Goal: Transaction & Acquisition: Purchase product/service

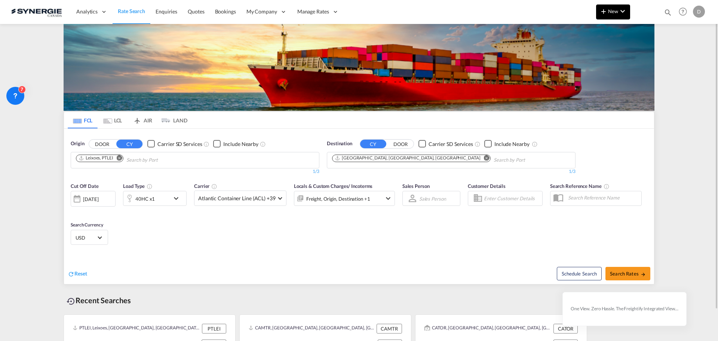
click at [574, 16] on button "New" at bounding box center [613, 11] width 34 height 15
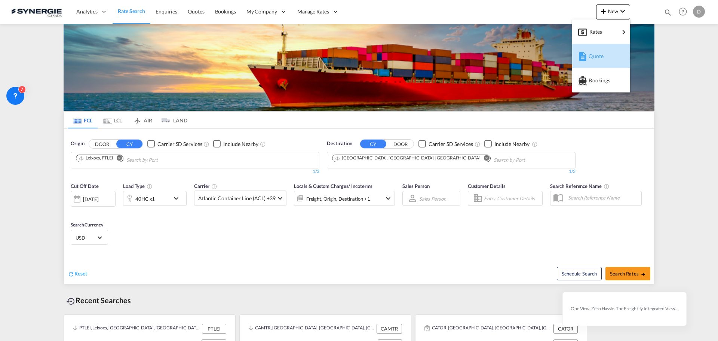
click at [574, 53] on span "Quote" at bounding box center [592, 56] width 8 height 15
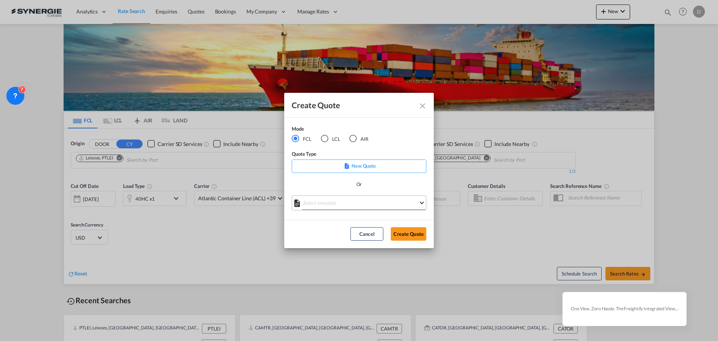
click at [391, 197] on md-select "Select template *NEW* FCL FREEHAND / DAP [PERSON_NAME] | [DATE] *NEW* Import FC…" at bounding box center [359, 202] width 135 height 15
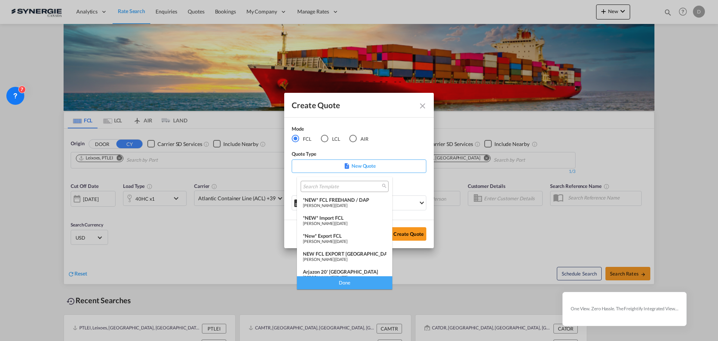
click at [348, 233] on div "*New* Export FCL" at bounding box center [344, 236] width 83 height 6
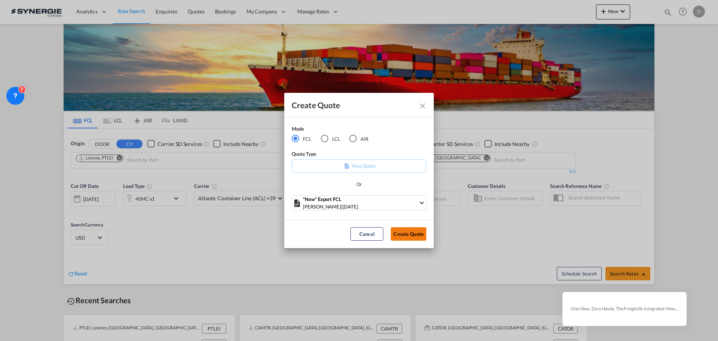
click at [403, 231] on button "Create Quote" at bounding box center [409, 233] width 36 height 13
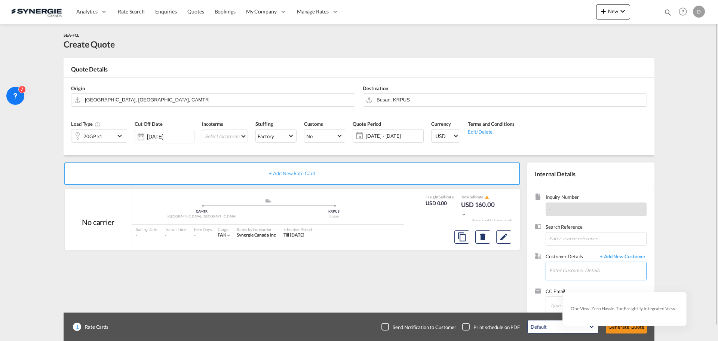
click at [574, 259] on input "Enter Customer Details" at bounding box center [597, 270] width 97 height 17
paste input "[EMAIL_ADDRESS][DOMAIN_NAME]"
click at [574, 249] on div "[PERSON_NAME] [EMAIL_ADDRESS][DOMAIN_NAME] | Simplex Trans" at bounding box center [597, 251] width 97 height 20
type input "Simplex Trans, [PERSON_NAME], [EMAIL_ADDRESS][DOMAIN_NAME]"
click at [346, 99] on button "Clear Input" at bounding box center [348, 98] width 11 height 11
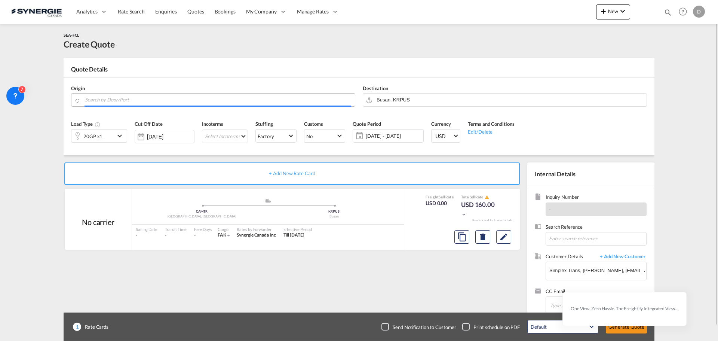
paste input "Cache Creek"
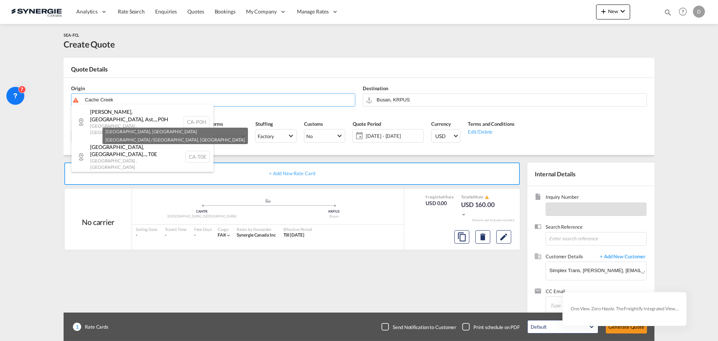
click at [125, 174] on div "Cache Creek , [GEOGRAPHIC_DATA] [GEOGRAPHIC_DATA] ... , [GEOGRAPHIC_DATA] CA-V0K" at bounding box center [142, 187] width 142 height 27
type input "CA-V0K, [GEOGRAPHIC_DATA], [GEOGRAPHIC_DATA] ..."
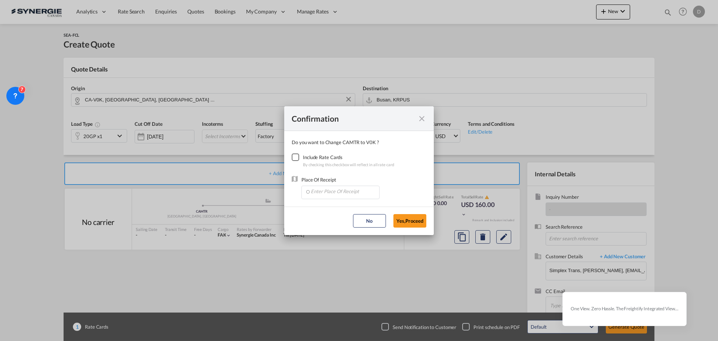
click at [293, 159] on div "Checkbox No Ink" at bounding box center [295, 156] width 7 height 7
click at [342, 194] on input "Enter Place Of Receipt" at bounding box center [342, 191] width 74 height 11
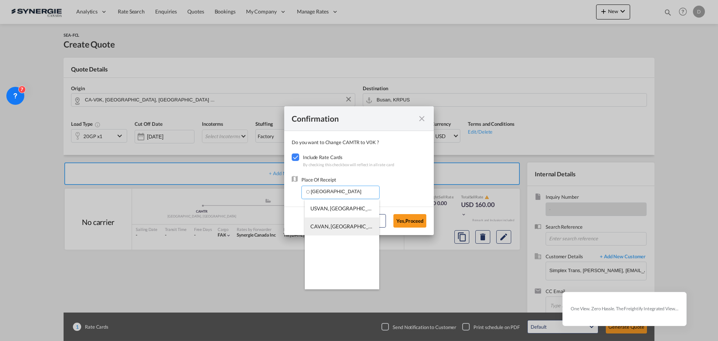
click at [344, 229] on span "CAVAN, [GEOGRAPHIC_DATA], [GEOGRAPHIC_DATA], [GEOGRAPHIC_DATA], [GEOGRAPHIC_DAT…" at bounding box center [456, 226] width 293 height 6
type input "CAVAN, [GEOGRAPHIC_DATA], [GEOGRAPHIC_DATA], [GEOGRAPHIC_DATA], [GEOGRAPHIC_DAT…"
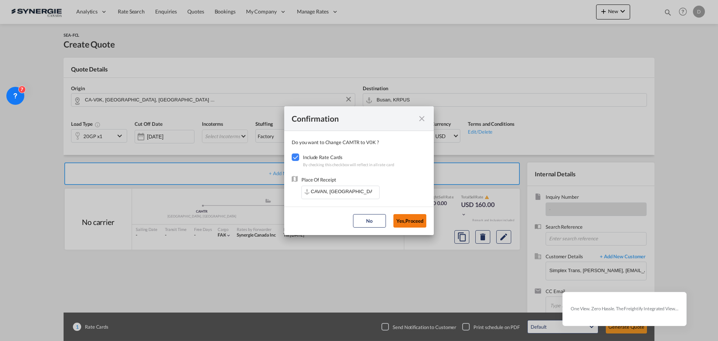
click at [412, 221] on button "Yes,Proceed" at bounding box center [409, 220] width 33 height 13
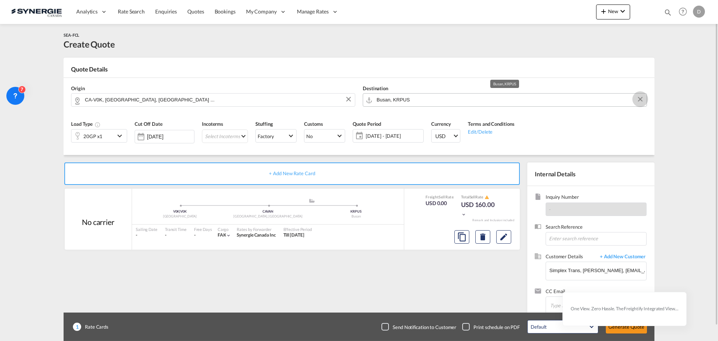
click at [574, 99] on button "Clear Input" at bounding box center [639, 98] width 11 height 11
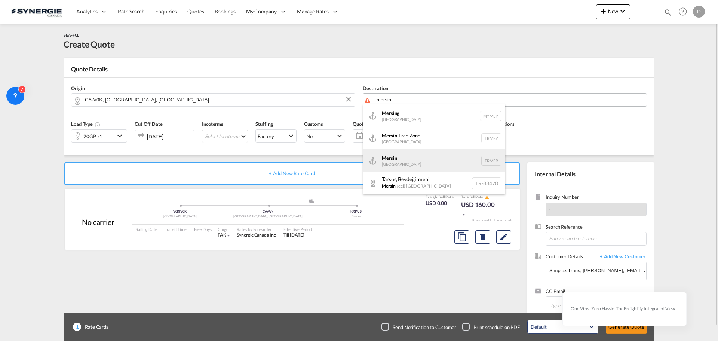
click at [414, 158] on div "Mersin Turkey TRMER" at bounding box center [434, 160] width 142 height 22
type input "Mersin, TRMER"
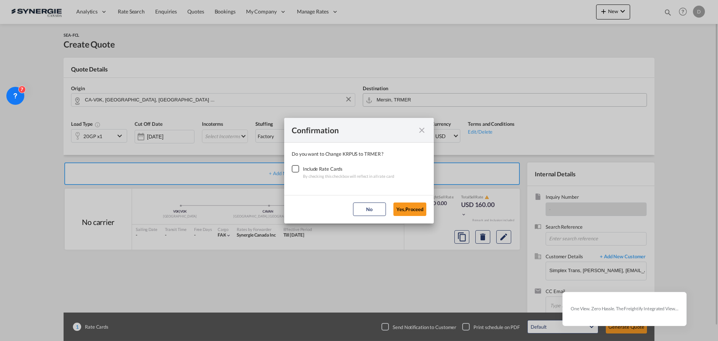
click at [295, 169] on div "Checkbox No Ink" at bounding box center [295, 168] width 7 height 7
click at [408, 205] on button "Yes,Proceed" at bounding box center [409, 208] width 33 height 13
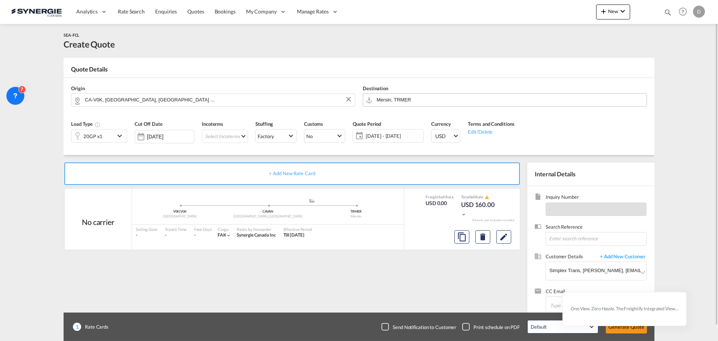
click at [118, 136] on md-icon "icon-chevron-down" at bounding box center [120, 135] width 11 height 9
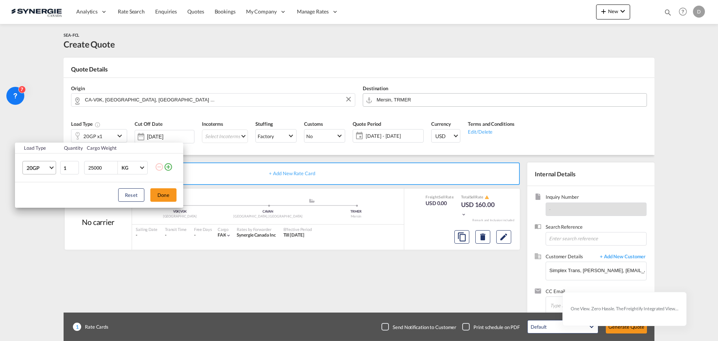
click at [50, 167] on span "Choose: \a20GP" at bounding box center [51, 167] width 4 height 4
click at [42, 202] on md-option "40HC" at bounding box center [46, 204] width 51 height 18
drag, startPoint x: 67, startPoint y: 168, endPoint x: 63, endPoint y: 168, distance: 4.1
click at [63, 168] on input "1" at bounding box center [69, 167] width 19 height 13
type input "10"
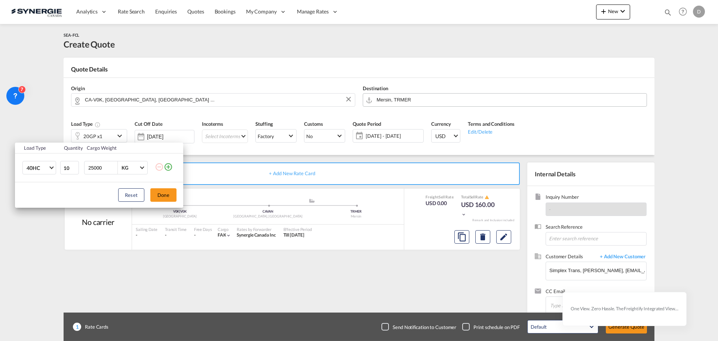
click at [93, 169] on input "25000" at bounding box center [102, 167] width 30 height 13
type input "2"
type input "25000"
click at [153, 194] on button "Done" at bounding box center [163, 194] width 26 height 13
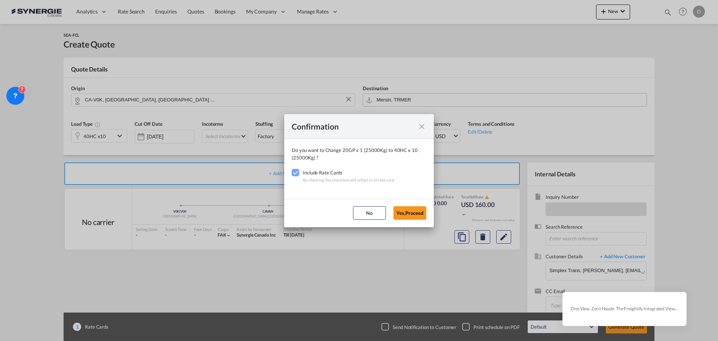
click at [423, 210] on button "Yes,Proceed" at bounding box center [409, 212] width 33 height 13
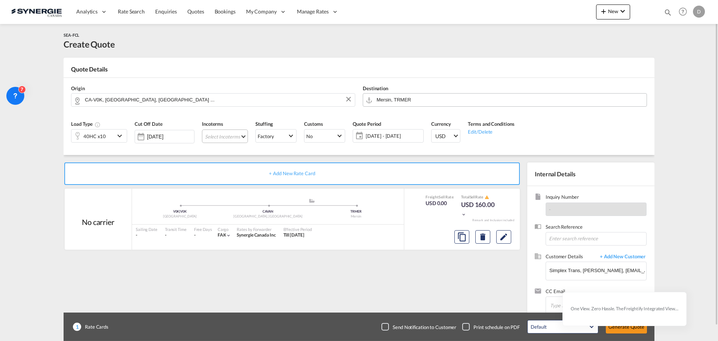
click at [245, 136] on md-select "Select Incoterms CFR - export Cost and Freight DAP - export Delivered at Place …" at bounding box center [225, 135] width 46 height 13
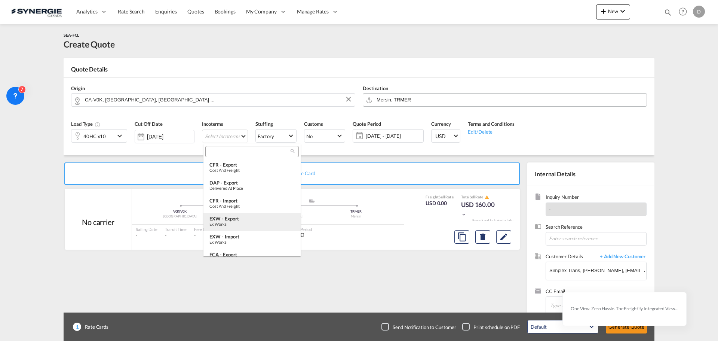
click at [242, 220] on div "EXW - export" at bounding box center [251, 218] width 85 height 6
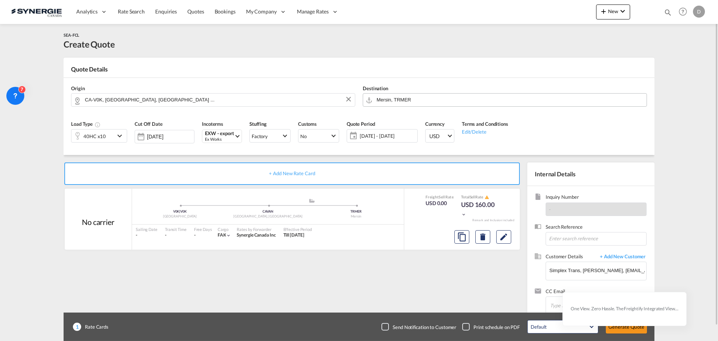
click at [377, 138] on span "09 Oct - 08 Nov 2025" at bounding box center [388, 135] width 56 height 7
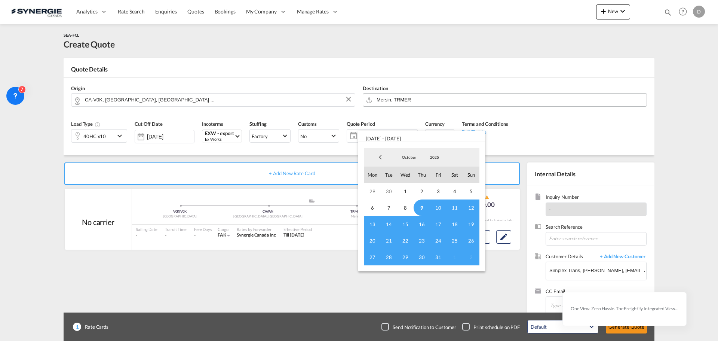
click at [422, 204] on span "9" at bounding box center [421, 207] width 16 height 16
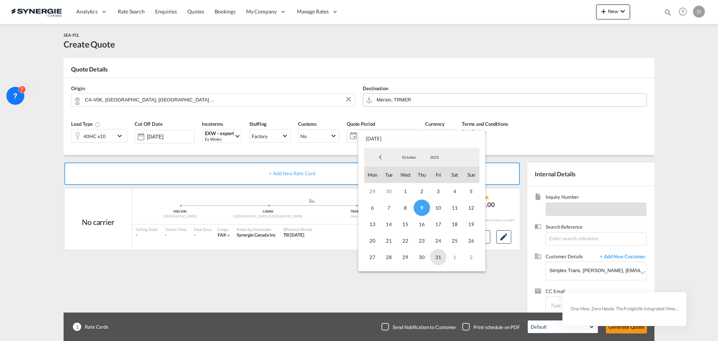
click at [437, 258] on span "31" at bounding box center [438, 257] width 16 height 16
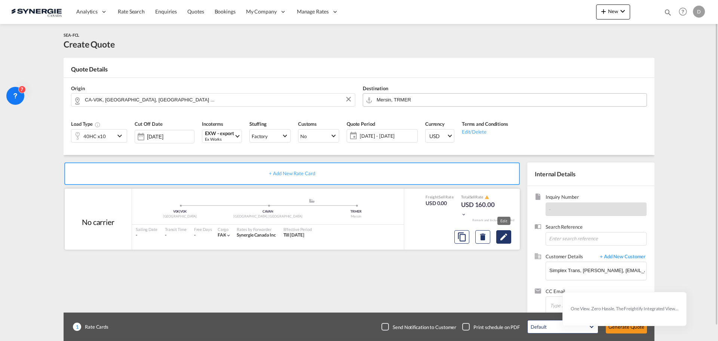
click at [507, 236] on md-icon "Edit" at bounding box center [503, 236] width 9 height 9
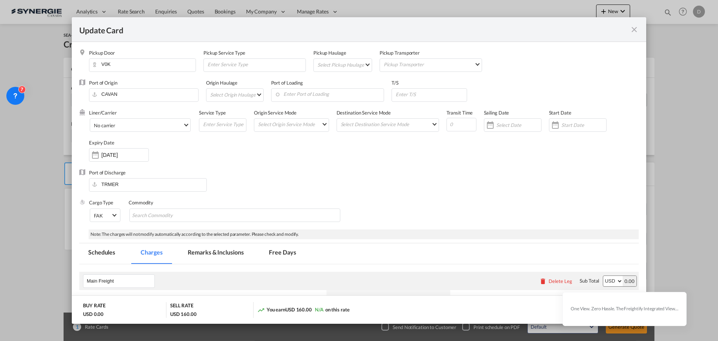
select select "per container"
select select "per B/L"
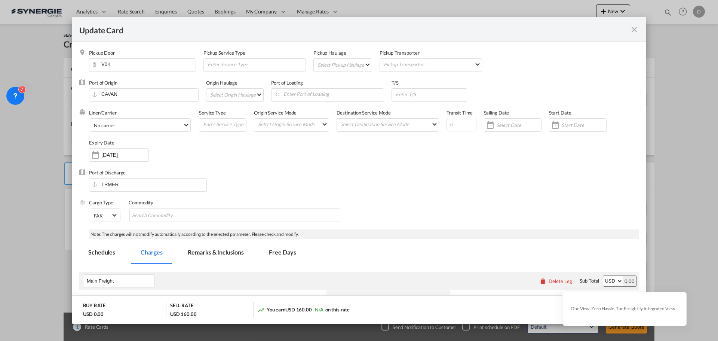
select select "per B/L"
select select "per shipment"
click at [365, 67] on md-select "Select Pickup Haulage rail road barge truck unspecified not available" at bounding box center [344, 65] width 55 height 12
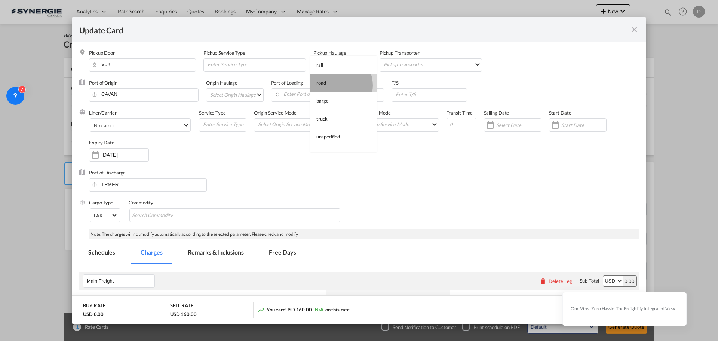
click at [336, 85] on md-option "road" at bounding box center [343, 83] width 66 height 18
click at [330, 95] on input "Enter Port of Loading" at bounding box center [329, 94] width 109 height 11
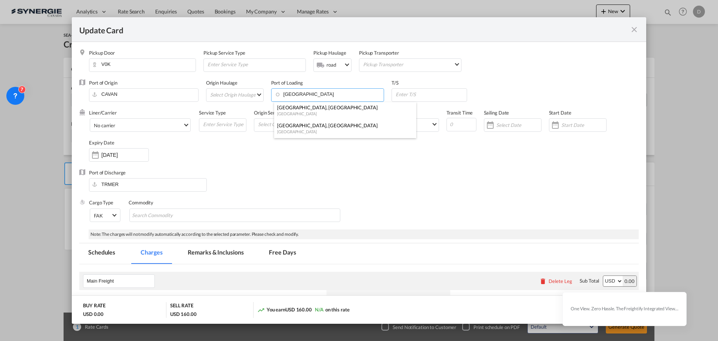
click at [311, 126] on div "Montreal, QC" at bounding box center [343, 125] width 132 height 7
type input "Montreal, QC, CAMTR"
click at [260, 95] on md-select "Select Origin Haulage rail road barge truck unspecified not available" at bounding box center [236, 95] width 54 height 12
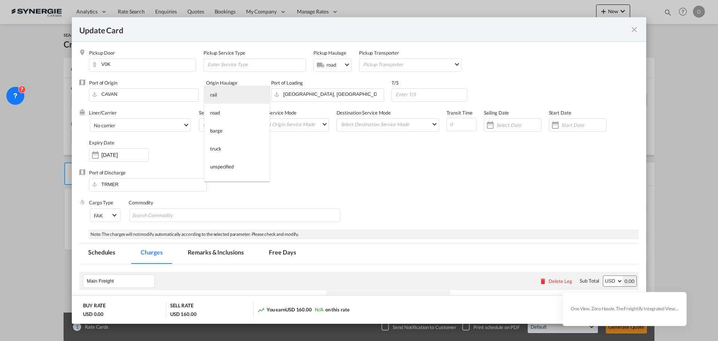
click at [225, 96] on md-option "rail" at bounding box center [236, 95] width 65 height 18
click at [381, 148] on div "Liner/Carrier No carrier Atlantic Container Line (ACL) Baker Transport (GB) | D…" at bounding box center [364, 139] width 550 height 60
click at [363, 179] on div "Port of Discharge TRMER" at bounding box center [358, 184] width 559 height 30
click at [186, 124] on span "Select Liner: No carrier" at bounding box center [186, 124] width 4 height 4
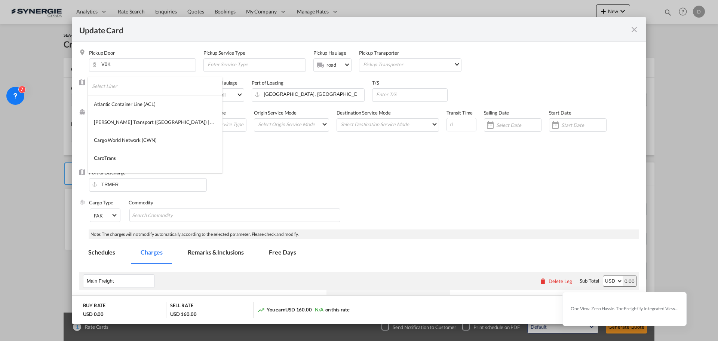
scroll to position [804, 0]
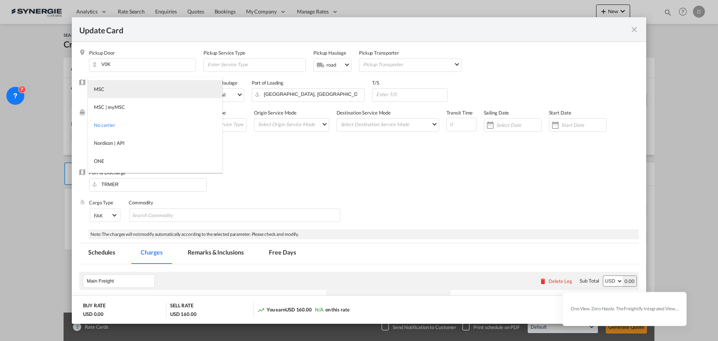
click at [136, 93] on md-option "MSC" at bounding box center [155, 89] width 135 height 18
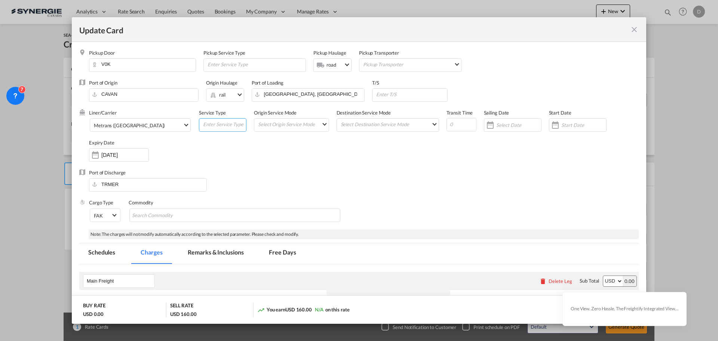
click at [222, 125] on input "Update CardPickup Door ..." at bounding box center [224, 124] width 44 height 11
type input "Transhipment"
click at [321, 125] on md-select "Select Origin Service Mode SD CY" at bounding box center [292, 124] width 71 height 10
click at [305, 129] on md-option "SD" at bounding box center [291, 124] width 82 height 18
click at [359, 127] on md-select "Select Destination Service Mode SD CY" at bounding box center [389, 124] width 99 height 10
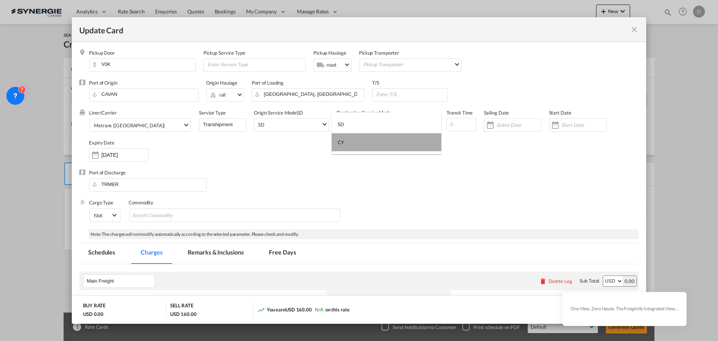
click at [360, 143] on md-option "CY" at bounding box center [387, 142] width 110 height 18
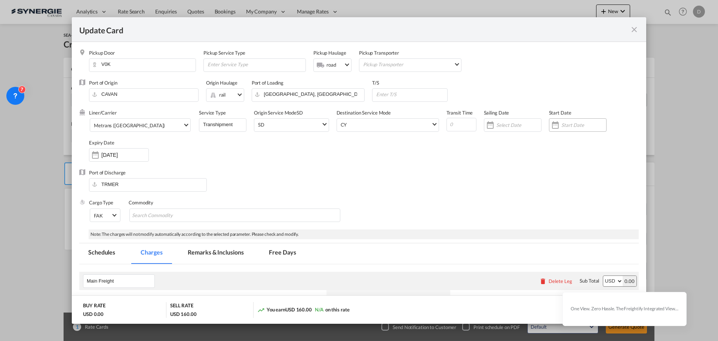
click at [549, 127] on div "Update CardPickup Door ..." at bounding box center [555, 124] width 12 height 15
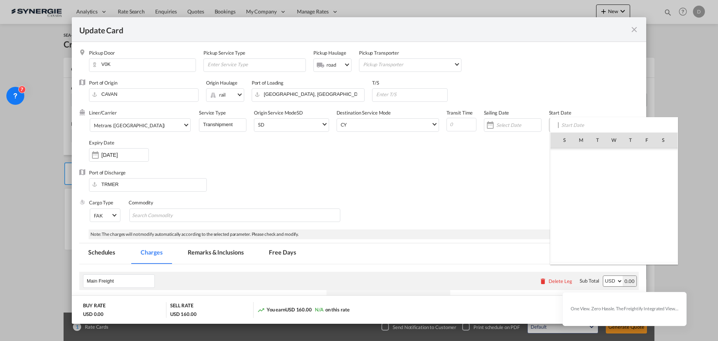
scroll to position [173263, 0]
drag, startPoint x: 635, startPoint y: 173, endPoint x: 639, endPoint y: 171, distance: 4.2
click at [574, 172] on span "9" at bounding box center [630, 172] width 16 height 16
type input "09 Oct 2025"
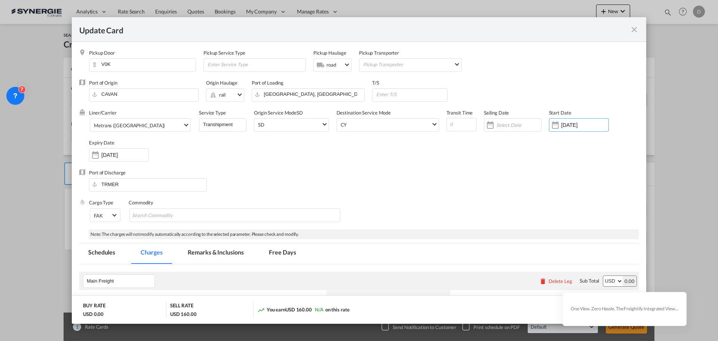
drag, startPoint x: 99, startPoint y: 156, endPoint x: 132, endPoint y: 175, distance: 37.5
click at [99, 156] on div "Update CardPickup Door ..." at bounding box center [95, 154] width 12 height 15
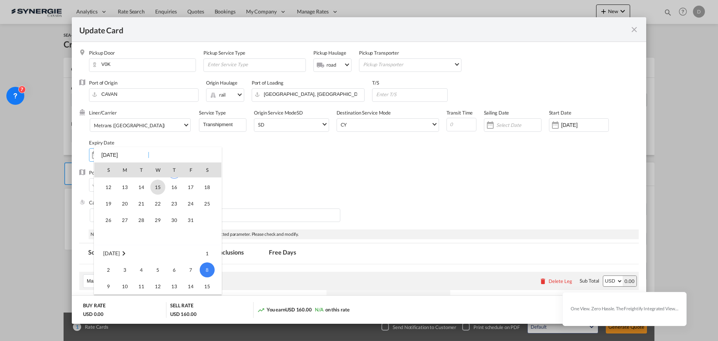
scroll to position [24, 0]
click at [190, 224] on span "31" at bounding box center [190, 227] width 15 height 15
type input "31 Oct 2025"
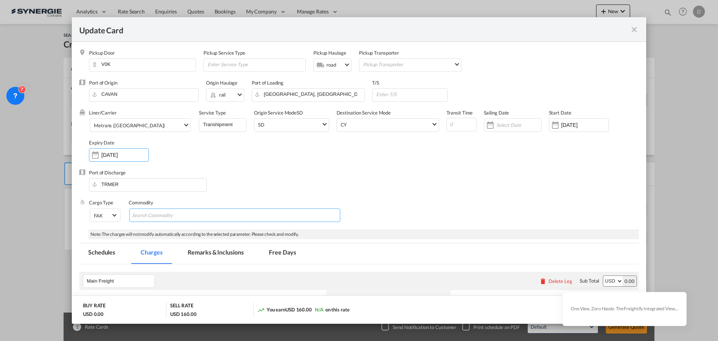
click at [200, 208] on md-chips-wrap "Chips container with autocompletion. Enter the text area, type text to search, …" at bounding box center [234, 214] width 211 height 13
click at [166, 213] on input "Chips input." at bounding box center [166, 215] width 68 height 12
type input "General Cargo"
click at [267, 189] on div "Port of Discharge TRMER" at bounding box center [358, 184] width 559 height 30
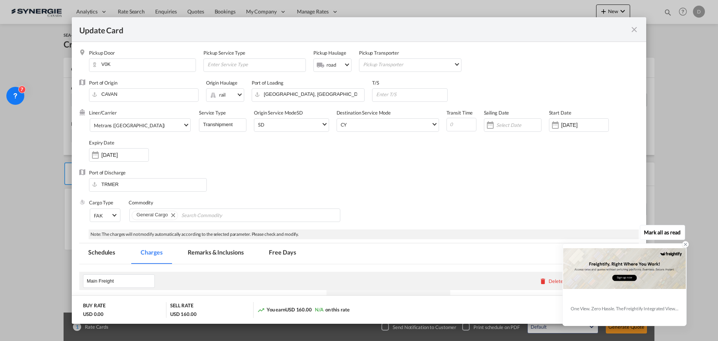
click at [574, 244] on icon at bounding box center [685, 243] width 5 height 5
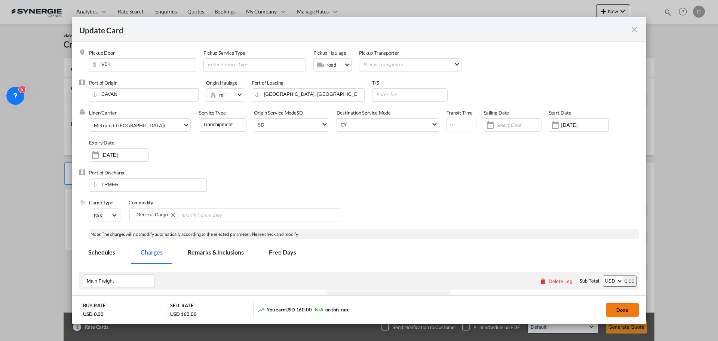
click at [574, 259] on button "Done" at bounding box center [622, 309] width 33 height 13
type input "08 Oct 2025"
type input "30 Oct 2025"
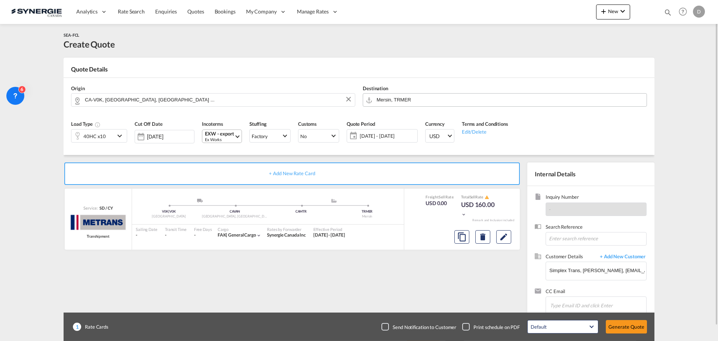
click at [238, 136] on span "Select Incoterms: EXW - export\aEx Works" at bounding box center [237, 135] width 4 height 4
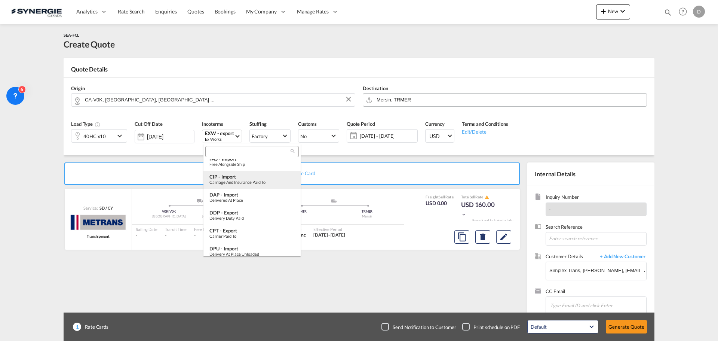
scroll to position [0, 0]
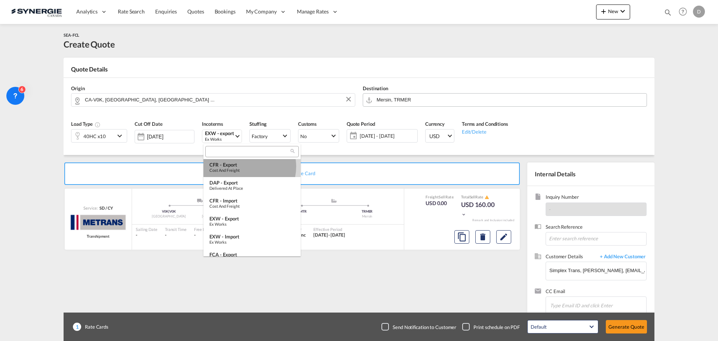
click at [246, 166] on div "CFR - export" at bounding box center [251, 164] width 85 height 6
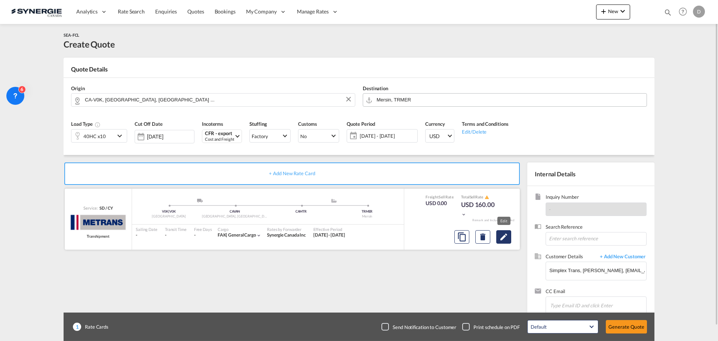
click at [507, 240] on md-icon "Edit" at bounding box center [503, 236] width 9 height 9
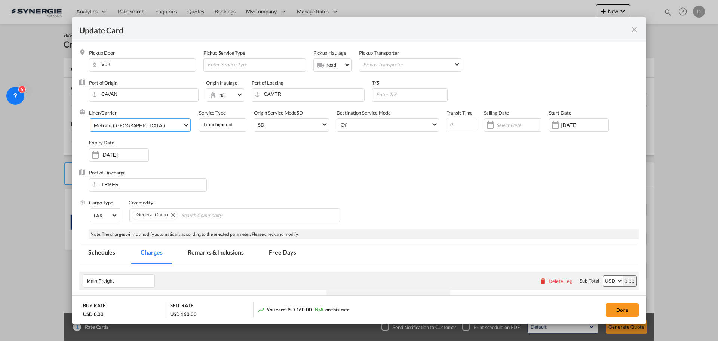
click at [184, 126] on span "Select Liner: Metrans (CZ)" at bounding box center [186, 124] width 4 height 4
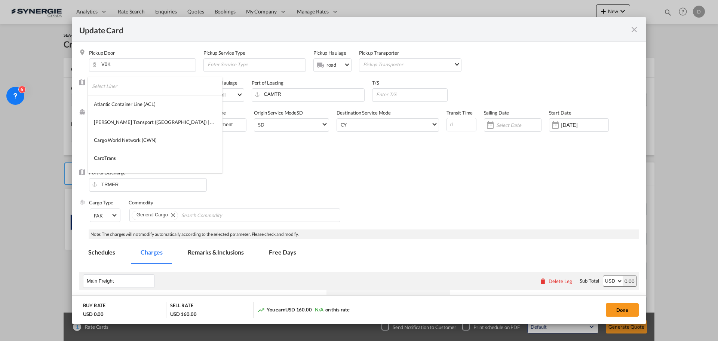
scroll to position [751, 0]
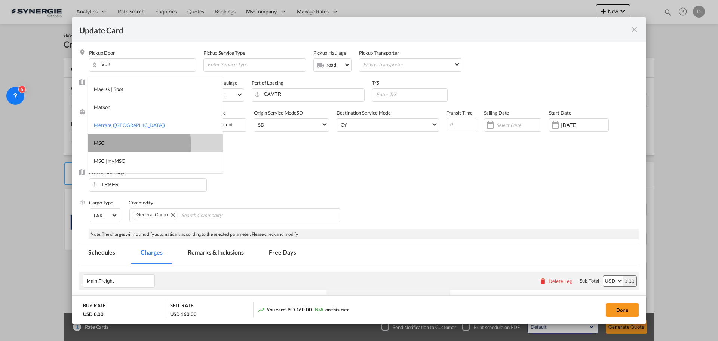
click at [115, 145] on md-option "MSC" at bounding box center [155, 143] width 135 height 18
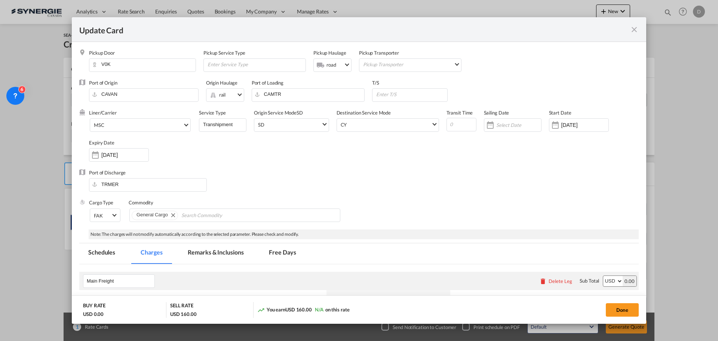
click at [224, 157] on div "Liner/Carrier MSC Service Type Transhipment Origin Service Mode SD SD SD CY Des…" at bounding box center [364, 139] width 550 height 60
click at [287, 166] on div "Liner/Carrier MSC Service Type Transhipment Origin Service Mode SD SD SD CY Des…" at bounding box center [364, 139] width 550 height 60
click at [368, 157] on div "Liner/Carrier MSC Service Type Transhipment Origin Service Mode SD SD SD CY Des…" at bounding box center [364, 139] width 550 height 60
click at [398, 157] on div "Liner/Carrier MSC Service Type Transhipment Origin Service Mode SD SD SD CY Des…" at bounding box center [364, 139] width 550 height 60
click at [400, 98] on input "Update Card Pickup ..." at bounding box center [411, 94] width 72 height 11
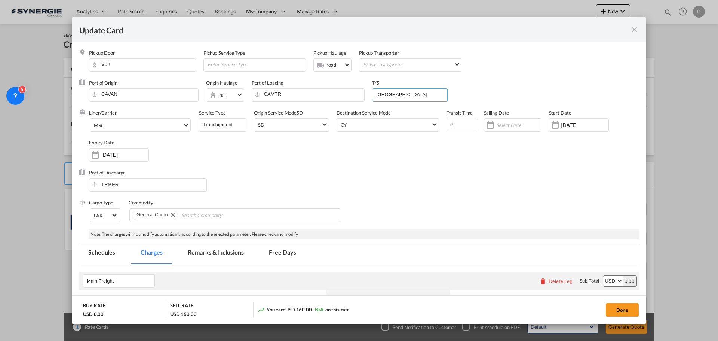
type input "Montreal"
click at [449, 188] on div "Port of Discharge TRMER" at bounding box center [358, 184] width 559 height 30
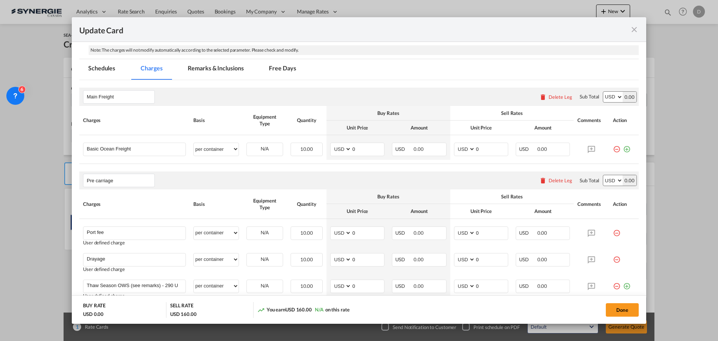
scroll to position [187, 0]
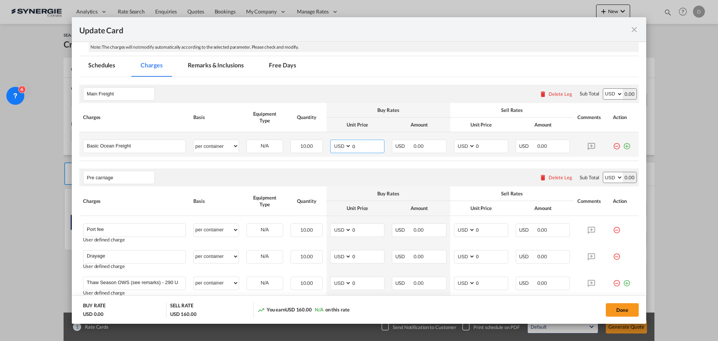
drag, startPoint x: 350, startPoint y: 146, endPoint x: 365, endPoint y: 145, distance: 15.0
click at [365, 145] on input "0" at bounding box center [367, 145] width 33 height 11
type input "3940"
click at [369, 179] on div "Pre carriage Please enter leg name Leg Name Already Exists Delete Leg Sub Total…" at bounding box center [358, 177] width 559 height 18
click at [476, 148] on input "4300" at bounding box center [491, 145] width 33 height 11
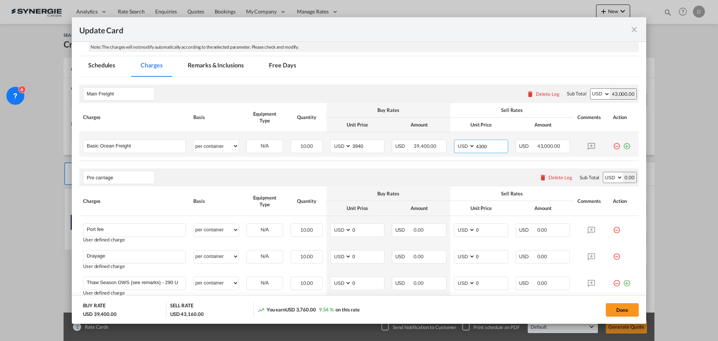
click at [476, 148] on input "4300" at bounding box center [491, 145] width 33 height 11
type input "4200"
click at [435, 170] on div "Pre carriage Please enter leg name Leg Name Already Exists Delete Leg Sub Total…" at bounding box center [358, 177] width 559 height 18
click at [363, 174] on div "Pre carriage Please enter leg name Leg Name Already Exists Delete Leg Sub Total…" at bounding box center [358, 177] width 559 height 18
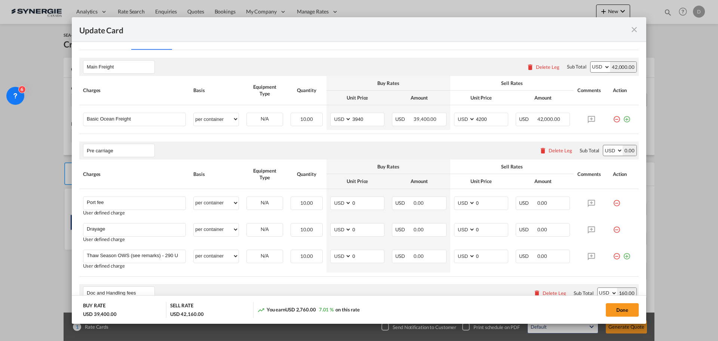
scroll to position [262, 0]
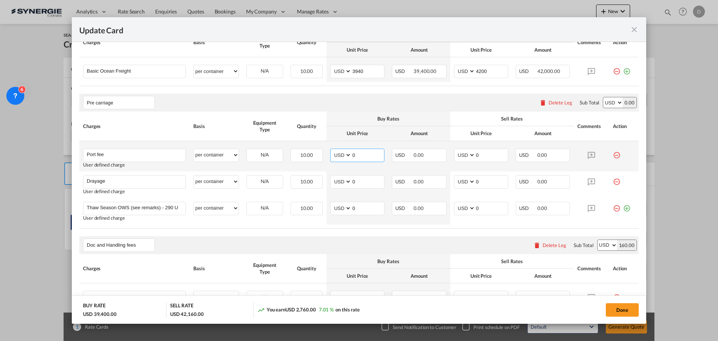
click at [348, 153] on select "AED AFN ALL AMD ANG AOA ARS AUD AWG AZN BAM BBD BDT BGN BHD BIF BMD BND BOB BRL…" at bounding box center [341, 155] width 19 height 10
click at [351, 154] on input "0" at bounding box center [367, 154] width 33 height 11
click at [351, 152] on input "0" at bounding box center [367, 154] width 33 height 11
drag, startPoint x: 350, startPoint y: 156, endPoint x: 363, endPoint y: 156, distance: 13.5
click at [363, 156] on input "0" at bounding box center [367, 154] width 33 height 11
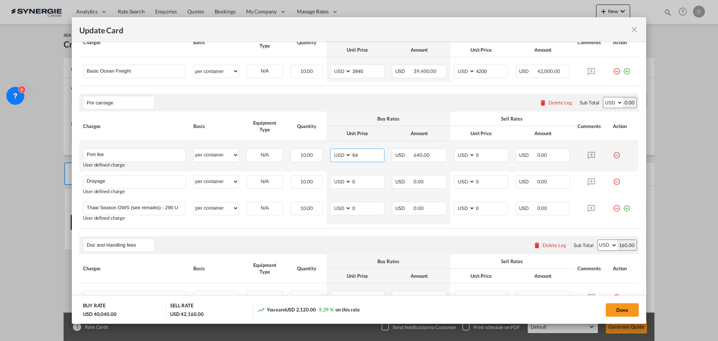
type input "64"
type input "85"
drag, startPoint x: 351, startPoint y: 180, endPoint x: 355, endPoint y: 180, distance: 4.5
click at [355, 180] on input "0" at bounding box center [367, 180] width 33 height 11
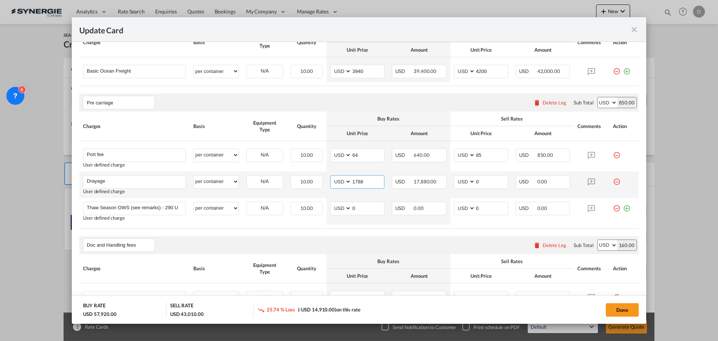
type input "1788"
type input "2000"
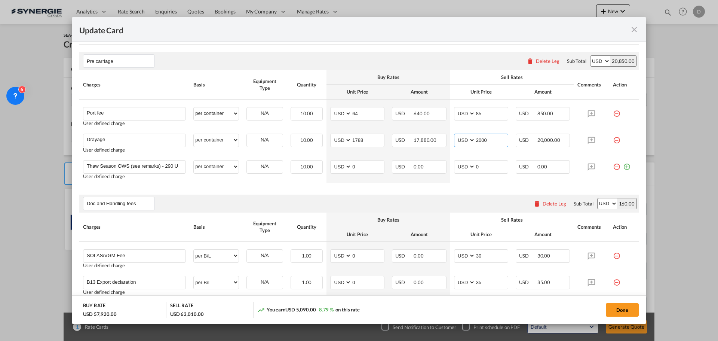
scroll to position [374, 0]
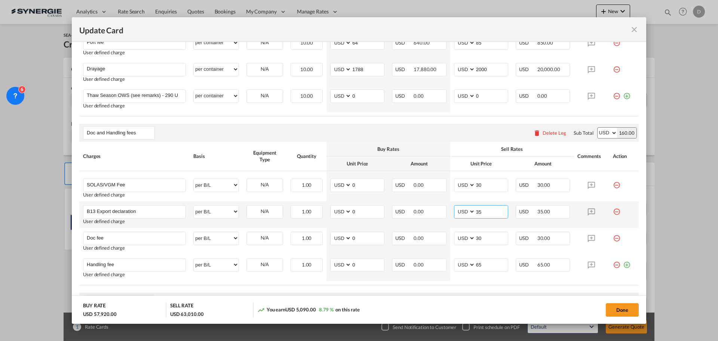
click at [475, 211] on input "35" at bounding box center [491, 210] width 33 height 11
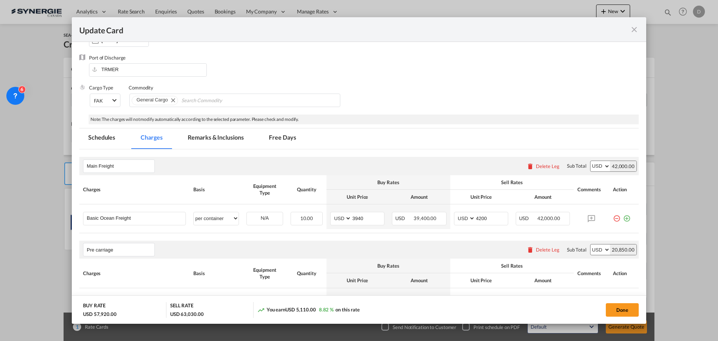
scroll to position [112, 0]
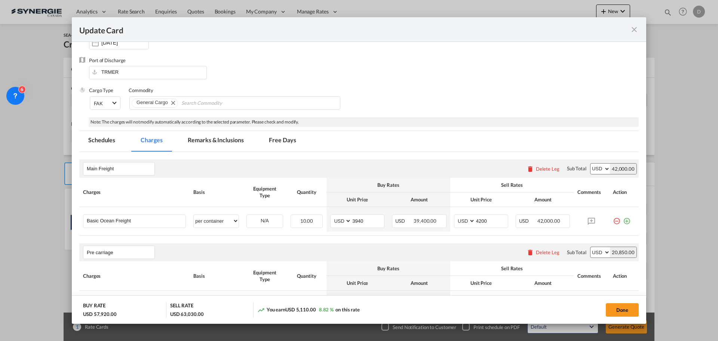
type input "55"
click at [237, 142] on md-tab-item "Remarks & Inclusions" at bounding box center [216, 141] width 74 height 21
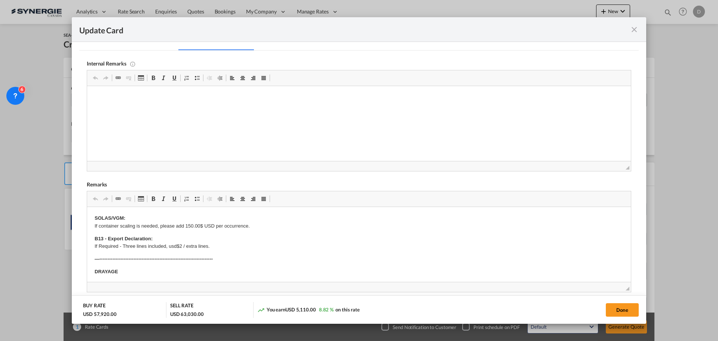
scroll to position [224, 0]
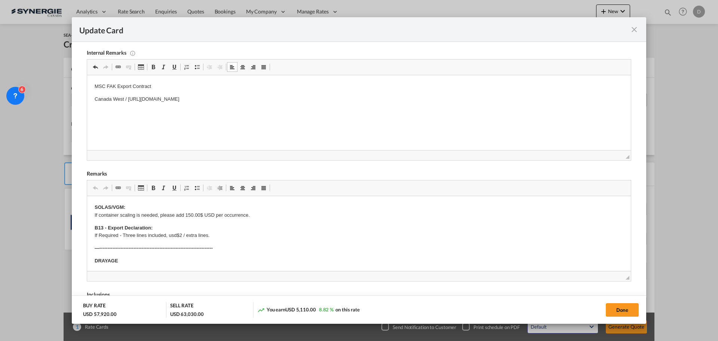
click at [119, 117] on html "MSC FAK Export Contract Canada West / https://app.frontapp.com/open/msg_1i0f1ph…" at bounding box center [359, 99] width 544 height 48
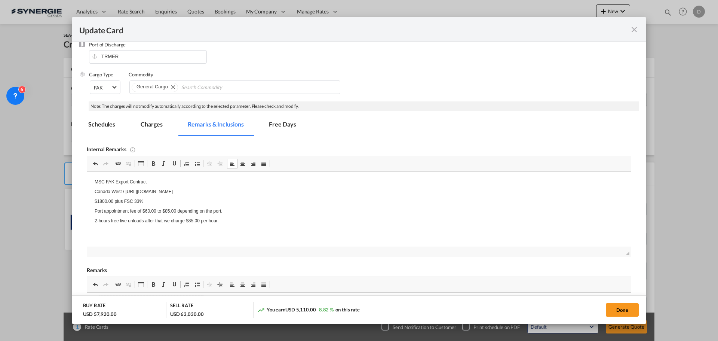
scroll to position [0, 0]
drag, startPoint x: 613, startPoint y: 304, endPoint x: 268, endPoint y: 217, distance: 356.3
click at [574, 259] on button "Done" at bounding box center [622, 309] width 33 height 13
type input "08 Oct 2025"
type input "30 Oct 2025"
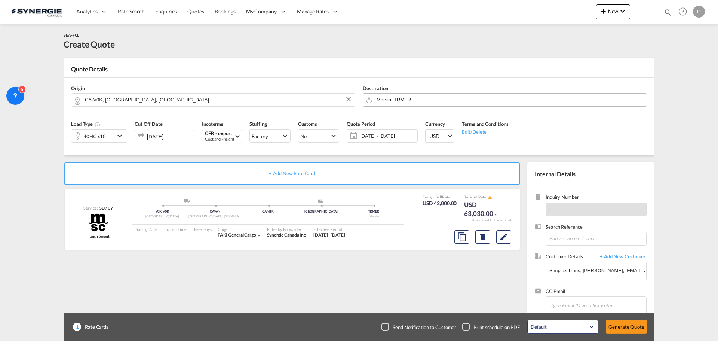
scroll to position [114, 0]
click at [505, 235] on md-icon "Edit" at bounding box center [503, 236] width 9 height 9
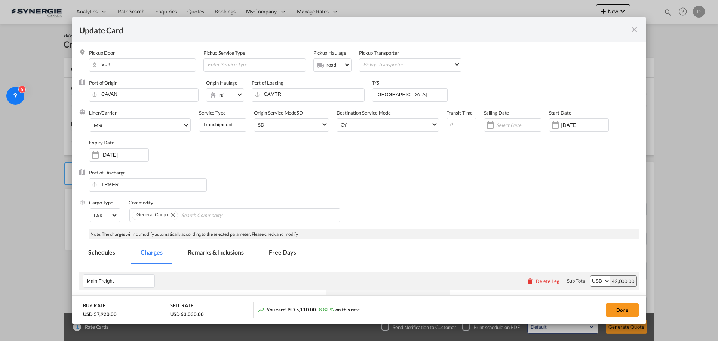
scroll to position [112, 0]
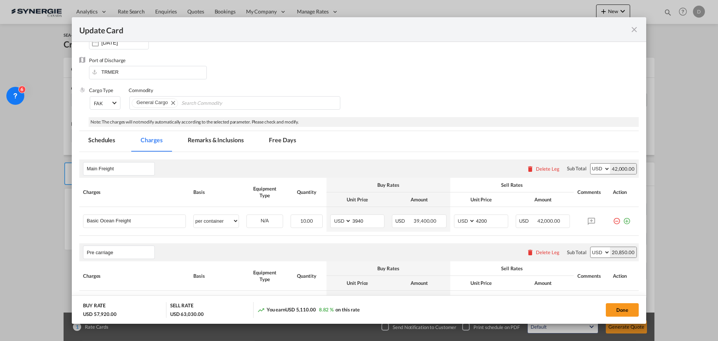
click at [230, 141] on md-tab-item "Remarks & Inclusions" at bounding box center [216, 141] width 74 height 21
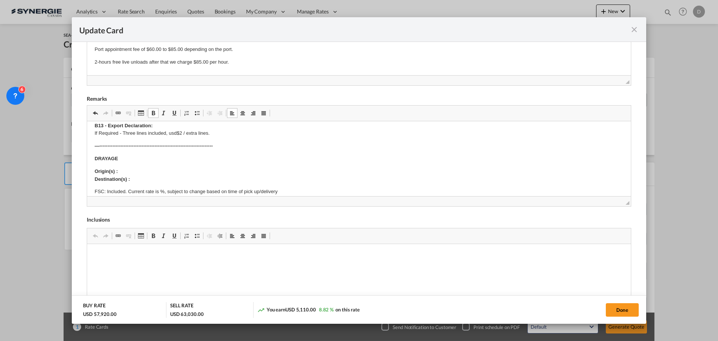
scroll to position [37, 0]
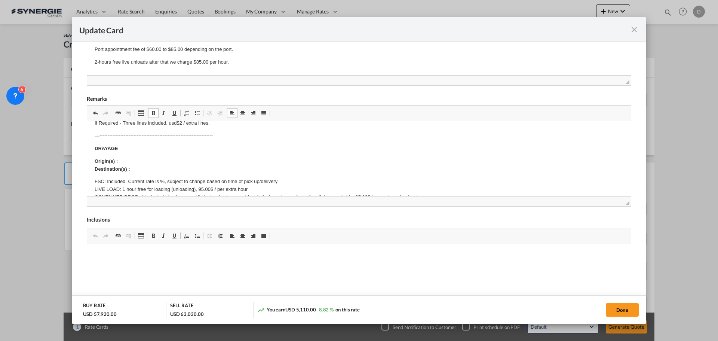
click at [135, 163] on p "Origin(s) : Destination(s) :" at bounding box center [359, 165] width 529 height 16
click at [139, 170] on p "Origin(s) : Loon Lake Road Area, Cache Creek Region, BC V0K 1H1 ​​​​​​​ Destina…" at bounding box center [359, 165] width 529 height 16
click at [574, 259] on button "Done" at bounding box center [622, 309] width 33 height 13
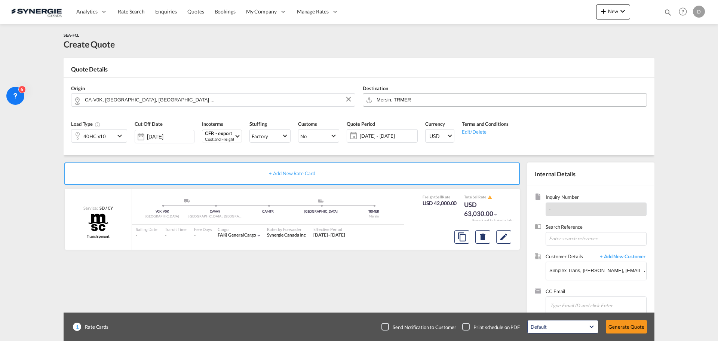
type input "08 Oct 2025"
type input "30 Oct 2025"
click at [574, 259] on button "Generate Quote" at bounding box center [626, 326] width 41 height 13
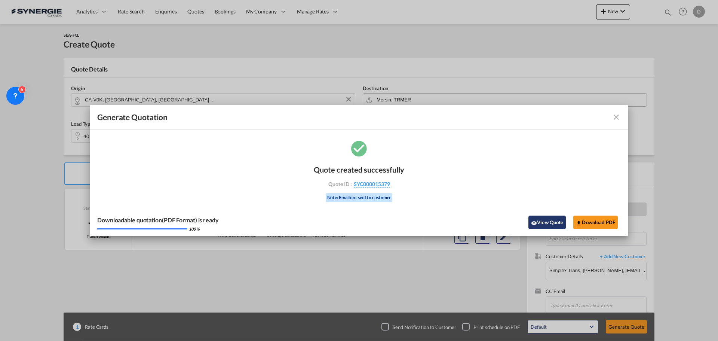
click at [544, 219] on button "View Quote" at bounding box center [546, 221] width 37 height 13
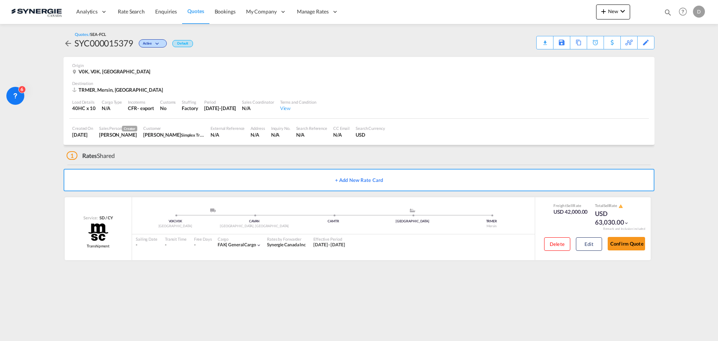
click at [0, 0] on div "Download Quote" at bounding box center [0, 0] width 0 height 0
click at [574, 12] on span "New" at bounding box center [613, 11] width 28 height 6
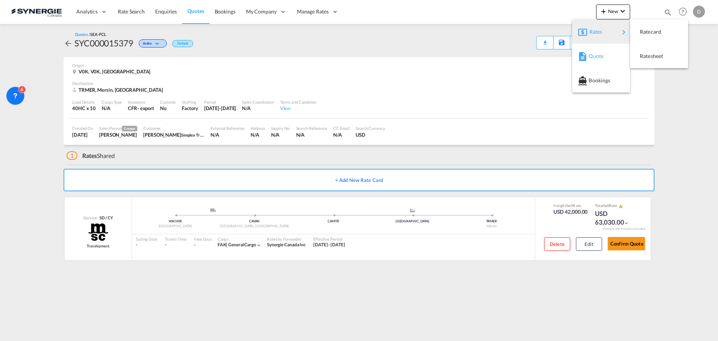
click at [574, 54] on span "Quote" at bounding box center [592, 56] width 8 height 15
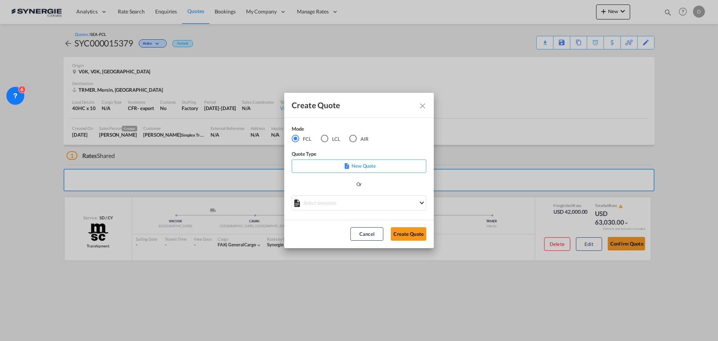
click at [326, 139] on div "LCL" at bounding box center [324, 138] width 7 height 7
click at [348, 204] on md-select "Select template *NEW* UBV Italy consol LCL Pablo Gomez Saldarriaga | 23 Sep 202…" at bounding box center [359, 202] width 135 height 15
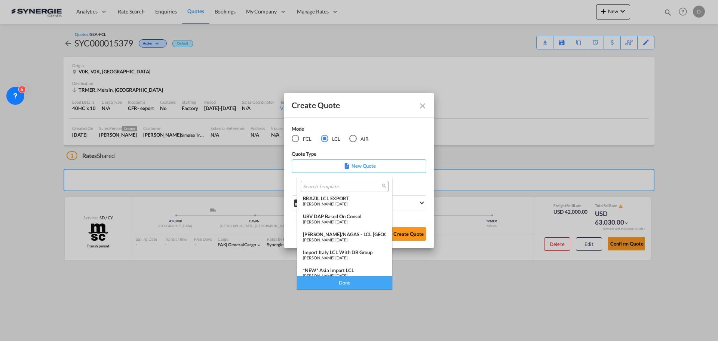
scroll to position [75, 0]
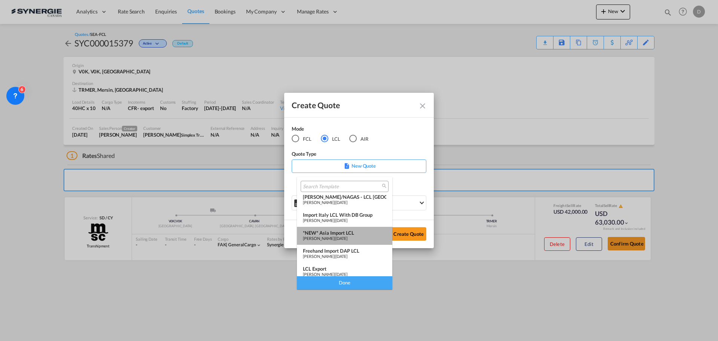
click at [345, 232] on div "*NEW* Asia Import LCL" at bounding box center [344, 233] width 83 height 6
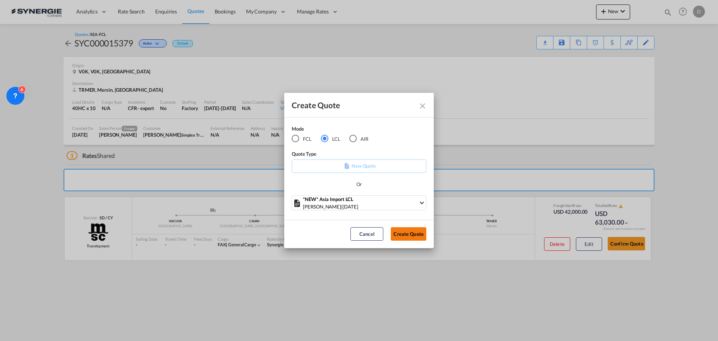
click at [410, 232] on button "Create Quote" at bounding box center [409, 233] width 36 height 13
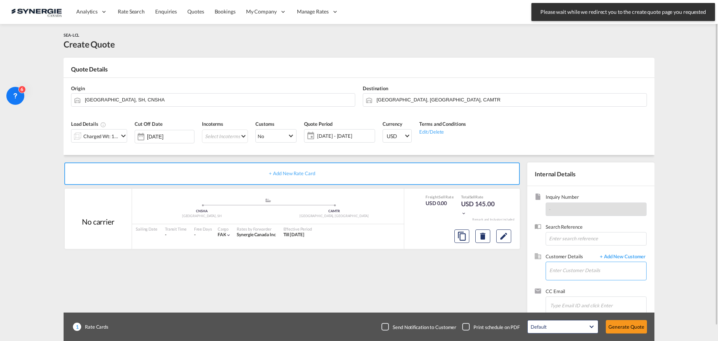
click at [574, 259] on input "Enter Customer Details" at bounding box center [597, 270] width 97 height 17
paste input "mickael@dynadel.ca"
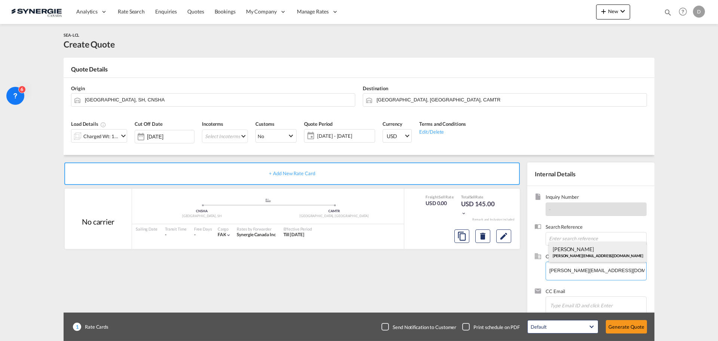
click at [569, 255] on div "Mickael Robert mickael@dynadel.ca" at bounding box center [597, 251] width 97 height 20
type input "Dynadel, Mickael Robert, mickael@dynadel.ca"
click at [122, 135] on md-icon "icon-chevron-down" at bounding box center [123, 135] width 9 height 9
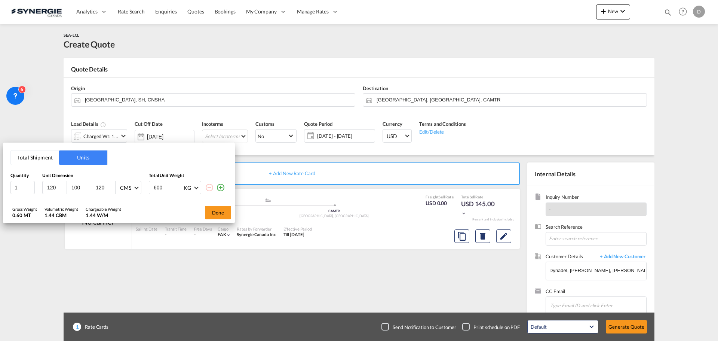
click at [157, 187] on input "600" at bounding box center [168, 187] width 30 height 13
type input "414"
click at [50, 187] on input "120" at bounding box center [56, 187] width 20 height 7
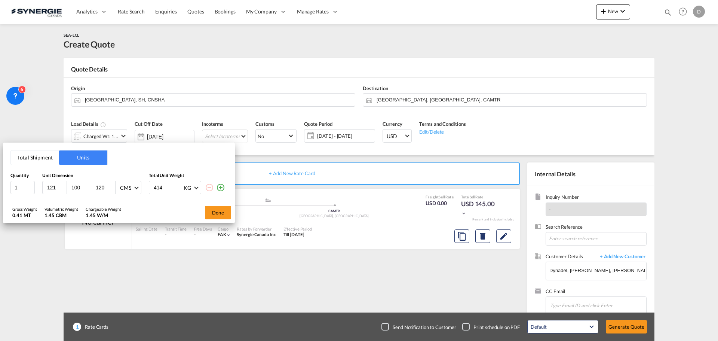
type input "121"
click at [76, 188] on input "100" at bounding box center [81, 187] width 20 height 7
type input "101"
click at [100, 190] on input "120" at bounding box center [105, 187] width 20 height 7
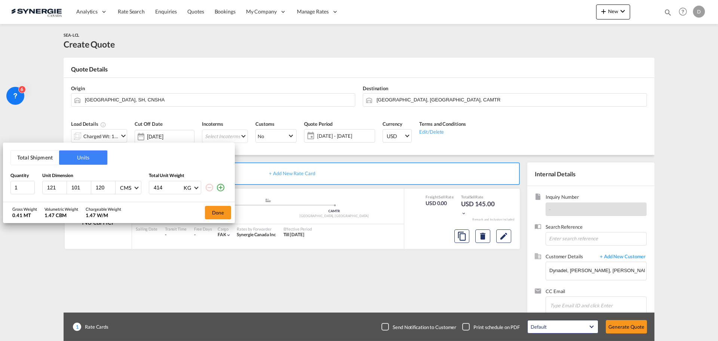
click at [100, 190] on input "120" at bounding box center [105, 187] width 20 height 7
click at [100, 190] on input "140" at bounding box center [105, 187] width 20 height 7
click at [100, 190] on input "160" at bounding box center [105, 187] width 20 height 7
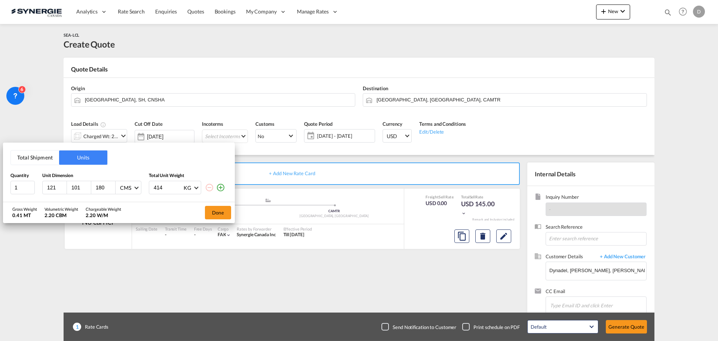
click at [100, 190] on input "180" at bounding box center [105, 187] width 20 height 7
click at [100, 190] on input "185" at bounding box center [105, 187] width 20 height 7
click at [100, 190] on input "188" at bounding box center [105, 187] width 20 height 7
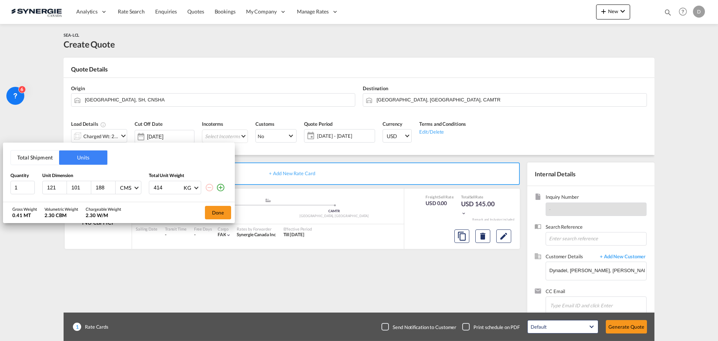
click at [100, 190] on input "188" at bounding box center [105, 187] width 20 height 7
type input "187"
click at [218, 189] on md-icon "icon-plus-circle-outline" at bounding box center [220, 187] width 9 height 9
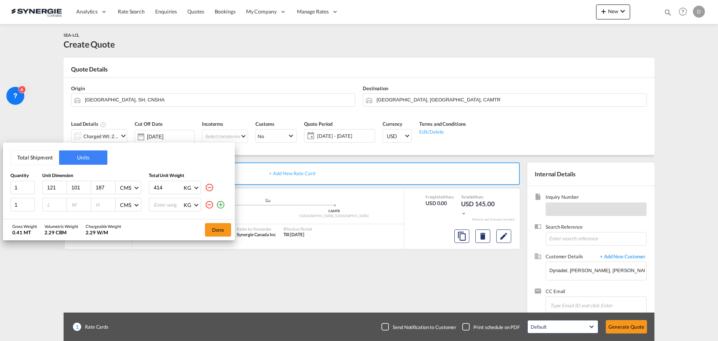
click at [210, 203] on md-icon "icon-minus-circle-outline" at bounding box center [209, 204] width 9 height 9
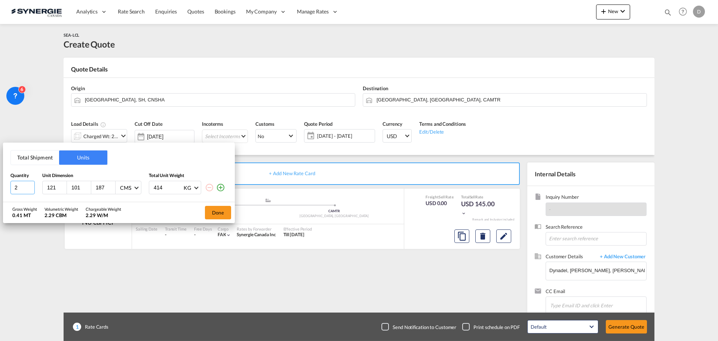
click at [30, 186] on input "2" at bounding box center [22, 187] width 24 height 13
click at [30, 186] on input "3" at bounding box center [22, 187] width 24 height 13
click at [30, 186] on input "4" at bounding box center [22, 187] width 24 height 13
type input "3"
click at [31, 190] on input "3" at bounding box center [22, 187] width 24 height 13
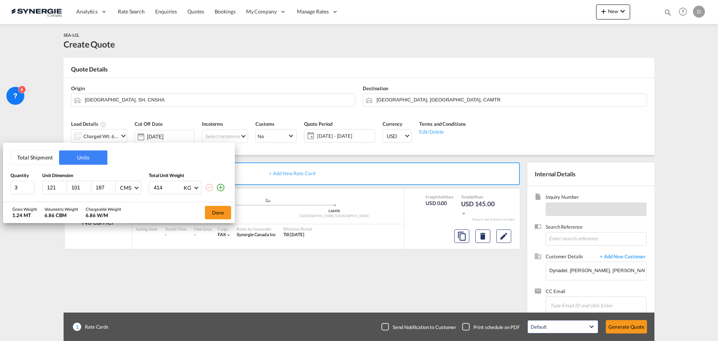
click at [159, 209] on div "Gross Weight 1.24 MT Volumetric Weight 6.86 CBM Chargeable Weight 6.86 W/M Done" at bounding box center [119, 212] width 232 height 21
click at [159, 185] on input "414" at bounding box center [168, 187] width 30 height 13
type input "450"
click at [162, 206] on div "Gross Weight 1.35 MT Volumetric Weight 6.86 CBM Chargeable Weight 6.86 W/M Done" at bounding box center [119, 212] width 232 height 21
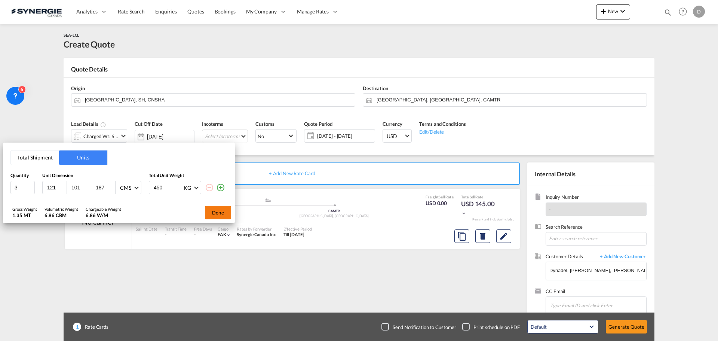
click at [216, 216] on button "Done" at bounding box center [218, 212] width 26 height 13
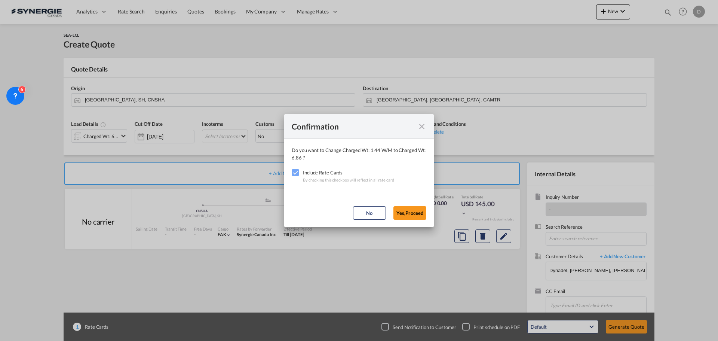
drag, startPoint x: 410, startPoint y: 215, endPoint x: 329, endPoint y: 193, distance: 83.7
click at [409, 215] on button "Yes,Proceed" at bounding box center [409, 212] width 33 height 13
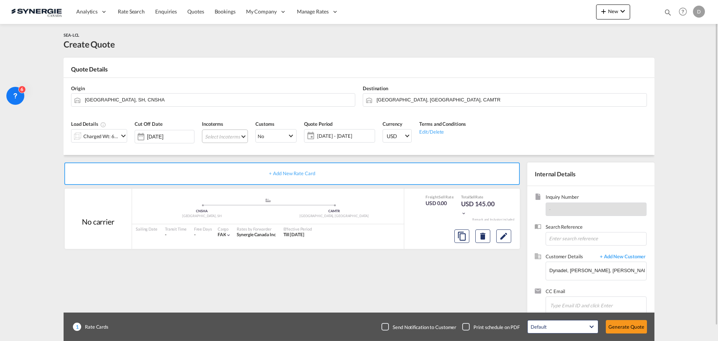
click at [240, 136] on md-select "Select Incoterms CFR - export Cost and Freight DAP - export Delivered at Place …" at bounding box center [225, 135] width 46 height 13
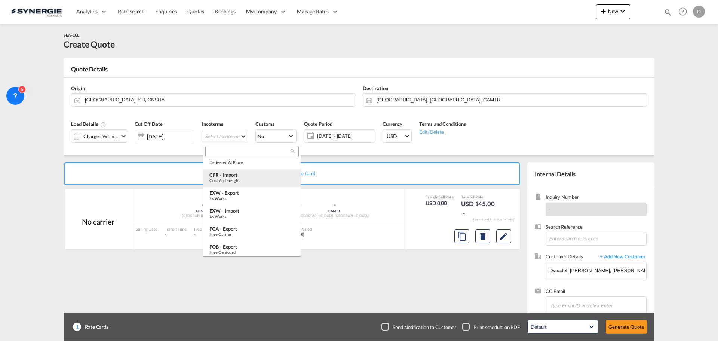
scroll to position [37, 0]
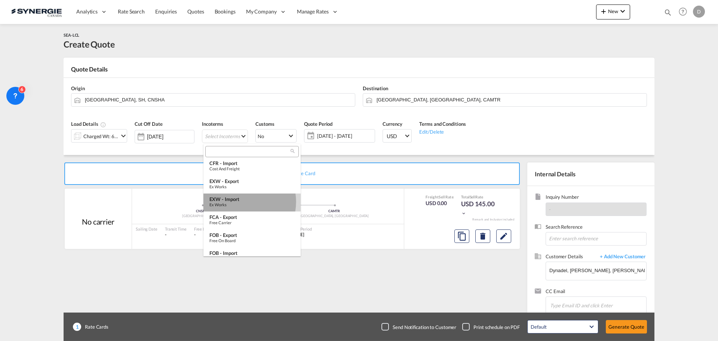
click at [240, 201] on div "EXW - import" at bounding box center [251, 199] width 85 height 6
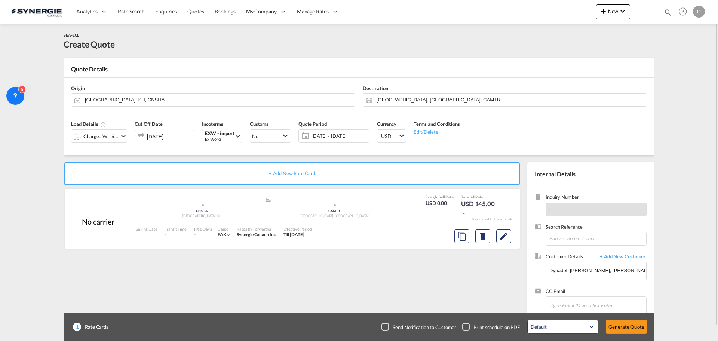
click at [328, 137] on span "09 Oct - 08 Nov 2025" at bounding box center [339, 135] width 56 height 7
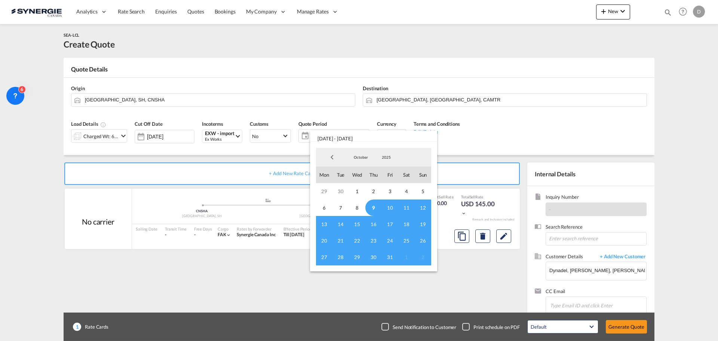
click at [375, 207] on span "9" at bounding box center [373, 207] width 16 height 16
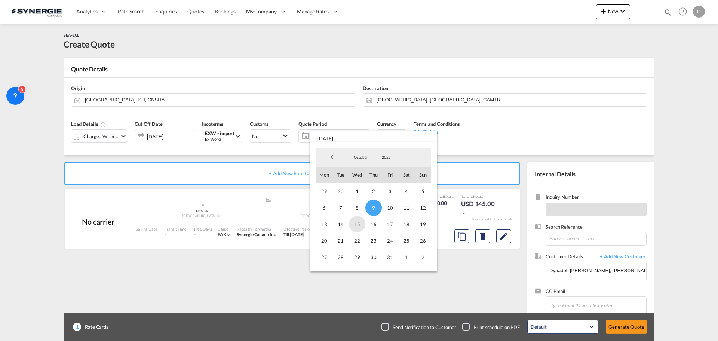
click at [360, 224] on span "15" at bounding box center [357, 224] width 16 height 16
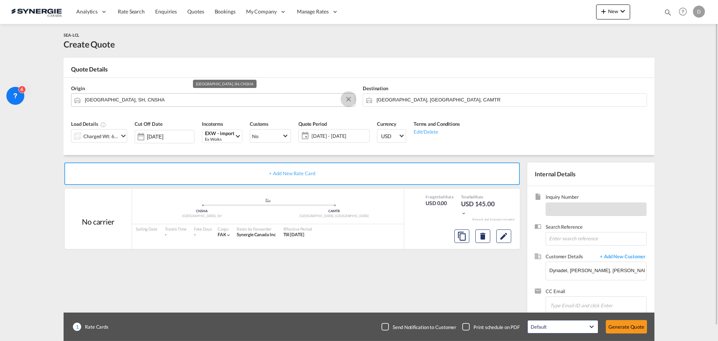
click at [350, 97] on button "Clear Input" at bounding box center [348, 98] width 11 height 11
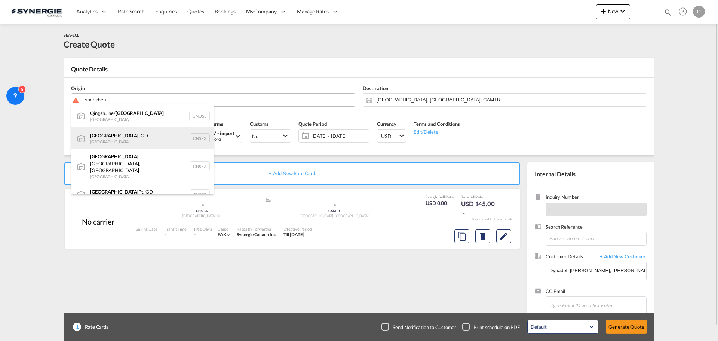
click at [107, 142] on div "Shenzhen , GD China CNSZX" at bounding box center [142, 138] width 142 height 22
type input "Shenzhen, GD, CNSZX"
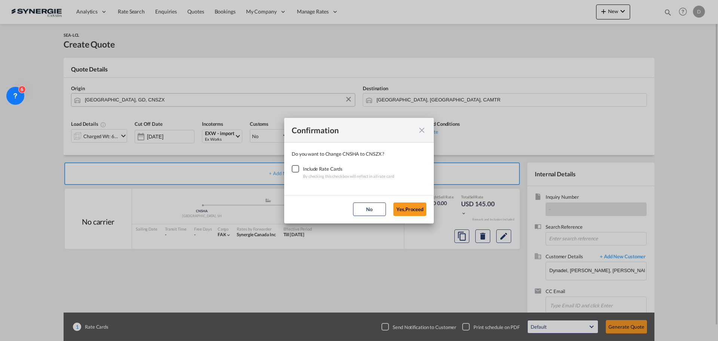
click at [293, 167] on div "Checkbox No Ink" at bounding box center [295, 168] width 7 height 7
click at [394, 208] on button "Yes,Proceed" at bounding box center [409, 208] width 33 height 13
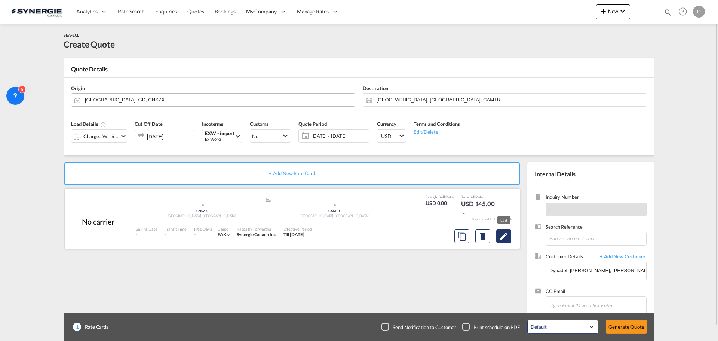
click at [504, 238] on md-icon "Edit" at bounding box center [503, 235] width 9 height 9
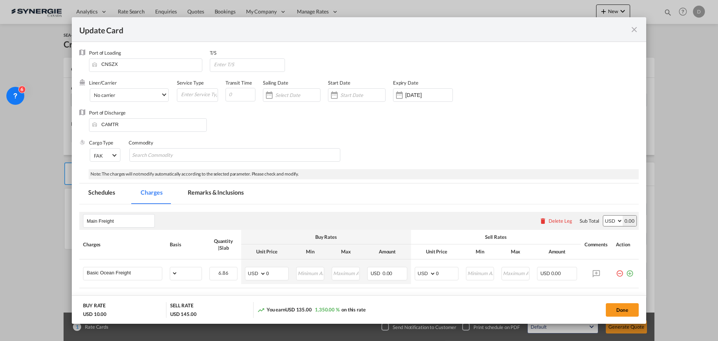
select select "per_w/m"
select select "flat"
select select "per_hbl"
select select "per_w/m"
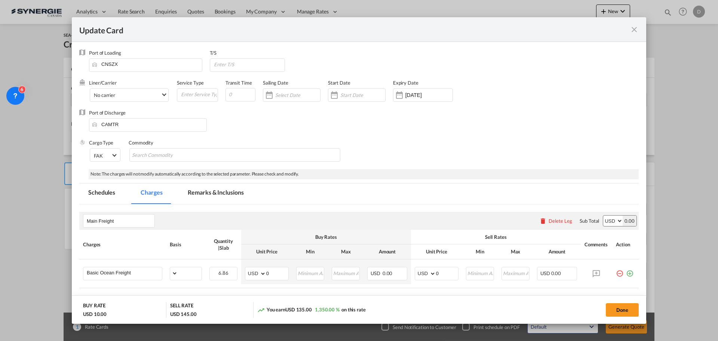
select select "per_bl"
select select "flat"
select select "per_bl"
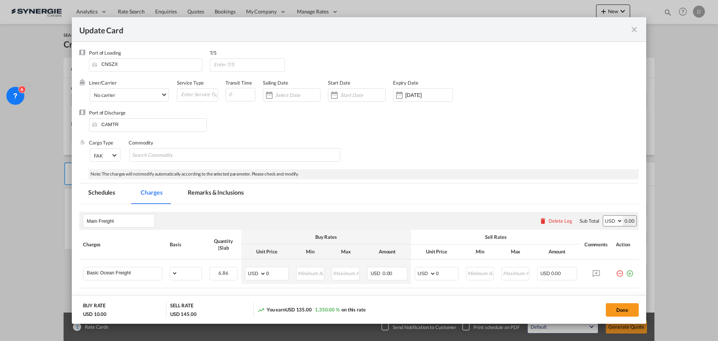
select select "per_bl"
select select "per_shipment"
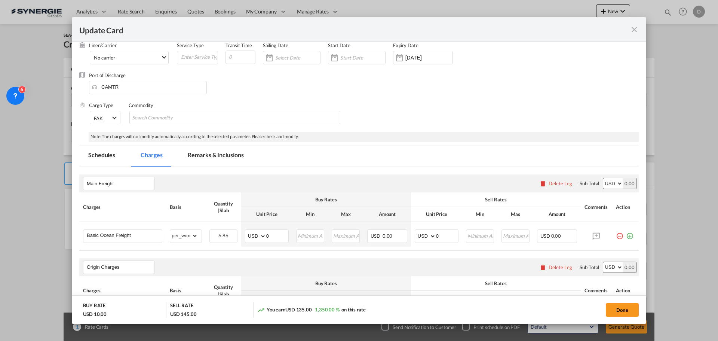
click at [230, 157] on md-tab-item "Remarks & Inclusions" at bounding box center [216, 156] width 74 height 21
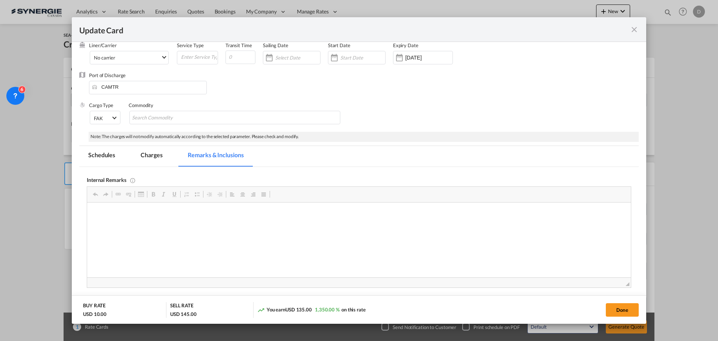
scroll to position [0, 0]
click at [176, 225] on p "Bourret / Quick quote - 8406978 / 225" at bounding box center [359, 226] width 529 height 8
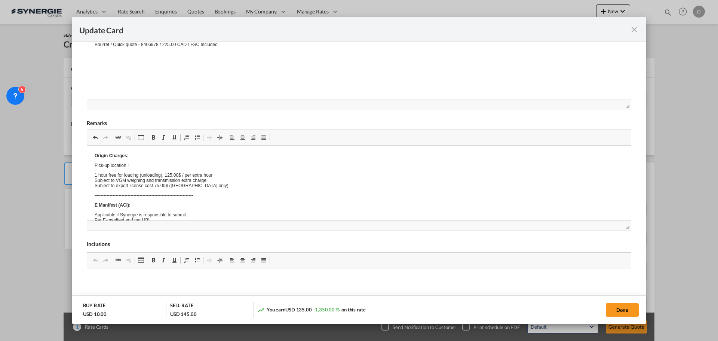
scroll to position [68, 0]
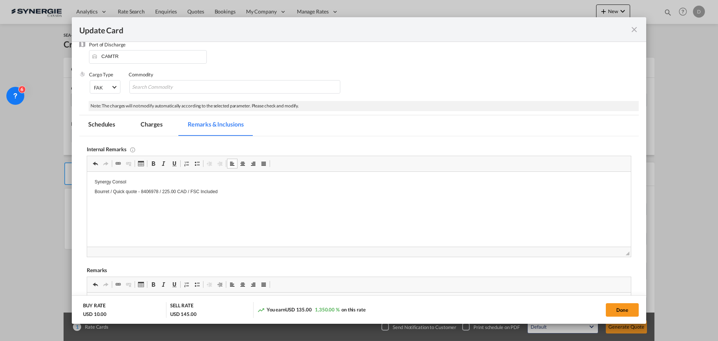
click at [574, 259] on button "Done" at bounding box center [622, 309] width 33 height 13
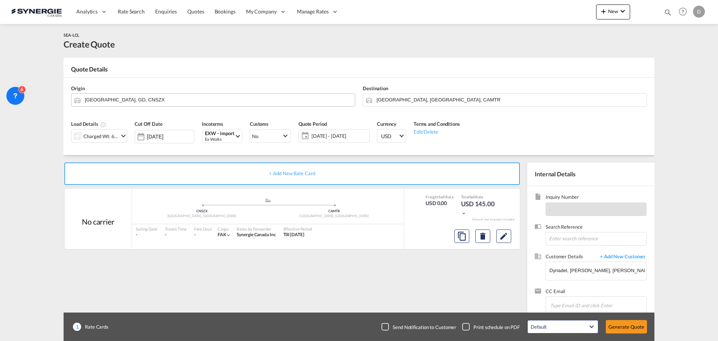
type input "07 Nov 2025"
click at [510, 235] on button "Edit" at bounding box center [503, 235] width 15 height 13
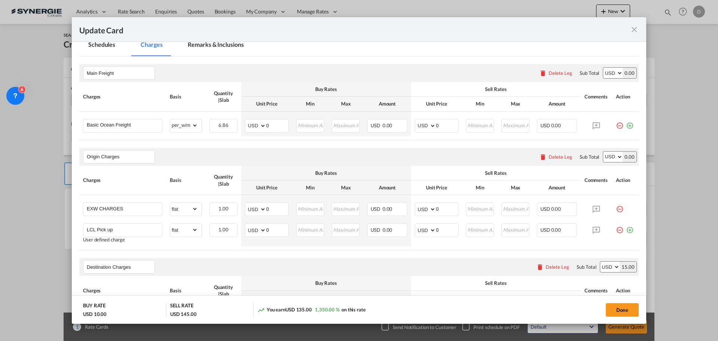
scroll to position [112, 0]
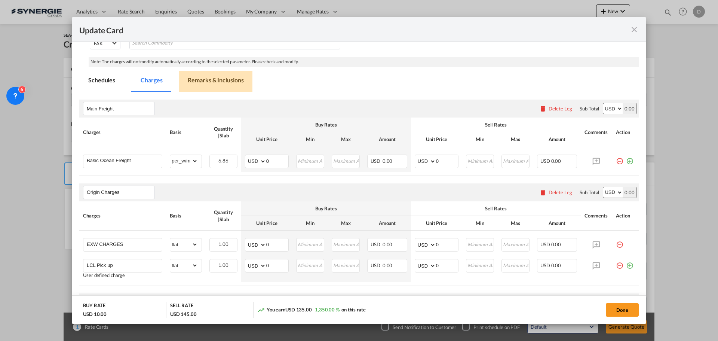
click at [219, 81] on md-tab-item "Remarks & Inclusions" at bounding box center [216, 81] width 74 height 21
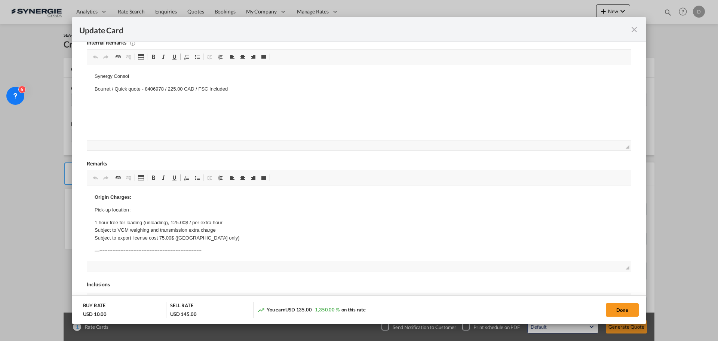
scroll to position [187, 0]
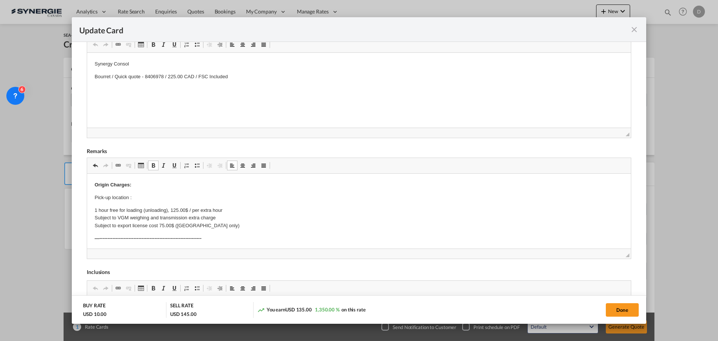
click at [145, 199] on p "Pick-up location :" at bounding box center [359, 198] width 529 height 8
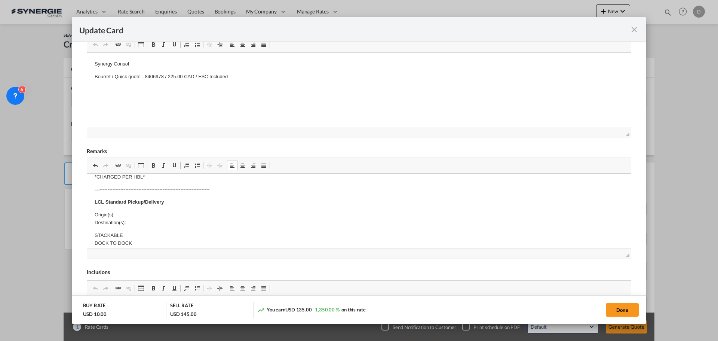
scroll to position [224, 0]
click at [132, 225] on p "Origin(s): Destination(s):" at bounding box center [359, 229] width 529 height 16
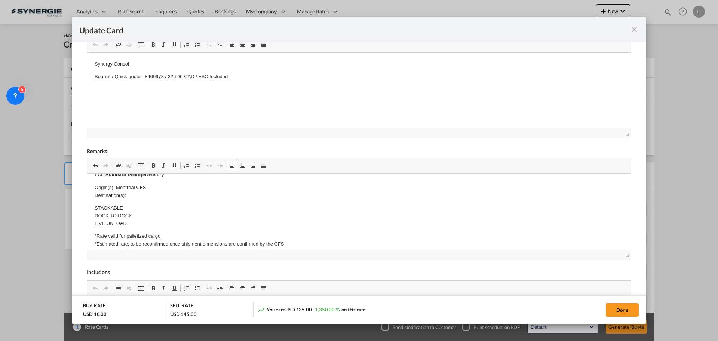
click at [126, 195] on p "Origin(s): Montreal CFS Destination(s):" at bounding box center [359, 192] width 529 height 16
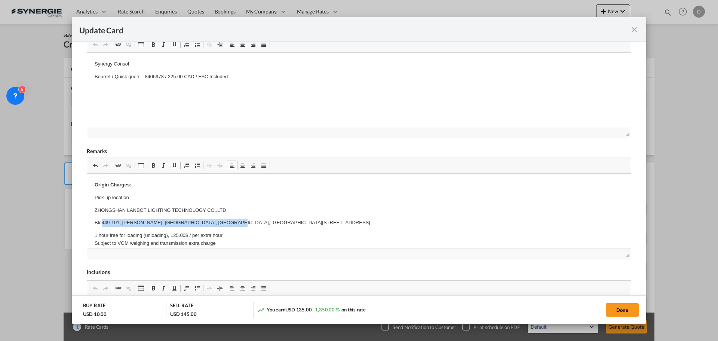
drag, startPoint x: 223, startPoint y: 222, endPoint x: 103, endPoint y: 221, distance: 120.4
click at [103, 221] on p "Blo449-101, Fernand-poitras, Terrebonne, Québec, Canada ck 12, No. 8 Lefeng 2nd…" at bounding box center [359, 223] width 529 height 8
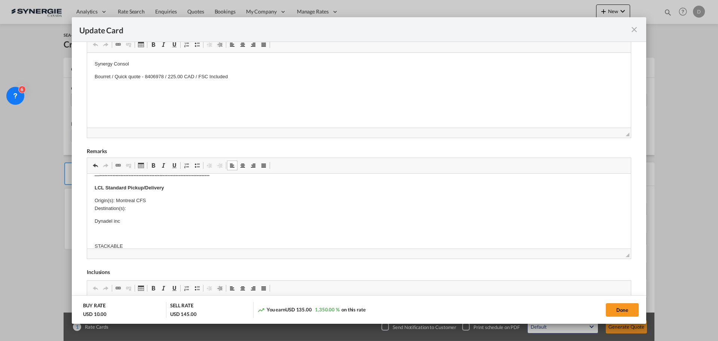
scroll to position [262, 0]
click at [149, 205] on p "Dynadel inc" at bounding box center [359, 208] width 529 height 8
click at [108, 216] on body "Origin Charges: Pick-up location : ZHONGSHAN LANBOT LIGHTING TECHNOLOGY CO,.LTD…" at bounding box center [359, 180] width 529 height 522
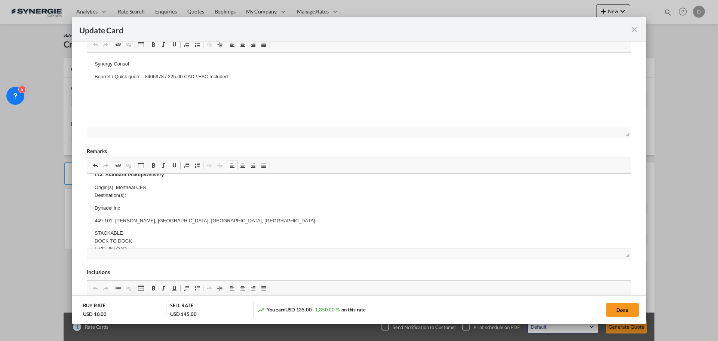
scroll to position [0, 0]
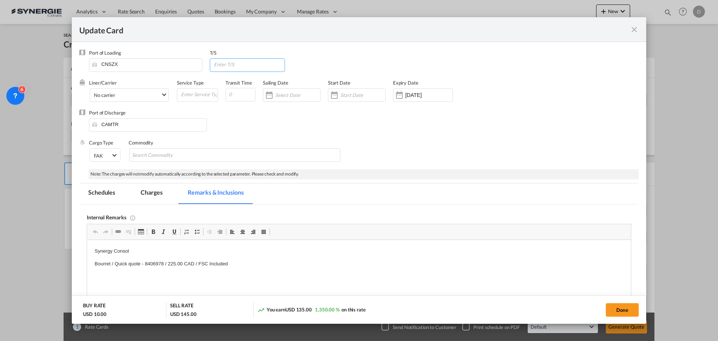
click at [248, 65] on input "Update Card Port ..." at bounding box center [249, 64] width 72 height 11
type input "Vancouver"
click at [253, 113] on div "Port of Discharge CAMTR" at bounding box center [358, 124] width 559 height 30
click at [210, 93] on input "Update Card Port ..." at bounding box center [198, 94] width 37 height 11
click at [240, 93] on input "Update Card Port ..." at bounding box center [240, 94] width 30 height 13
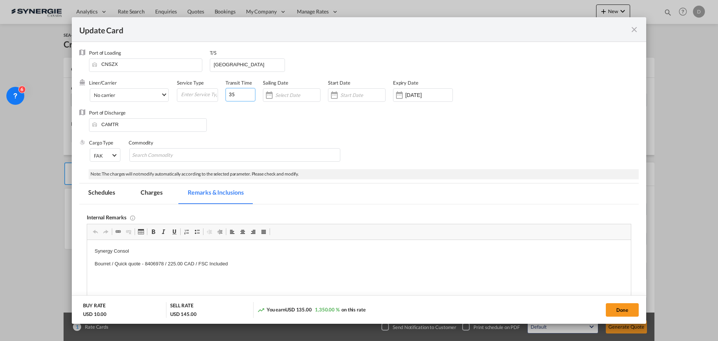
click at [234, 95] on input "35" at bounding box center [240, 94] width 30 height 13
click at [230, 95] on input "35" at bounding box center [240, 94] width 30 height 13
type input "40"
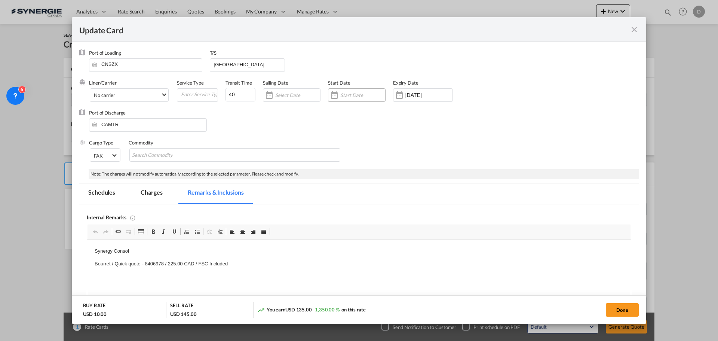
click at [338, 94] on div "Update Card Port ..." at bounding box center [334, 94] width 12 height 15
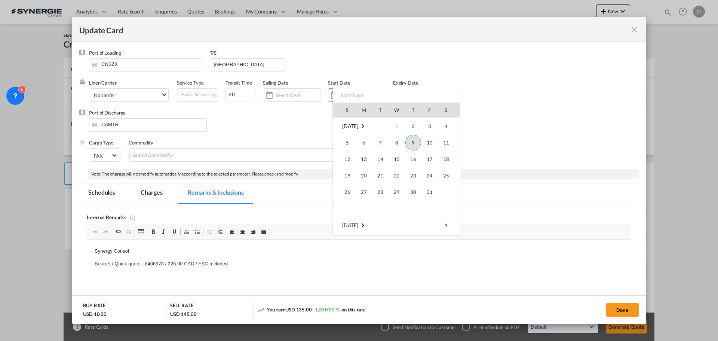
click at [419, 142] on span "9" at bounding box center [413, 143] width 16 height 16
type input "09 Oct 2025"
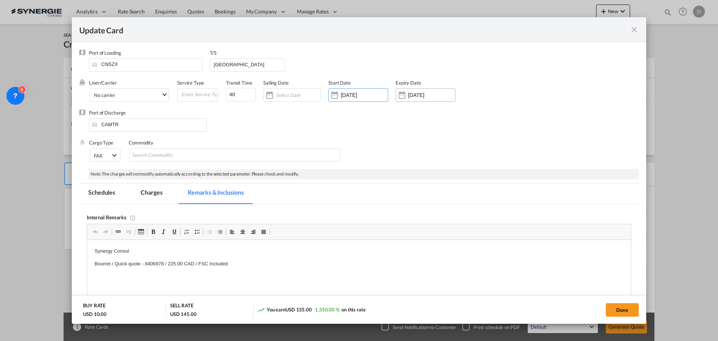
click at [400, 96] on div "Update Card Port ..." at bounding box center [402, 94] width 12 height 15
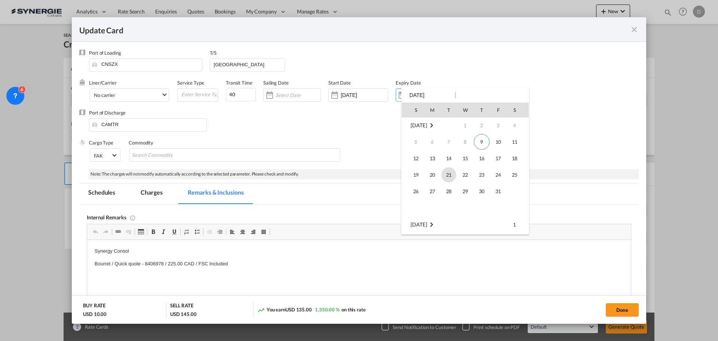
scroll to position [0, 0]
click at [466, 161] on span "15" at bounding box center [465, 158] width 15 height 15
type input "15 Oct 2025"
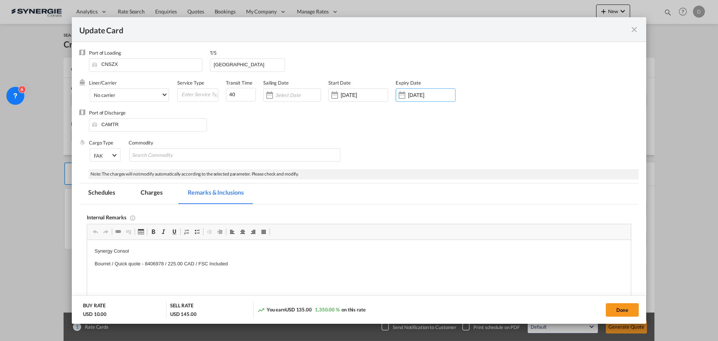
click at [226, 146] on div "Commodity" at bounding box center [239, 154] width 220 height 30
click at [224, 153] on md-chips-wrap "Chips container with autocompletion. Enter the text area, type text to search, …" at bounding box center [234, 154] width 211 height 13
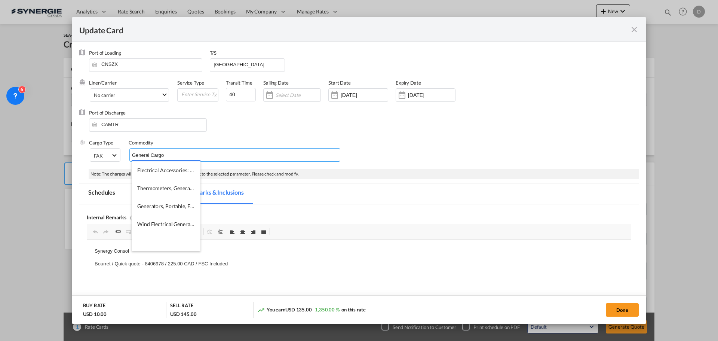
type input "General Cargo"
click at [302, 107] on div "Sailing Date" at bounding box center [295, 94] width 65 height 30
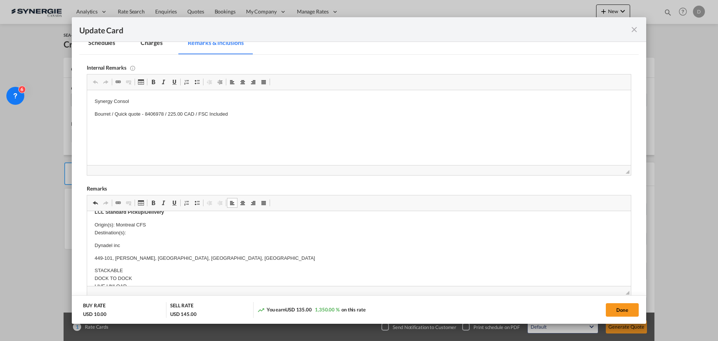
scroll to position [75, 0]
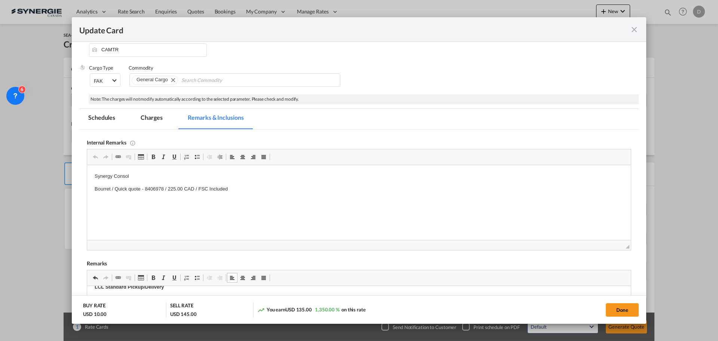
click at [147, 118] on md-tab-item "Charges" at bounding box center [152, 118] width 40 height 21
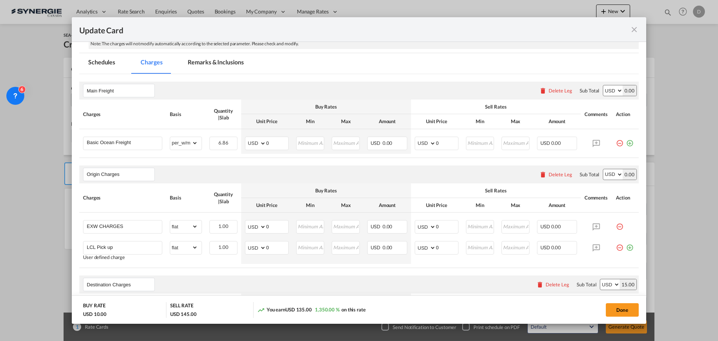
scroll to position [112, 0]
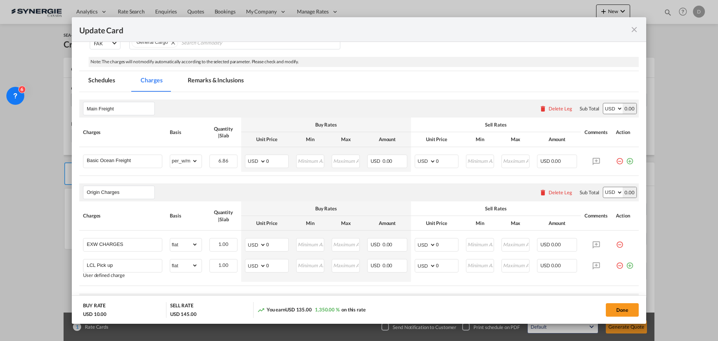
click at [238, 87] on md-tab-item "Remarks & Inclusions" at bounding box center [216, 81] width 74 height 21
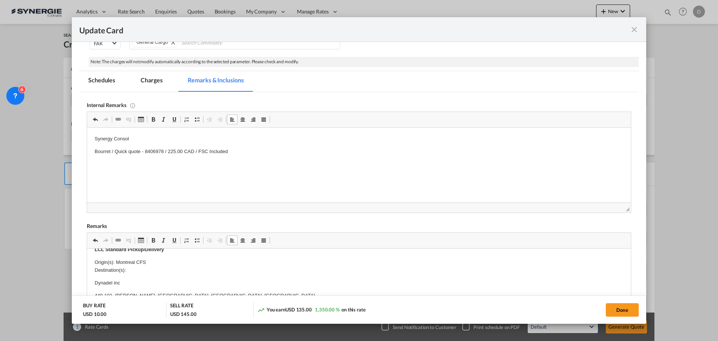
click at [146, 141] on p "Synergy Consol" at bounding box center [359, 139] width 529 height 8
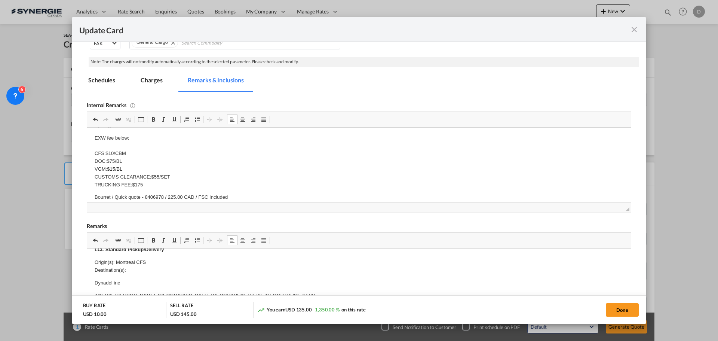
scroll to position [20, 0]
click at [151, 77] on md-tab-item "Charges" at bounding box center [152, 81] width 40 height 21
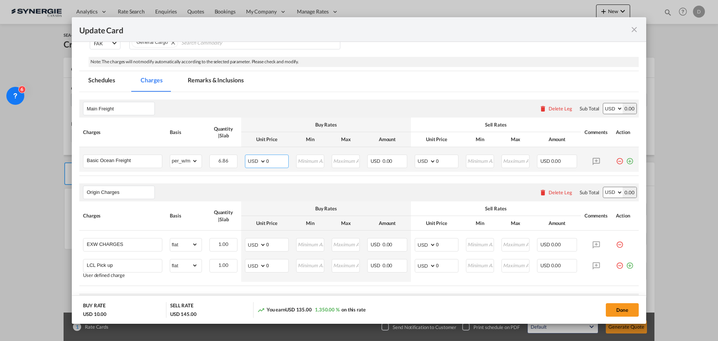
drag, startPoint x: 264, startPoint y: 159, endPoint x: 277, endPoint y: 157, distance: 12.4
click at [276, 157] on input "0" at bounding box center [277, 160] width 22 height 11
type input "62"
type input "77"
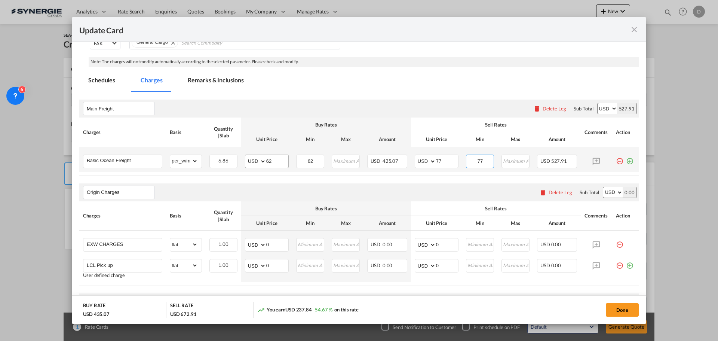
type input "77"
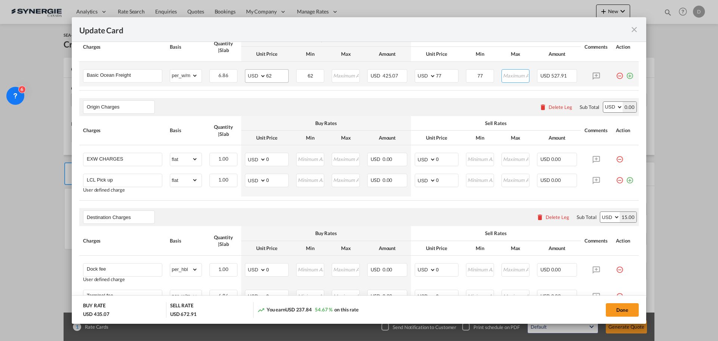
scroll to position [224, 0]
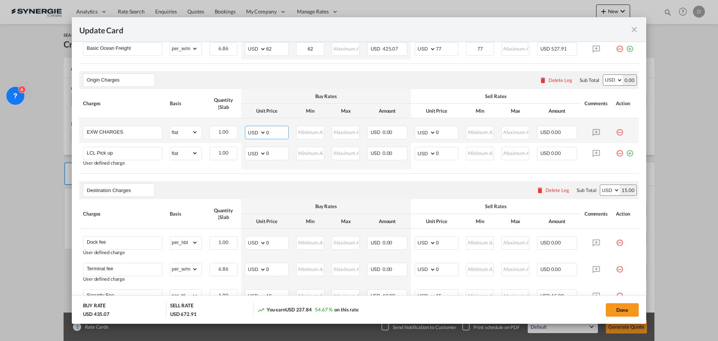
drag, startPoint x: 265, startPoint y: 131, endPoint x: 274, endPoint y: 131, distance: 9.0
click at [274, 131] on input "0" at bounding box center [277, 131] width 22 height 11
type input "215"
type input "250"
click at [268, 153] on md-input-container "AED AFN ALL AMD ANG AOA ARS AUD AWG AZN BAM BBD BDT BGN BHD BIF BMD BND BOB BRL…" at bounding box center [267, 153] width 44 height 13
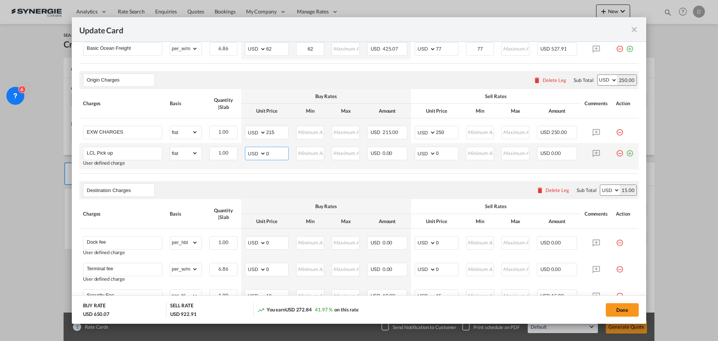
drag, startPoint x: 264, startPoint y: 153, endPoint x: 271, endPoint y: 153, distance: 6.7
click at [271, 153] on input "0" at bounding box center [277, 152] width 22 height 11
type input "175"
click at [283, 174] on air-lcl-rate-modification "Main Freight Please enter leg name Leg Name Already Exists Delete Leg Sub Total…" at bounding box center [358, 298] width 559 height 636
click at [436, 153] on input "220" at bounding box center [447, 152] width 22 height 11
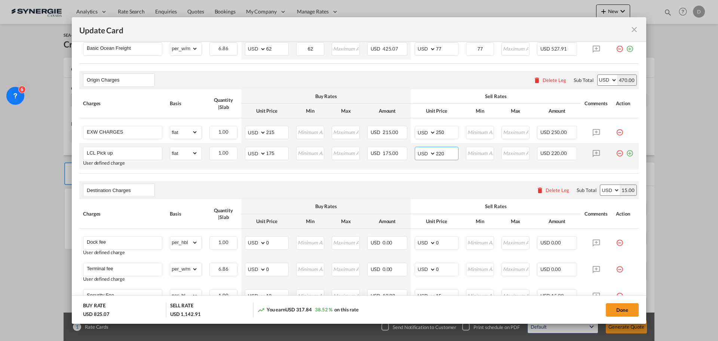
click at [436, 153] on input "220" at bounding box center [447, 152] width 22 height 11
type input "225"
click at [402, 165] on td "USD 175.00" at bounding box center [386, 156] width 47 height 27
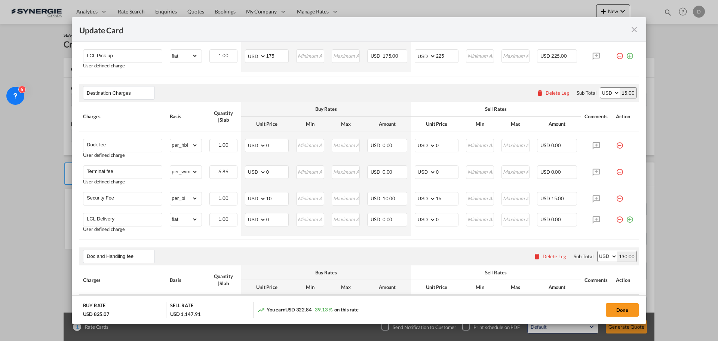
scroll to position [336, 0]
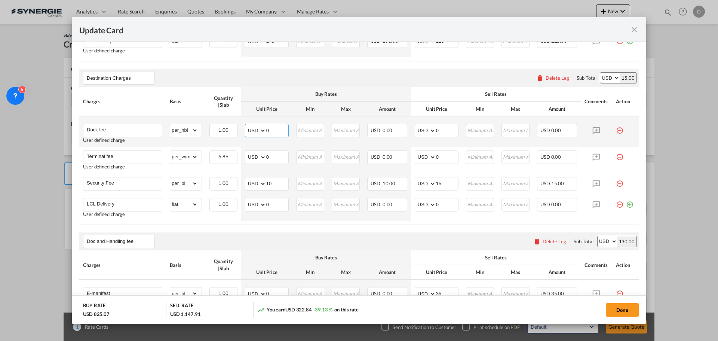
click at [266, 130] on input "0" at bounding box center [277, 129] width 22 height 11
drag, startPoint x: 265, startPoint y: 129, endPoint x: 281, endPoint y: 129, distance: 16.1
click at [281, 129] on input "0" at bounding box center [277, 129] width 22 height 11
type input "40"
drag, startPoint x: 433, startPoint y: 130, endPoint x: 439, endPoint y: 130, distance: 6.0
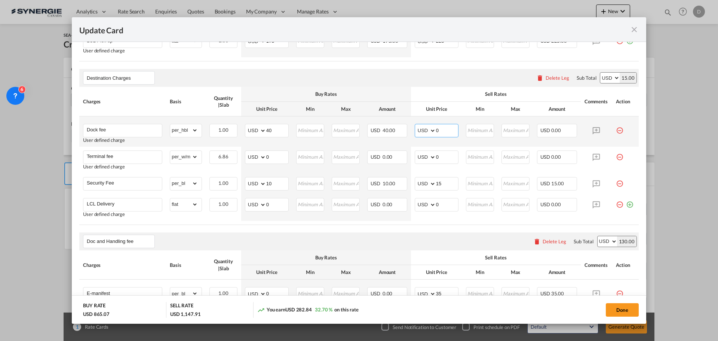
click at [439, 130] on input "0" at bounding box center [447, 129] width 22 height 11
type input "65"
click at [574, 154] on md-icon "icon-minus-circle-outline red-400-fg pt-7" at bounding box center [619, 153] width 7 height 7
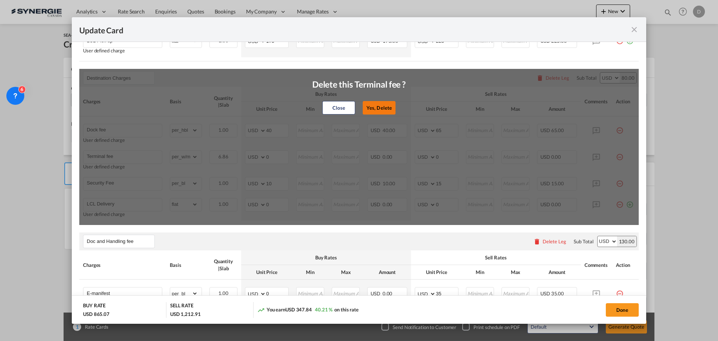
click at [385, 109] on button "Yes, Delete" at bounding box center [379, 107] width 33 height 13
type input "Security Fee"
select select "per_bl"
type input "10"
type input "15"
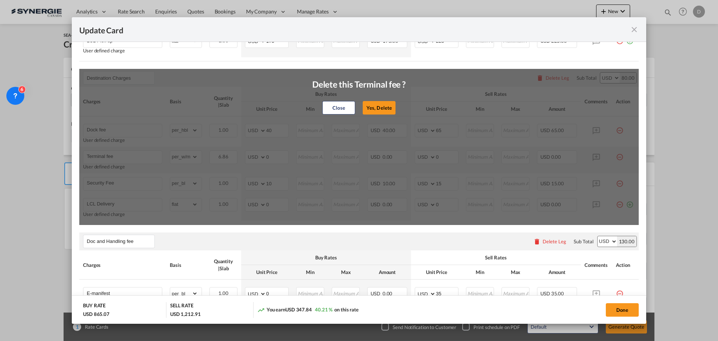
type input "LCL Delivery"
select select "flat"
type input "0"
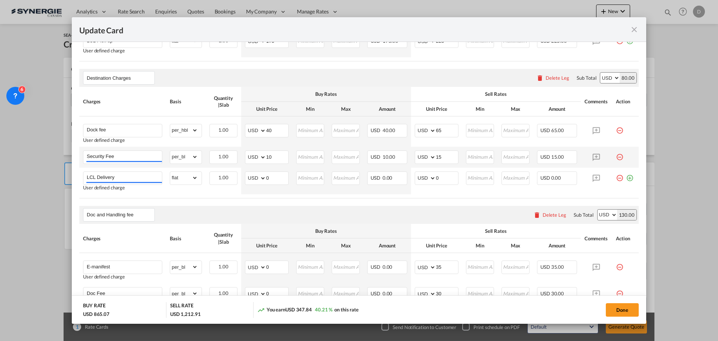
click at [574, 156] on md-icon "icon-minus-circle-outline red-400-fg pt-7" at bounding box center [619, 153] width 7 height 7
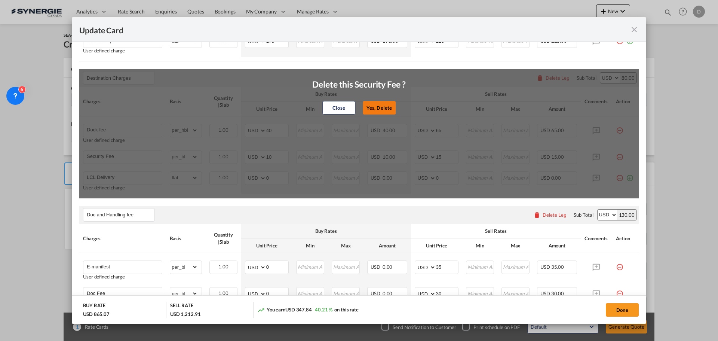
click at [378, 111] on button "Yes, Delete" at bounding box center [379, 107] width 33 height 13
type input "LCL Delivery"
select select "flat"
type input "0"
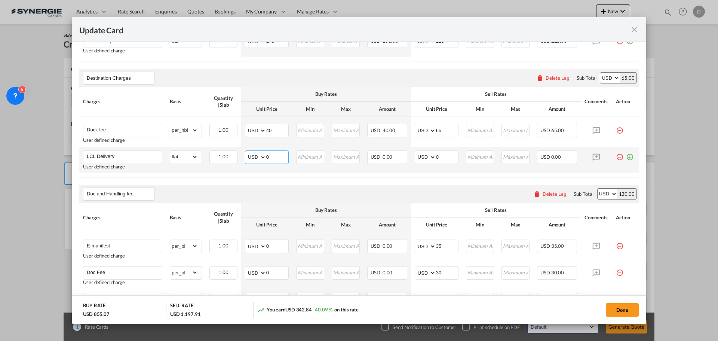
click at [268, 159] on input "0" at bounding box center [277, 156] width 22 height 11
type input "168"
drag, startPoint x: 433, startPoint y: 157, endPoint x: 450, endPoint y: 156, distance: 16.9
click at [450, 156] on input "0" at bounding box center [447, 156] width 22 height 11
type input "225"
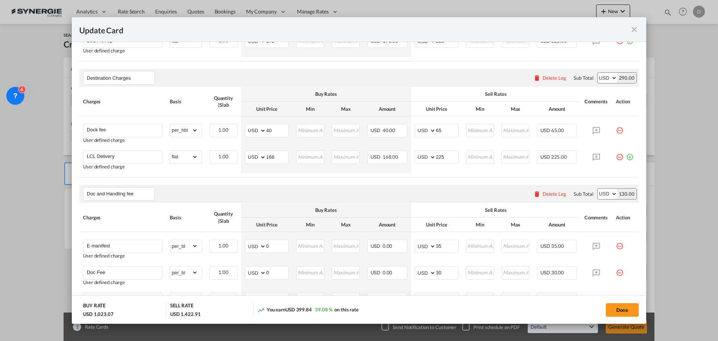
click at [410, 174] on table "Charges Basis Quantity | Slab Buy Rates Sell Rates Comments Action Unit Price M…" at bounding box center [358, 132] width 559 height 90
click at [574, 259] on button "Done" at bounding box center [622, 309] width 33 height 13
type input "08 Oct 2025"
type input "14 Oct 2025"
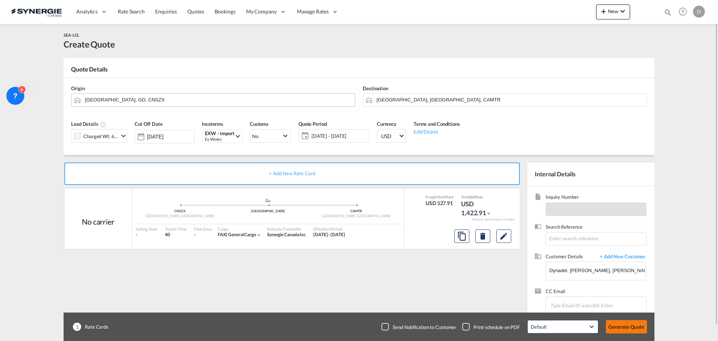
click at [574, 259] on button "Generate Quote" at bounding box center [626, 326] width 41 height 13
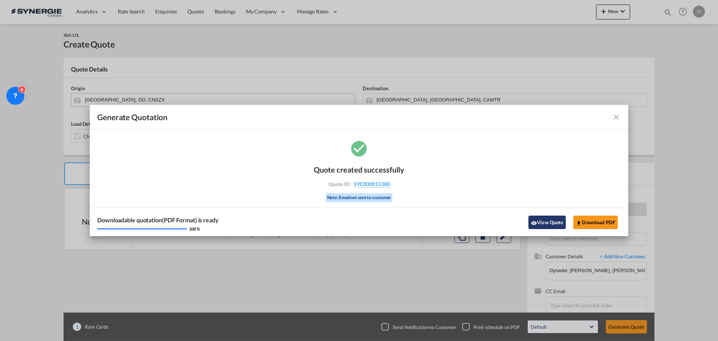
click at [550, 217] on button "View Quote" at bounding box center [546, 221] width 37 height 13
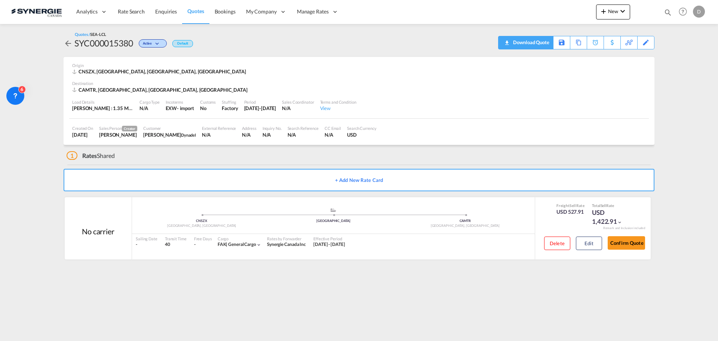
click at [540, 45] on div "Download Quote" at bounding box center [530, 42] width 38 height 12
drag, startPoint x: 668, startPoint y: 9, endPoint x: 647, endPoint y: 10, distance: 20.2
click at [574, 9] on md-icon "icon-magnify" at bounding box center [668, 12] width 8 height 8
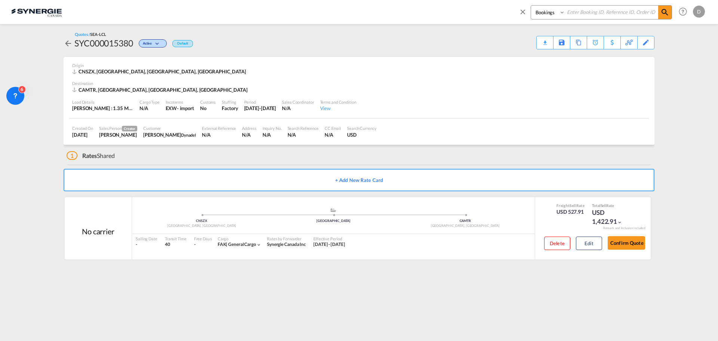
click at [541, 14] on select "Bookings Quotes Enquiries" at bounding box center [549, 12] width 36 height 13
select select "Quotes"
click at [531, 6] on select "Bookings Quotes Enquiries" at bounding box center [549, 12] width 36 height 13
click at [574, 13] on input at bounding box center [611, 12] width 93 height 13
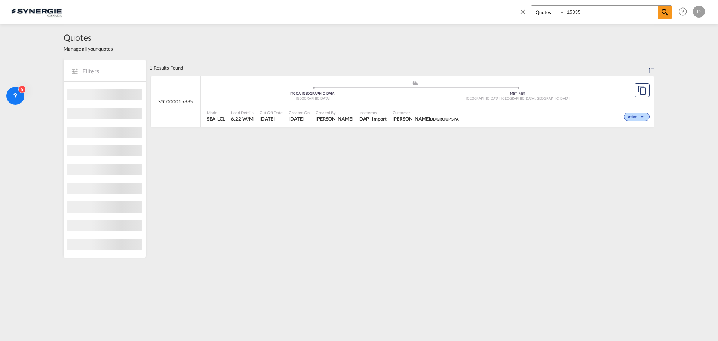
click at [343, 116] on div "Created By Daniel Dico" at bounding box center [335, 116] width 44 height 19
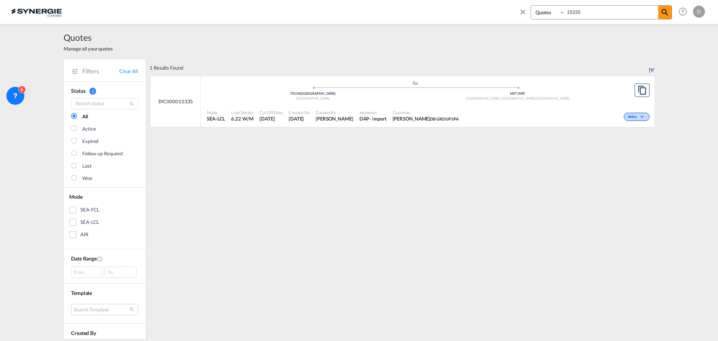
click at [574, 14] on input "15335" at bounding box center [611, 12] width 93 height 13
type input "15380"
click at [293, 116] on span "9 Oct 2025" at bounding box center [299, 118] width 21 height 7
click at [523, 10] on md-icon "icon-close" at bounding box center [522, 11] width 8 height 8
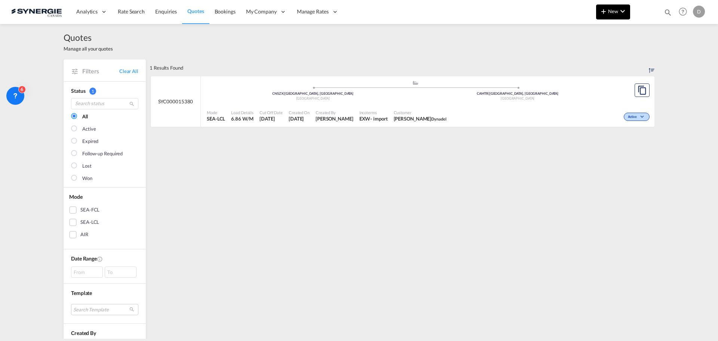
click at [574, 15] on md-icon "icon-plus 400-fg" at bounding box center [603, 11] width 9 height 9
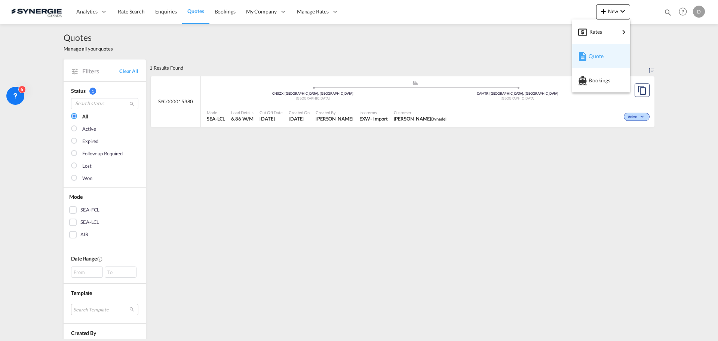
click at [574, 55] on div "Quote" at bounding box center [601, 56] width 46 height 19
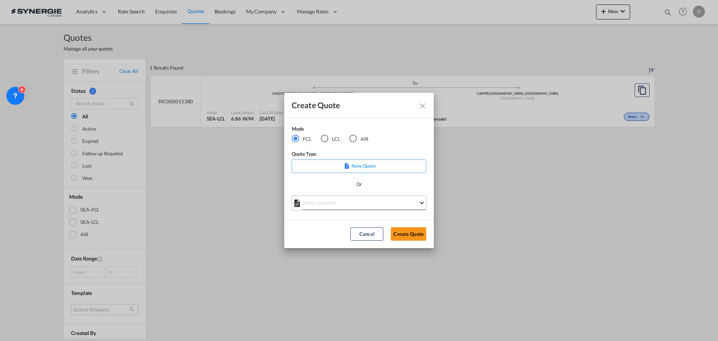
click at [339, 206] on md-select "Select template *NEW* FCL FREEHAND / DAP Pablo Gomez Saldarriaga | 10 Jul 2025 …" at bounding box center [359, 202] width 135 height 15
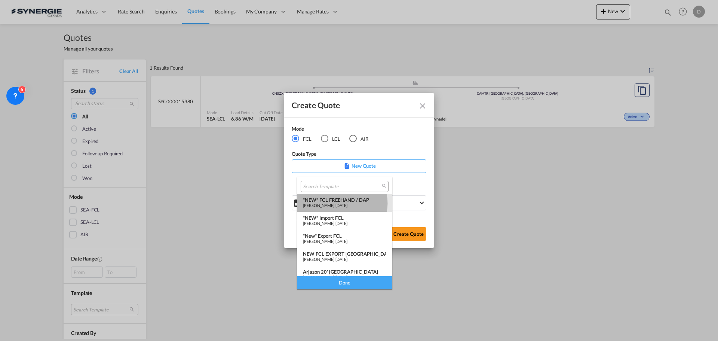
click at [334, 203] on span "Pablo Gomez Saldarriaga" at bounding box center [318, 205] width 31 height 5
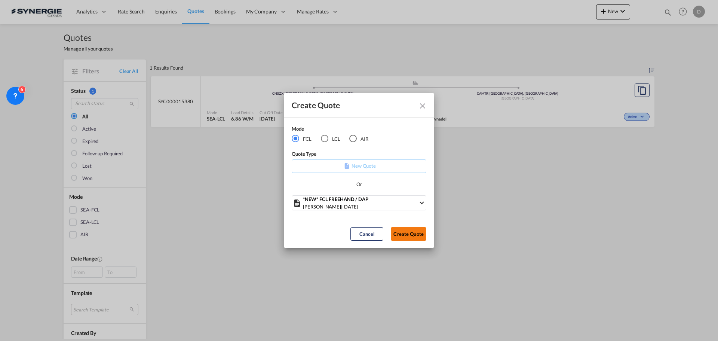
click at [401, 231] on button "Create Quote" at bounding box center [409, 233] width 36 height 13
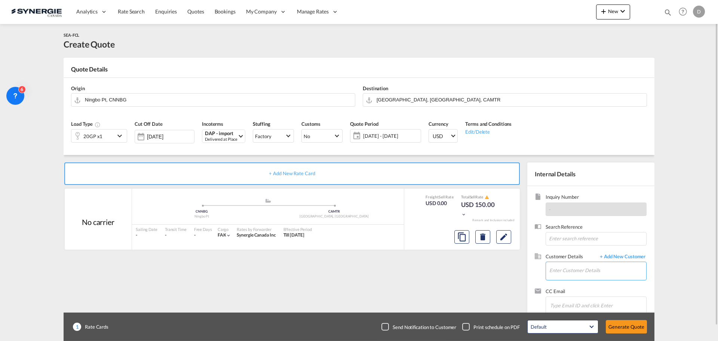
click at [574, 259] on input "Enter Customer Details" at bounding box center [597, 270] width 97 height 17
paste input "j.socorro@tdbg.es"
click at [574, 255] on div "Jennifer Socorro Ramon j.socorro@tdbg.es | Transmec De Bortoli Group España, S.…" at bounding box center [597, 251] width 97 height 20
type input "Transmec De Bortoli Group España, S.A., Jennifer Socorro Ramon, j.socorro@tdbg.…"
click at [348, 98] on button "Clear Input" at bounding box center [348, 98] width 11 height 11
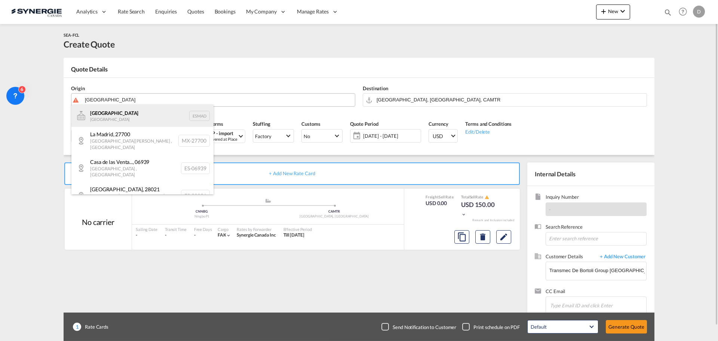
click at [94, 114] on div "Madrid Spain ESMAD" at bounding box center [142, 115] width 142 height 22
type input "Madrid, ESMAD"
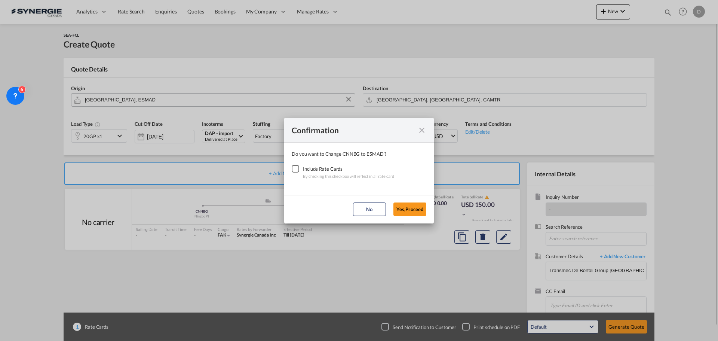
click at [296, 170] on div "Checkbox No Ink" at bounding box center [295, 168] width 7 height 7
click at [406, 209] on button "Yes,Proceed" at bounding box center [409, 208] width 33 height 13
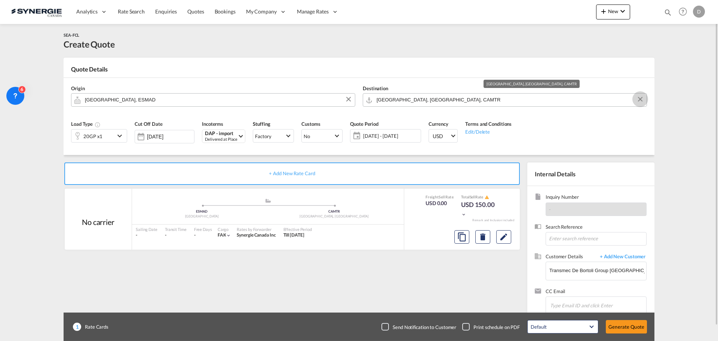
click at [574, 98] on button "Clear Input" at bounding box center [639, 98] width 11 height 11
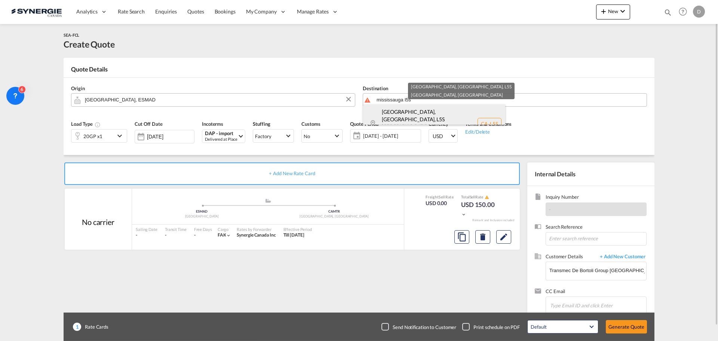
click at [413, 117] on div "Mississauga, ON , L5S Ontario Canada CA-L5S" at bounding box center [434, 123] width 142 height 39
type input "CA-L5S, Mississauga, ON, Ontario"
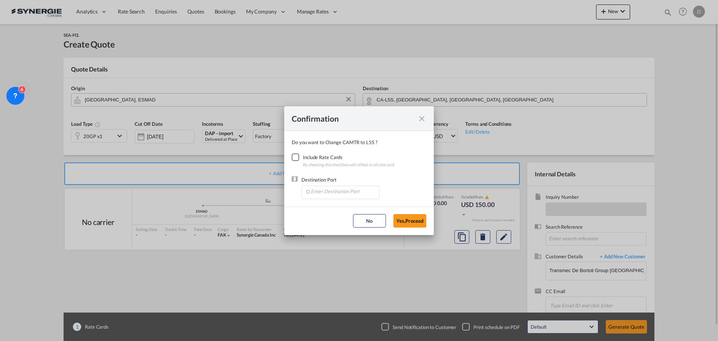
click at [298, 156] on div "Checkbox No Ink" at bounding box center [295, 156] width 7 height 7
click at [333, 188] on input "Enter Destination Port" at bounding box center [342, 191] width 74 height 11
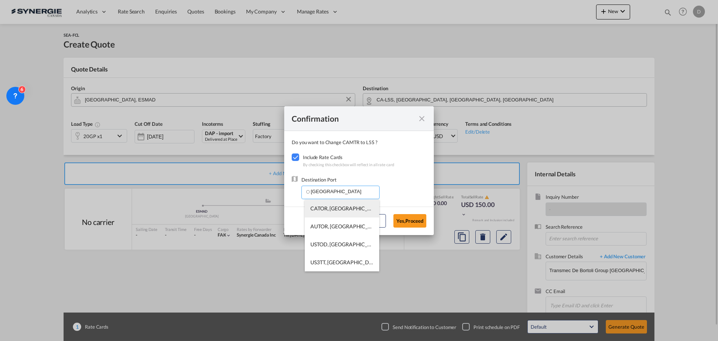
click at [339, 206] on span "CATOR, Toronto, ON, Canada, North America, Americas" at bounding box center [456, 208] width 292 height 6
type input "CATOR, Toronto, ON, Canada, North America, Americas"
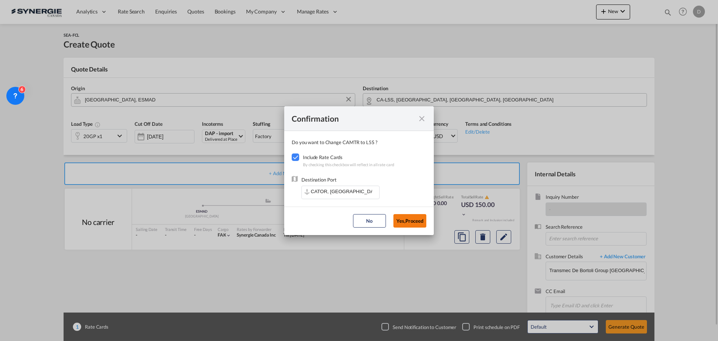
click at [410, 217] on button "Yes,Proceed" at bounding box center [409, 220] width 33 height 13
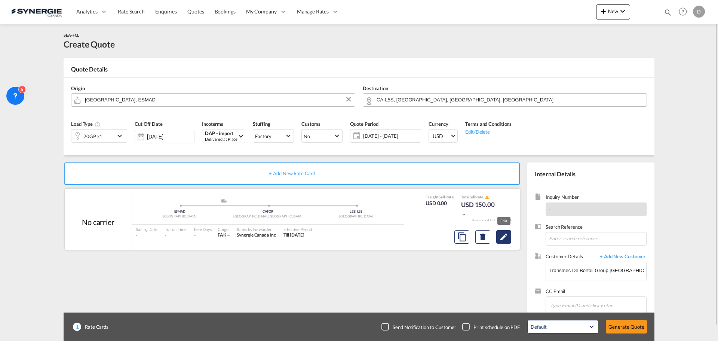
click at [502, 237] on md-icon "Edit" at bounding box center [503, 236] width 9 height 9
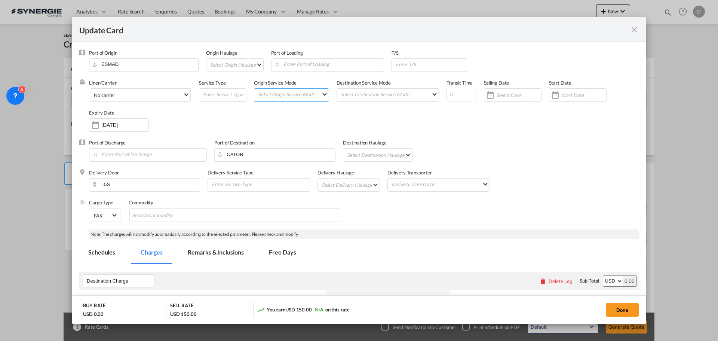
click at [323, 91] on md-select "Select Origin Service Mode SD CY" at bounding box center [292, 94] width 71 height 10
click at [283, 113] on md-option "CY" at bounding box center [291, 112] width 82 height 18
click at [410, 93] on md-select "Select Destination Service Mode SD CY" at bounding box center [389, 94] width 99 height 10
click at [406, 93] on md-option "SD" at bounding box center [387, 94] width 110 height 18
click at [427, 63] on input "Update Card Port ..." at bounding box center [431, 64] width 72 height 11
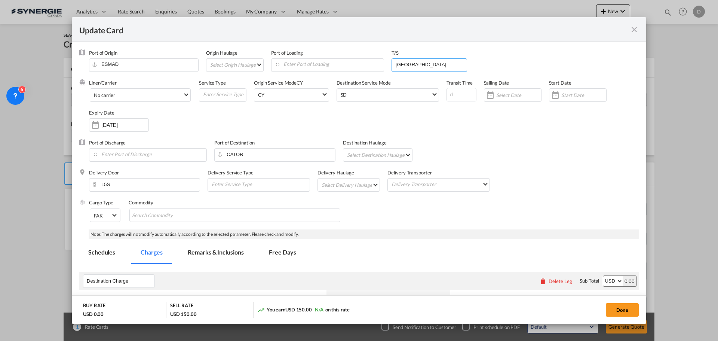
type input "Montreal"
click at [449, 123] on div "Liner/Carrier No carrier Atlantic Container Line (ACL) Baker Transport (GB) | D…" at bounding box center [364, 109] width 550 height 60
click at [157, 154] on input "Enter Port of Discharge" at bounding box center [150, 153] width 114 height 11
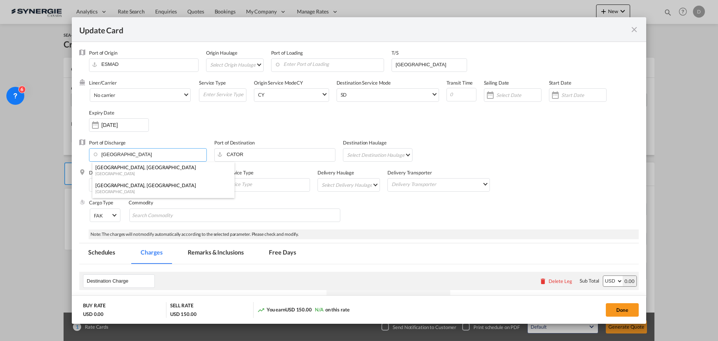
click at [120, 182] on div "Montreal, QC" at bounding box center [161, 185] width 132 height 7
type input "Montreal, QC, CAMTR"
click at [401, 152] on md-select "Select Destination Haulage rail road barge truck unspecified not available" at bounding box center [378, 154] width 65 height 12
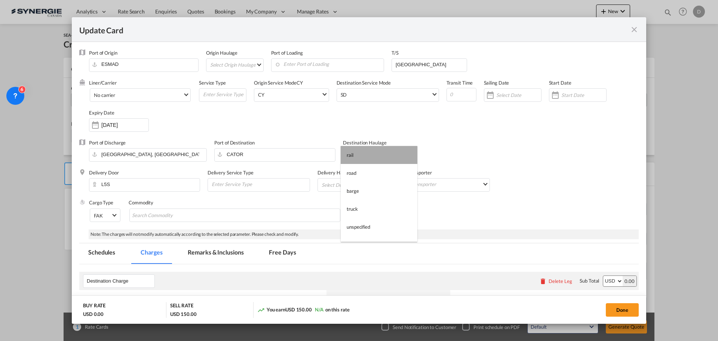
click at [387, 155] on md-option "rail" at bounding box center [379, 155] width 77 height 18
click at [349, 187] on md-select "Select Delivery Haulage rail road barge truck unspecified not available" at bounding box center [350, 184] width 59 height 12
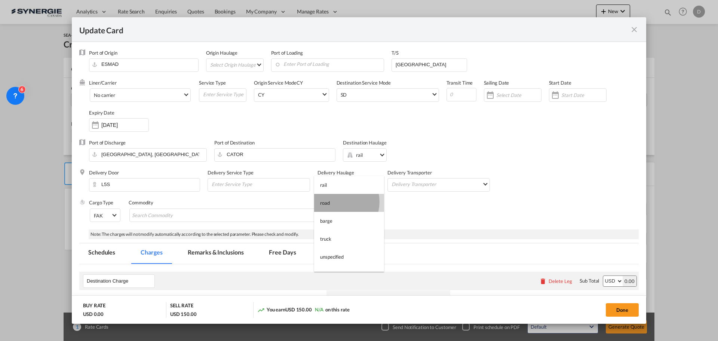
click at [336, 201] on md-option "road" at bounding box center [349, 203] width 70 height 18
click at [555, 97] on div "Update Card Port ..." at bounding box center [555, 94] width 12 height 15
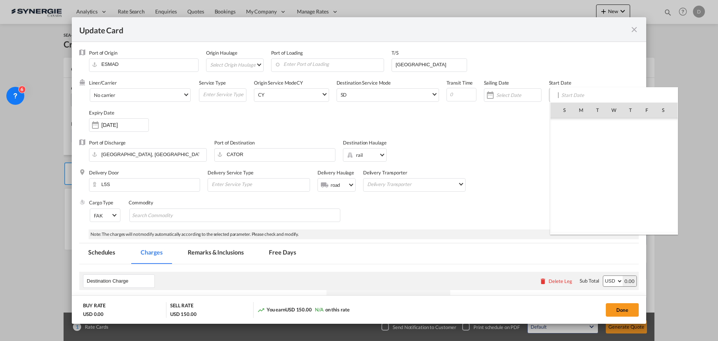
scroll to position [173263, 0]
click at [574, 139] on span "9" at bounding box center [630, 143] width 16 height 16
type input "09 Oct 2025"
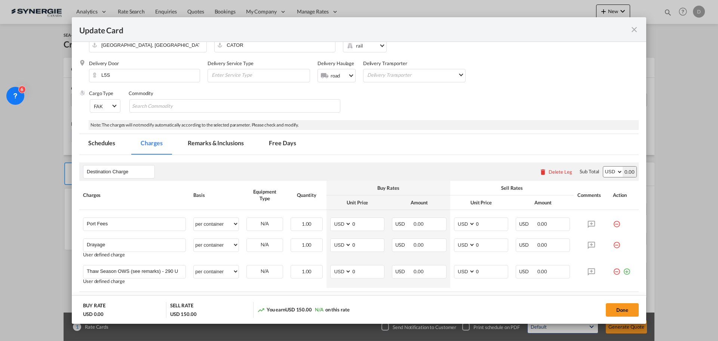
scroll to position [112, 0]
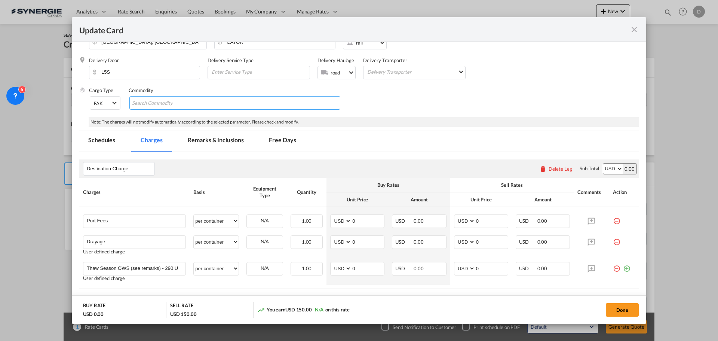
click at [213, 108] on md-chips-wrap "Chips container with autocompletion. Enter the text area, type text to search, …" at bounding box center [234, 102] width 211 height 13
type input "General Cargo"
click at [382, 98] on div "Cargo Type FAK FAK GCR GDSM General Cargo Hazardous Cargo Ambient Foodstuff Chi…" at bounding box center [364, 102] width 550 height 30
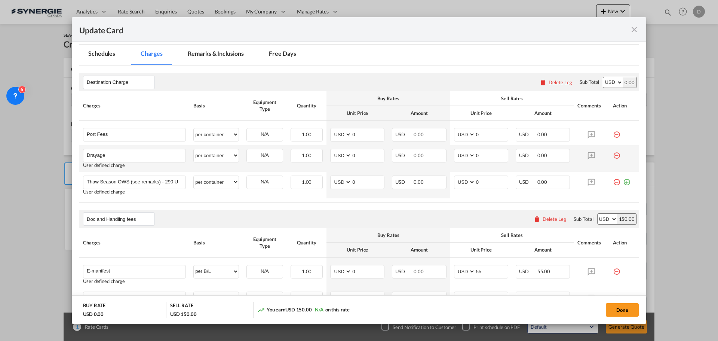
scroll to position [224, 0]
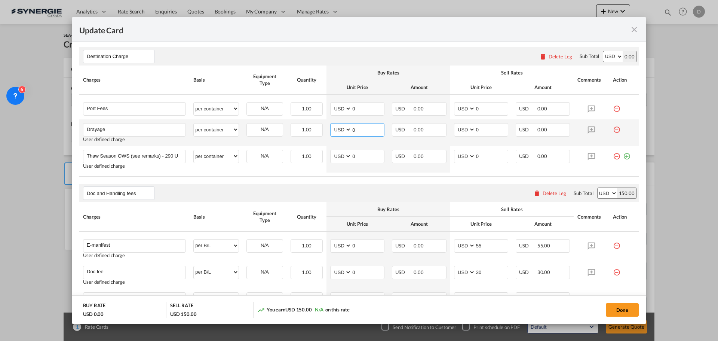
drag, startPoint x: 350, startPoint y: 129, endPoint x: 375, endPoint y: 132, distance: 25.2
click at [375, 132] on input "0" at bounding box center [367, 128] width 33 height 11
type input "271"
type input "365"
click at [329, 188] on div "Doc and Handling fees Please enter leg name Leg Name Already Exists Delete Leg …" at bounding box center [358, 193] width 559 height 18
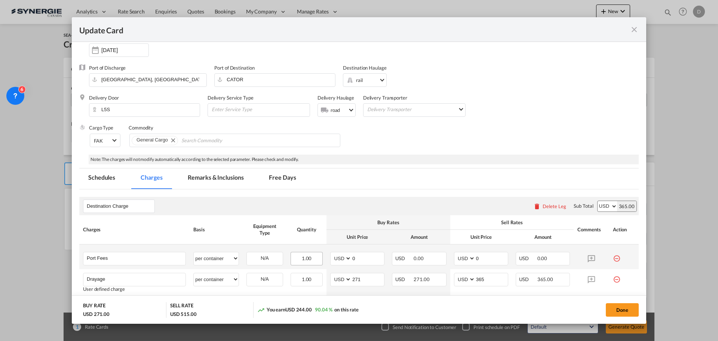
scroll to position [112, 0]
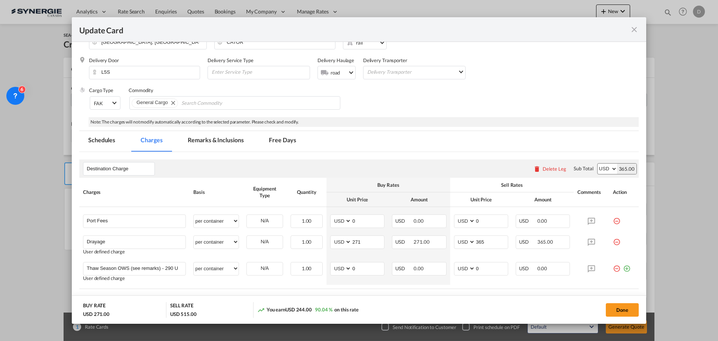
click at [231, 141] on md-tab-item "Remarks & Inclusions" at bounding box center [216, 141] width 74 height 21
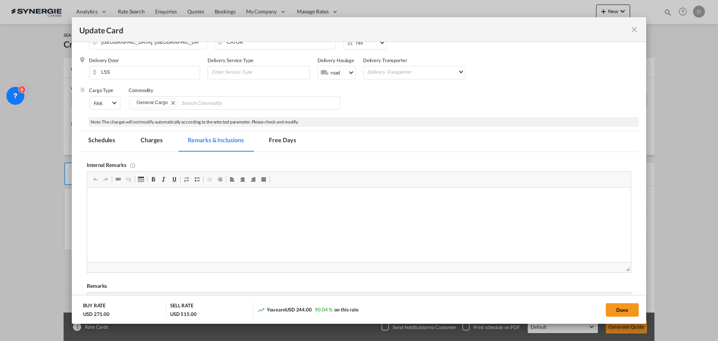
scroll to position [0, 0]
click at [124, 202] on p "Tripoint / Google Drive" at bounding box center [359, 199] width 529 height 8
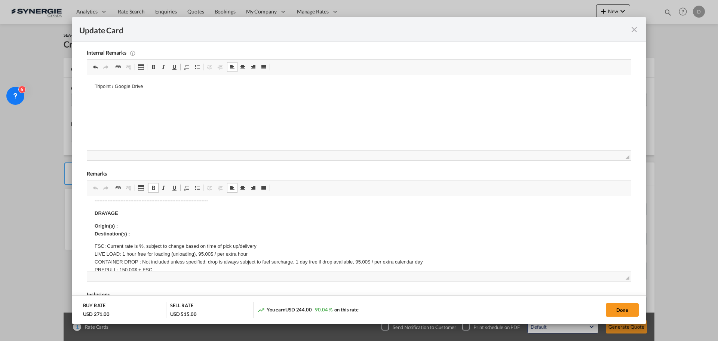
scroll to position [112, 0]
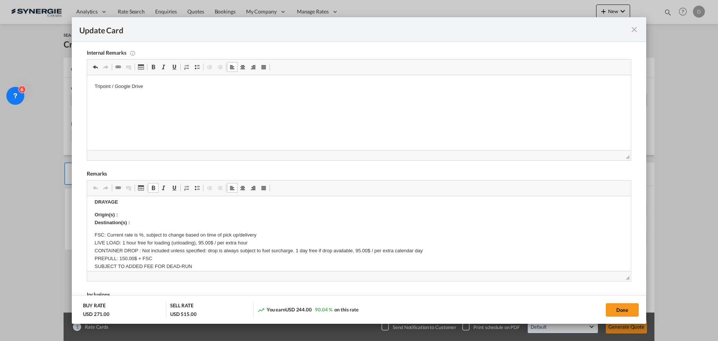
click at [145, 215] on p "Origin(s) : Destination(s) :" at bounding box center [359, 219] width 529 height 16
click at [140, 220] on p "Origin(s) : Toronto Rail Ramp Destination(s) :" at bounding box center [359, 219] width 529 height 16
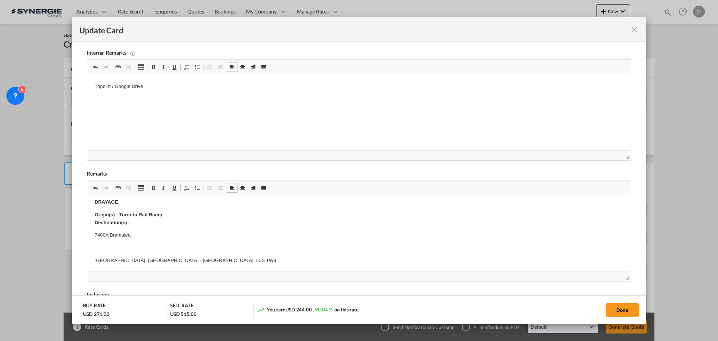
click at [108, 250] on p "Editor, editor29" at bounding box center [359, 248] width 529 height 8
click at [94, 258] on html "E Manifest (ACI): Applicable if Synergie is responsible to submit Per E-manifes…" at bounding box center [359, 304] width 544 height 441
click at [228, 230] on body "E Manifest (ACI): Applicable if Synergie is responsible to submit Per E-manifes…" at bounding box center [359, 297] width 529 height 413
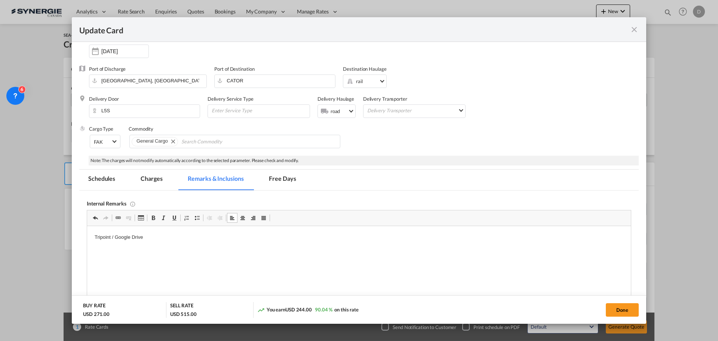
scroll to position [37, 0]
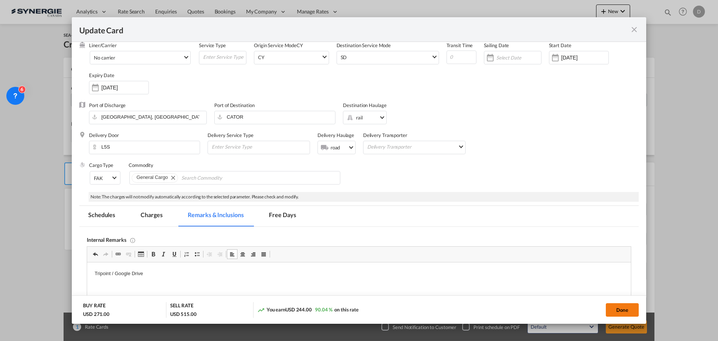
click at [574, 259] on button "Done" at bounding box center [622, 309] width 33 height 13
type input "08 Oct 2025"
type input "07 Nov 2025"
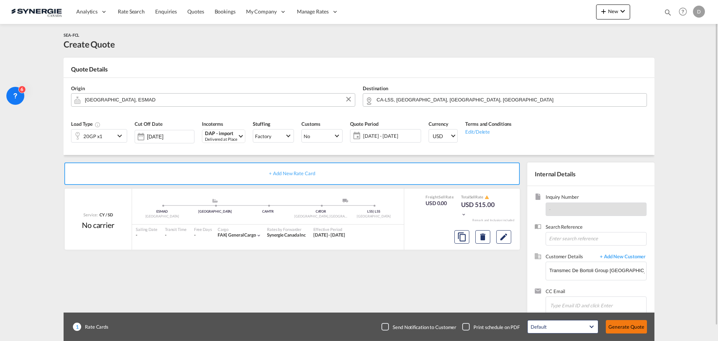
click at [574, 259] on button "Generate Quote" at bounding box center [626, 326] width 41 height 13
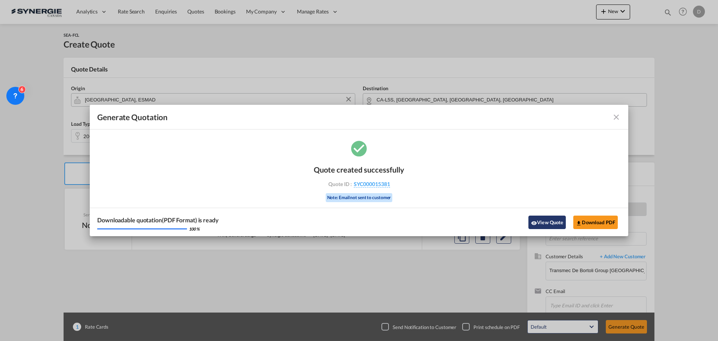
click at [545, 219] on button "View Quote" at bounding box center [546, 221] width 37 height 13
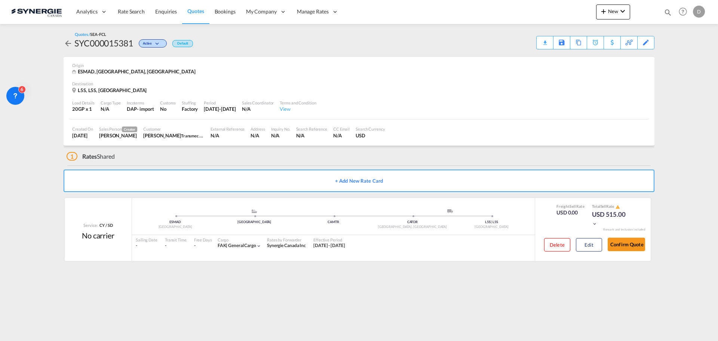
click at [436, 105] on div "Load Details 20GP x 1 Cargo Type N/A Incoterms DAP - import Customs No Stuffing…" at bounding box center [358, 106] width 579 height 25
click at [544, 43] on div "Download Quote" at bounding box center [530, 42] width 38 height 12
click at [574, 244] on button "Edit" at bounding box center [589, 244] width 26 height 13
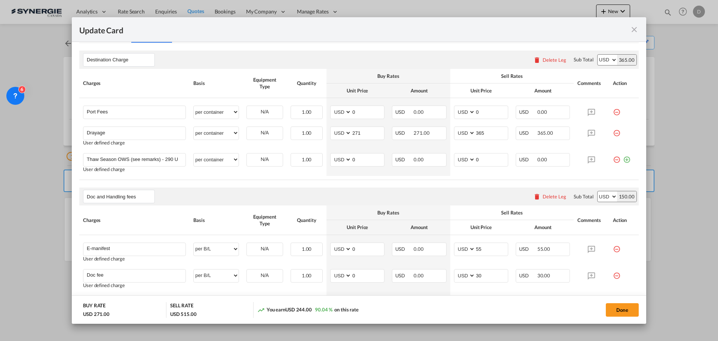
scroll to position [224, 0]
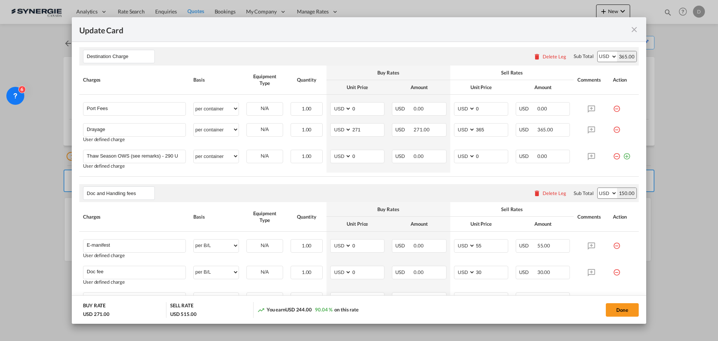
click at [574, 30] on md-icon "icon-close fg-AAA8AD m-0 pointer" at bounding box center [634, 29] width 9 height 9
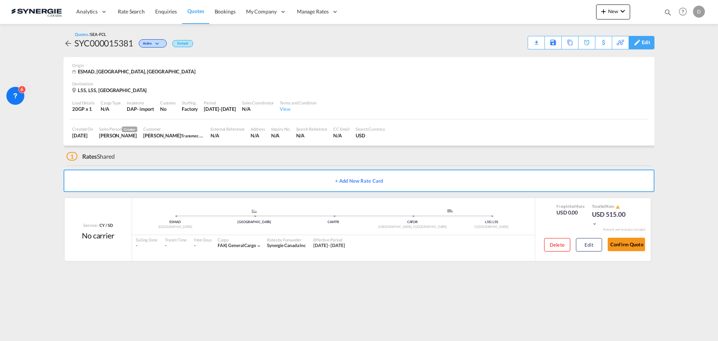
click at [574, 46] on div "Edit" at bounding box center [645, 42] width 9 height 13
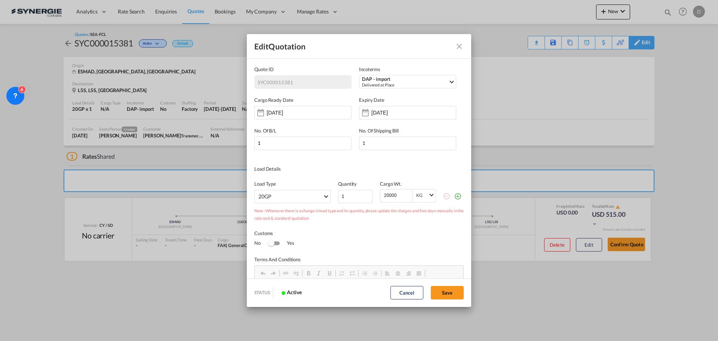
scroll to position [0, 0]
click at [454, 195] on md-icon "icon-plus-circle-outline green-400-fg" at bounding box center [457, 195] width 7 height 7
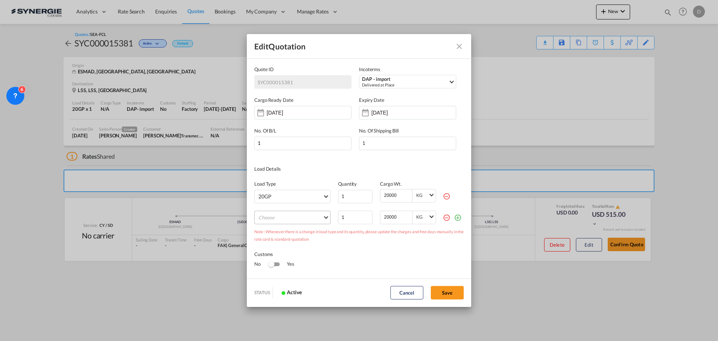
click at [322, 216] on md-select "Choose 40GP 40HC 45HC 20RE 40RE 40HR 20OT 40OT 20FR 40FR 40NR 20NR 45S 20TK 40T…" at bounding box center [292, 216] width 76 height 13
click at [279, 237] on md-option "40HC" at bounding box center [293, 235] width 82 height 18
click at [443, 259] on button "Save" at bounding box center [447, 292] width 33 height 13
type input "08 Oct 2025"
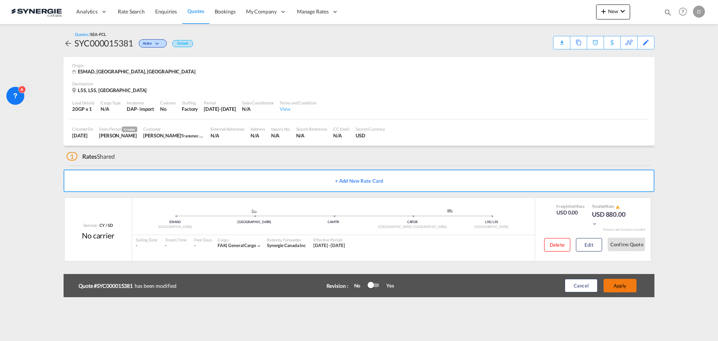
click at [574, 259] on button "Apply" at bounding box center [619, 285] width 33 height 13
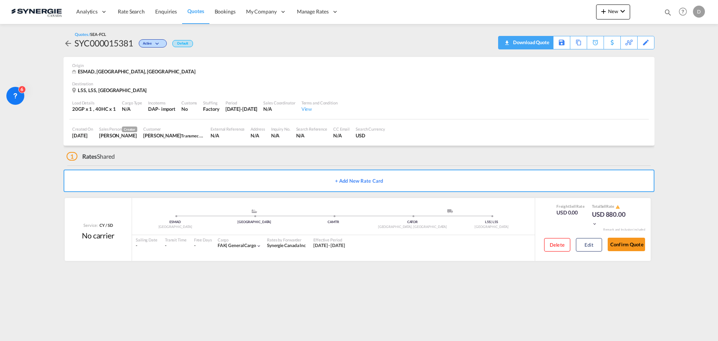
click at [543, 44] on div "Download Quote" at bounding box center [530, 42] width 38 height 12
click at [365, 51] on div "Quotes / SEA-FCL SYC000015381 Active Default Download Quote Save As Template Co…" at bounding box center [359, 40] width 591 height 33
click at [574, 14] on button "New" at bounding box center [613, 11] width 34 height 15
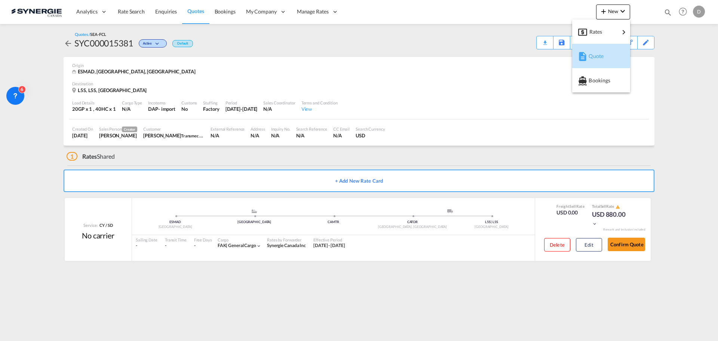
click at [574, 55] on span "Quote" at bounding box center [592, 56] width 8 height 15
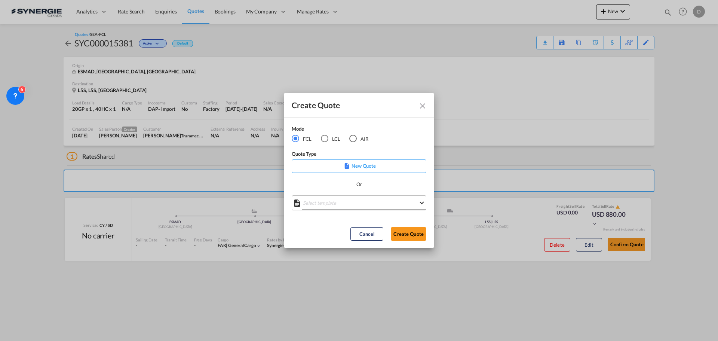
click at [361, 199] on md-select "Select template *NEW* FCL FREEHAND / DAP Pablo Gomez Saldarriaga | 10 Jul 2025 …" at bounding box center [359, 202] width 135 height 15
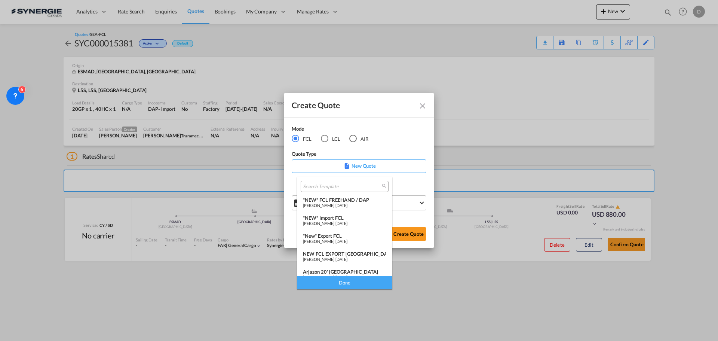
click at [361, 199] on div "*NEW* FCL FREEHAND / DAP" at bounding box center [344, 200] width 83 height 6
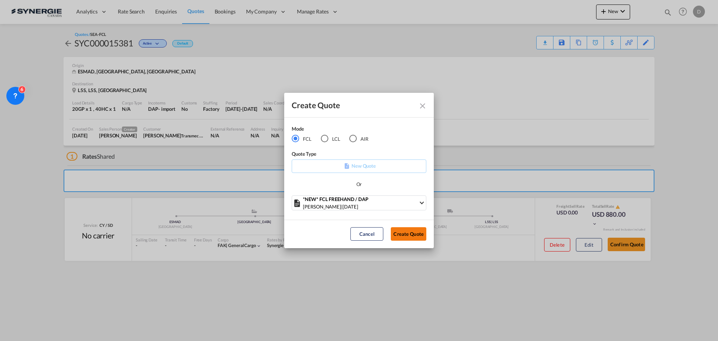
click at [407, 231] on button "Create Quote" at bounding box center [409, 233] width 36 height 13
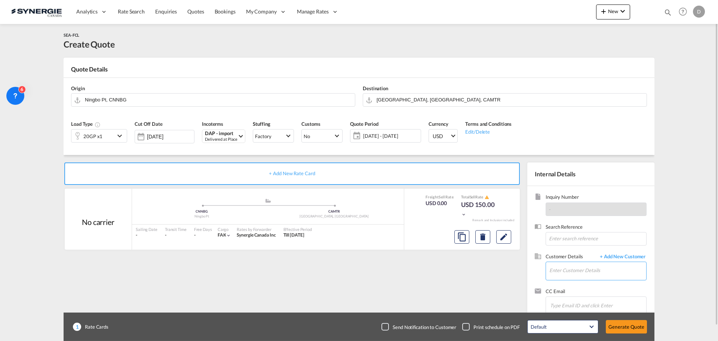
click at [571, 259] on input "Enter Customer Details" at bounding box center [597, 270] width 97 height 17
paste input "carlotta.parpinel@dbgroup.net"
click at [572, 256] on div "Carlotta Parpinel carlotta.parpinel@dbgroup.net | DB Group" at bounding box center [597, 251] width 97 height 20
type input "DB Group, Carlotta Parpinel, carlotta.parpinel@dbgroup.net"
click at [348, 98] on button "Clear Input" at bounding box center [348, 98] width 11 height 11
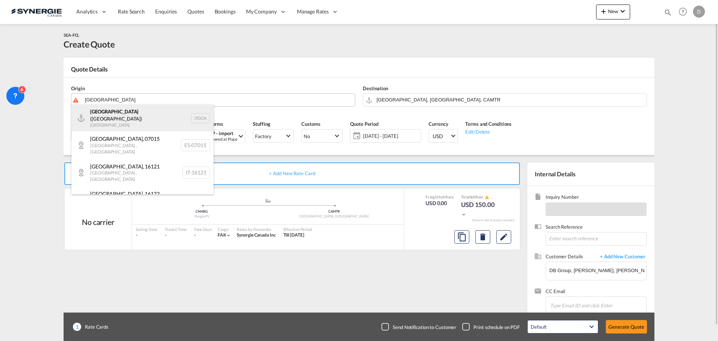
click at [128, 120] on div "Genova (Genoa) Italy ITGOA" at bounding box center [142, 117] width 142 height 27
type input "Genova (Genoa), ITGOA"
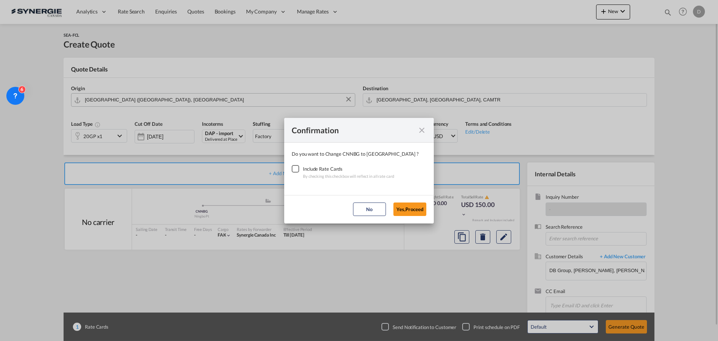
click at [292, 168] on div "Checkbox No Ink" at bounding box center [295, 168] width 7 height 7
click at [411, 207] on button "Yes,Proceed" at bounding box center [409, 208] width 33 height 13
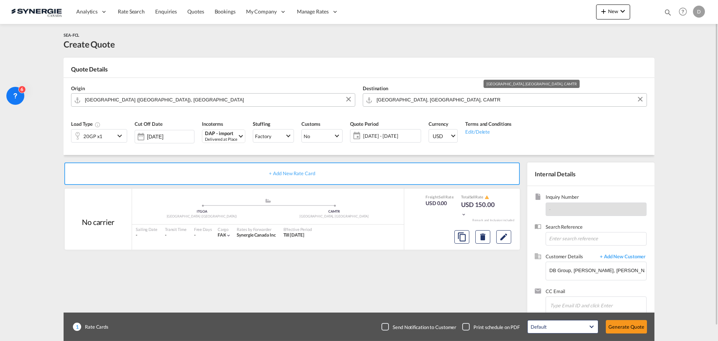
click at [574, 99] on input "Montreal, QC, CAMTR" at bounding box center [509, 99] width 266 height 13
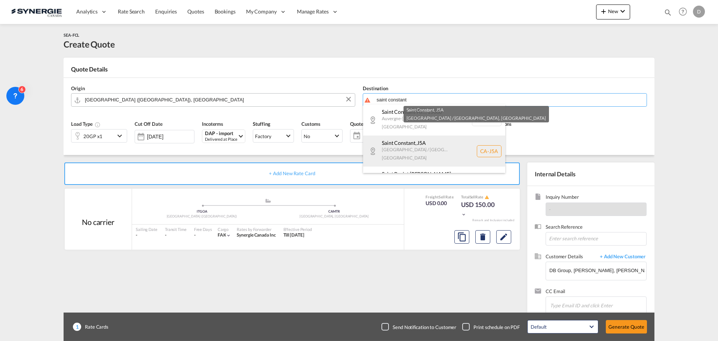
click at [416, 139] on div "Saint Constant , J5A Quebec / Québec Canada CA-J5A" at bounding box center [434, 150] width 142 height 31
type input "CA-J5A, Saint Constant, Quebec / Québec"
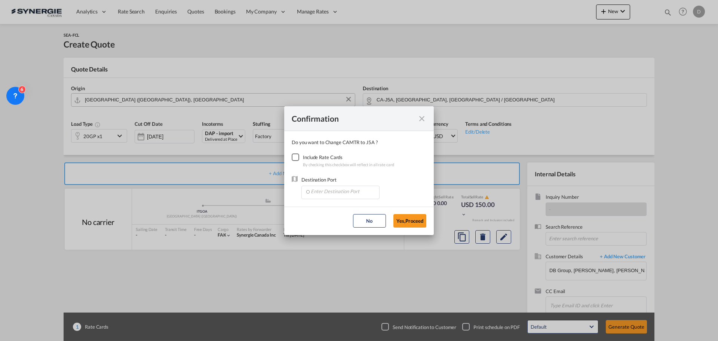
click at [299, 157] on div "Checkbox No Ink" at bounding box center [295, 156] width 7 height 7
click at [339, 189] on input "Enter Destination Port" at bounding box center [342, 191] width 74 height 11
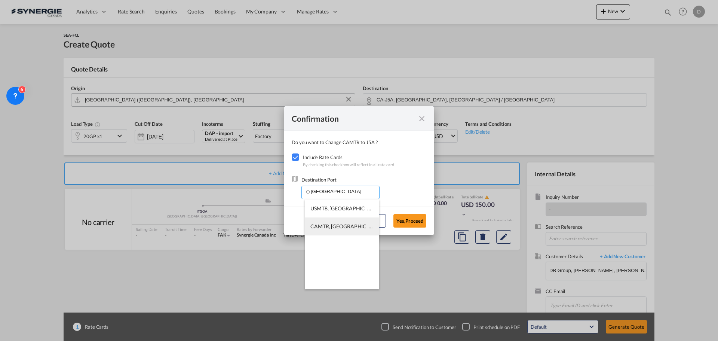
click at [337, 228] on span "CAMTR, Montreal, QC, Canada, North America, Americas" at bounding box center [456, 226] width 293 height 6
type input "CAMTR, Montreal, QC, Canada, North America, Americas"
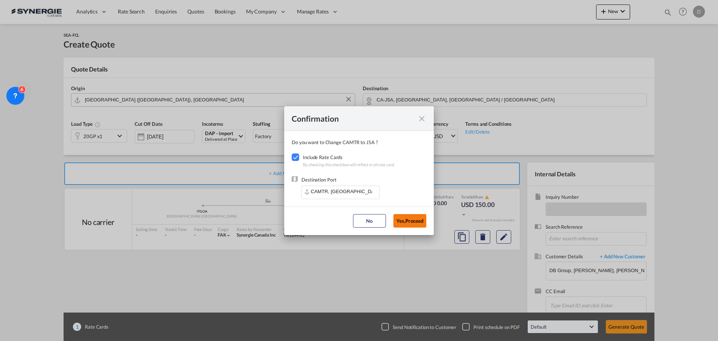
click at [408, 220] on button "Yes,Proceed" at bounding box center [409, 220] width 33 height 13
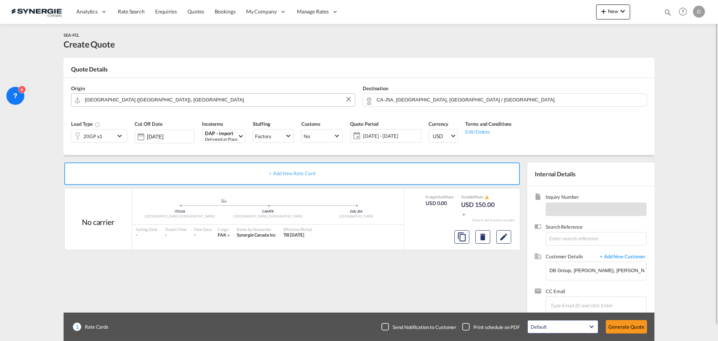
click at [120, 135] on md-icon "icon-chevron-down" at bounding box center [120, 135] width 11 height 9
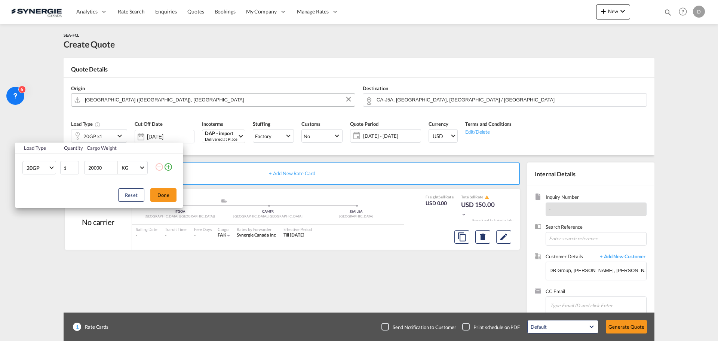
click at [168, 167] on md-icon "icon-plus-circle-outline" at bounding box center [168, 166] width 9 height 9
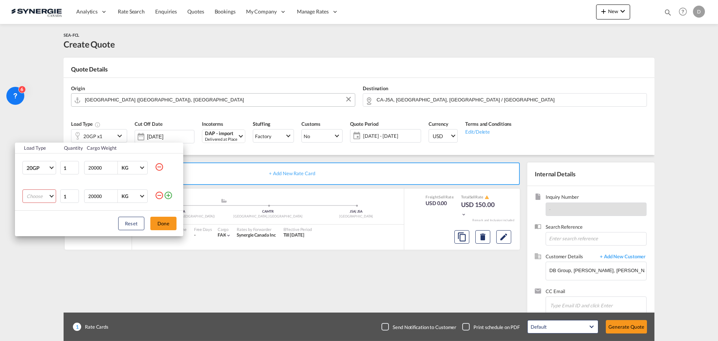
click at [54, 193] on md-select "Choose 20GP 40GP 40HC 45HC 20RE 40RE 40HR 20OT 40OT 20FR 40FR 40NR 20NR 45S 20T…" at bounding box center [39, 195] width 34 height 13
click at [41, 230] on md-option "40HC" at bounding box center [46, 232] width 51 height 18
click at [170, 196] on md-icon "icon-plus-circle-outline" at bounding box center [168, 195] width 9 height 9
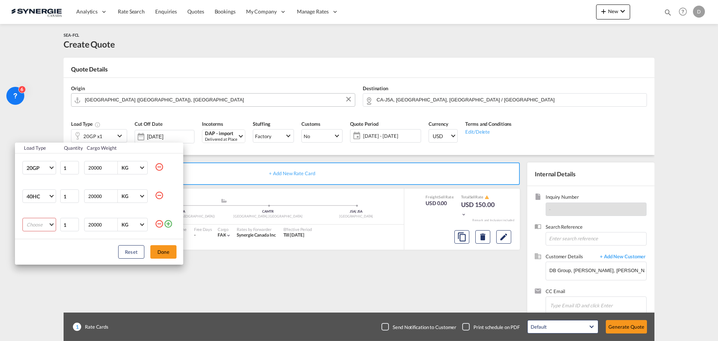
click at [51, 223] on md-select "Choose 20GP 40GP 40HC 45HC 20RE 40RE 40HR 20OT 40OT 20FR 40FR 40NR 20NR 45S 20T…" at bounding box center [39, 224] width 34 height 13
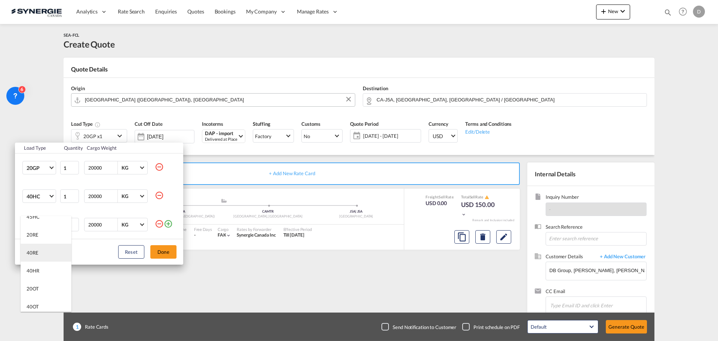
scroll to position [75, 0]
click at [43, 259] on md-option "20OT" at bounding box center [46, 276] width 51 height 18
click at [176, 222] on td at bounding box center [169, 224] width 28 height 28
click at [171, 223] on md-icon "icon-plus-circle-outline" at bounding box center [168, 223] width 9 height 9
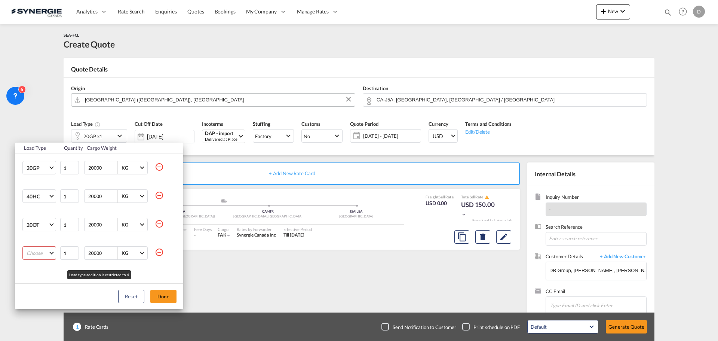
click at [49, 253] on md-select "Choose 20GP 40GP 40HC 45HC 20RE 40RE 40HR 20OT 40OT 20FR 40FR 40NR 20NR 45S 20T…" at bounding box center [39, 252] width 34 height 13
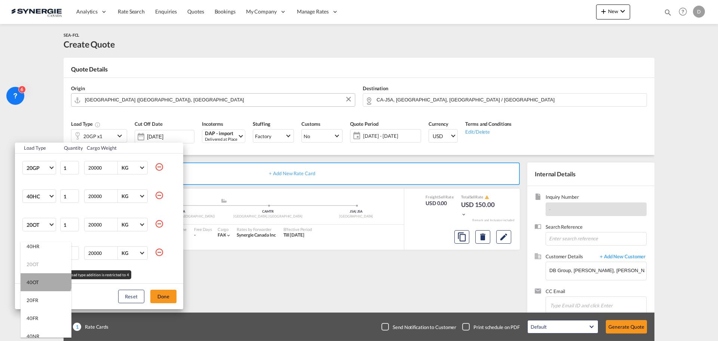
click at [45, 259] on md-option "40OT" at bounding box center [46, 282] width 51 height 18
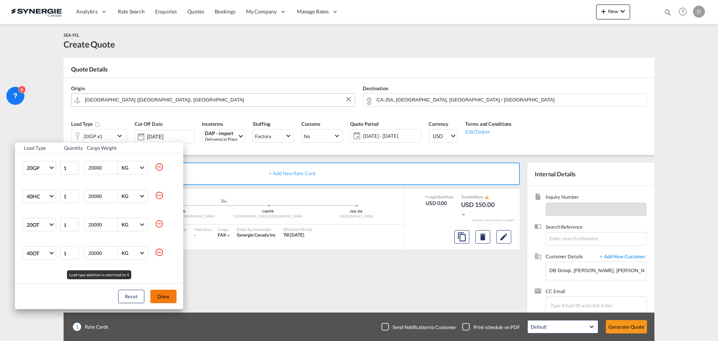
click at [159, 259] on button "Done" at bounding box center [163, 295] width 26 height 13
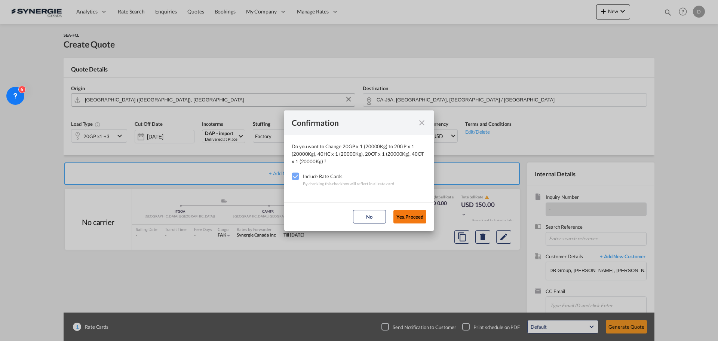
click at [413, 216] on button "Yes,Proceed" at bounding box center [409, 216] width 33 height 13
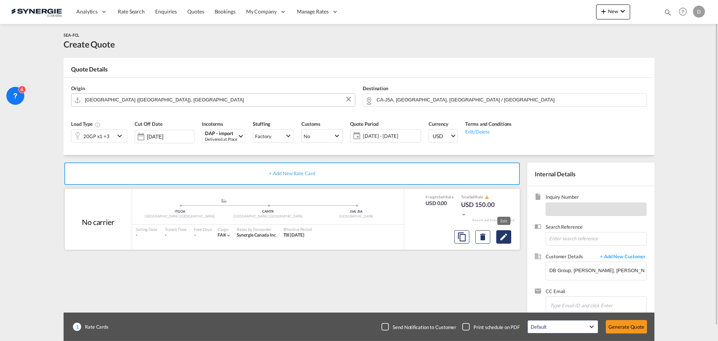
click at [500, 237] on md-icon "Edit" at bounding box center [503, 236] width 9 height 9
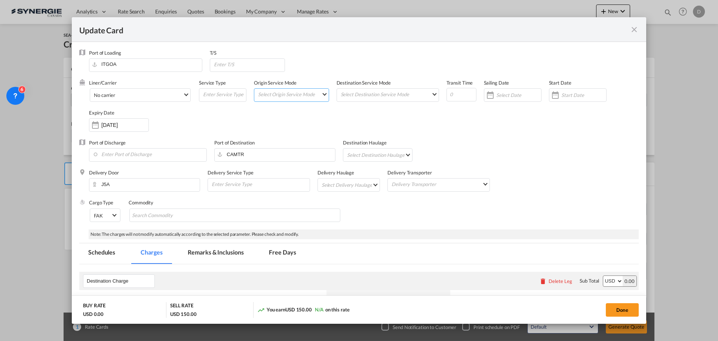
click at [322, 95] on md-select "Select Origin Service Mode SD CY" at bounding box center [292, 94] width 71 height 10
click at [280, 112] on md-option "CY" at bounding box center [291, 112] width 82 height 18
click at [377, 95] on md-select "Select Destination Service Mode SD CY" at bounding box center [389, 94] width 99 height 10
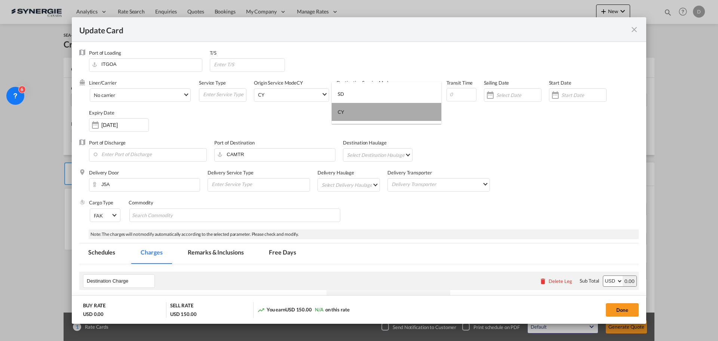
click at [373, 108] on md-option "CY" at bounding box center [387, 112] width 110 height 18
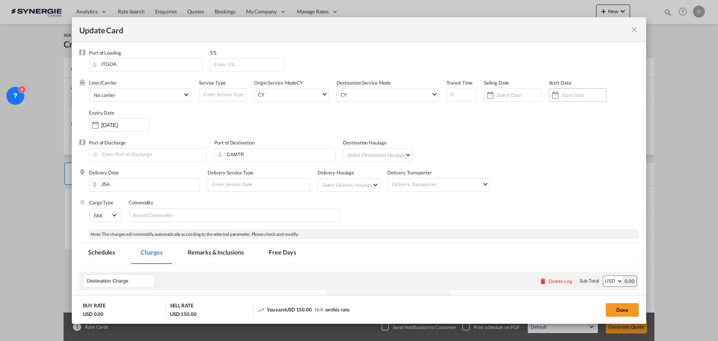
click at [552, 97] on div "Update Card Port ..." at bounding box center [555, 94] width 12 height 15
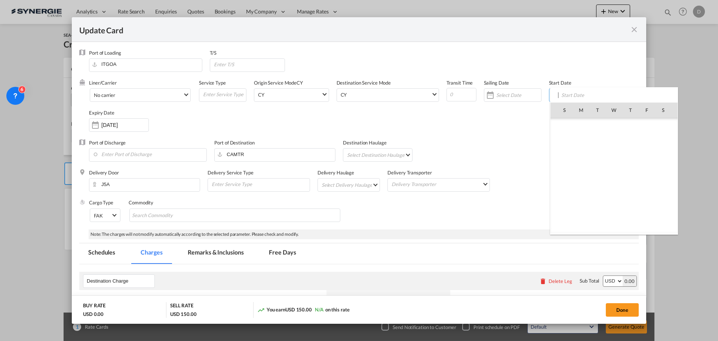
scroll to position [173263, 0]
click at [574, 142] on span "9" at bounding box center [630, 143] width 16 height 16
type input "09 Oct 2025"
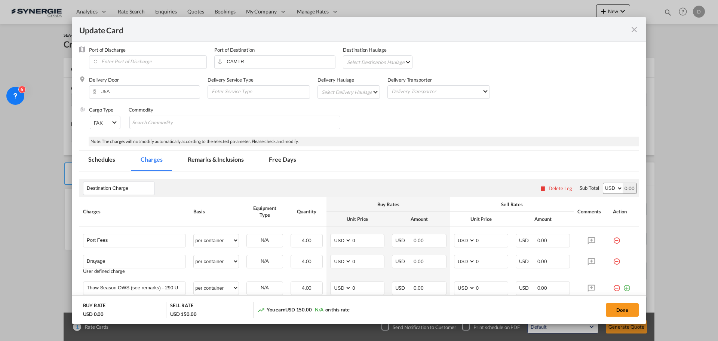
scroll to position [75, 0]
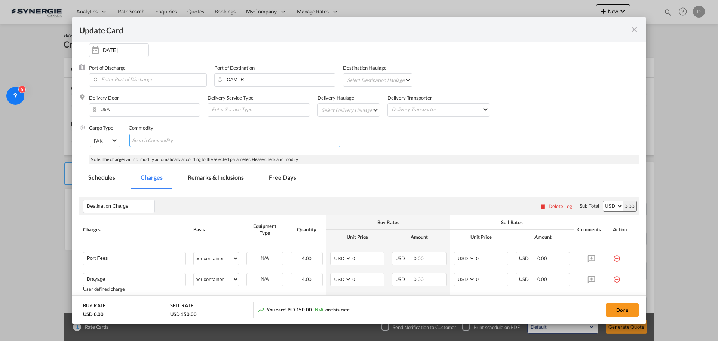
click at [232, 137] on md-chips-wrap "Chips container with autocompletion. Enter the text area, type text to search, …" at bounding box center [234, 139] width 211 height 13
type input "General Cargo"
click at [378, 138] on div "Cargo Type FAK FAK GCR GDSM General Cargo Hazardous Cargo Ambient Foodstuff Chi…" at bounding box center [364, 139] width 550 height 30
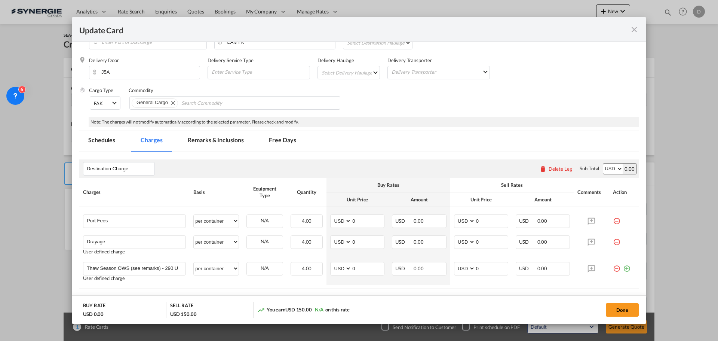
scroll to position [187, 0]
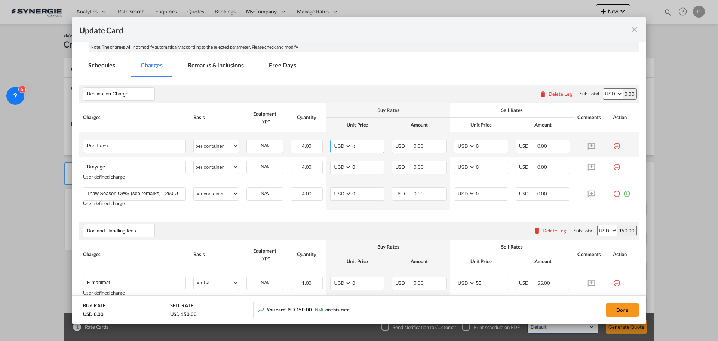
drag, startPoint x: 351, startPoint y: 144, endPoint x: 377, endPoint y: 144, distance: 26.5
click at [377, 144] on input "0" at bounding box center [367, 145] width 33 height 11
type input "50"
drag, startPoint x: 472, startPoint y: 145, endPoint x: 480, endPoint y: 146, distance: 8.6
click at [480, 146] on input "0" at bounding box center [491, 145] width 33 height 11
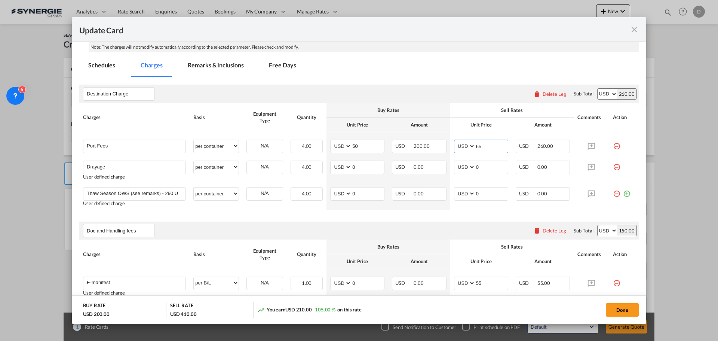
type input "65"
click at [458, 109] on div "Sell Rates" at bounding box center [512, 110] width 116 height 7
drag, startPoint x: 350, startPoint y: 165, endPoint x: 403, endPoint y: 166, distance: 53.8
click at [403, 166] on tr "Drayage Please Enter User Defined Charges Cannot Be Published User defined char…" at bounding box center [358, 170] width 559 height 27
type input "341"
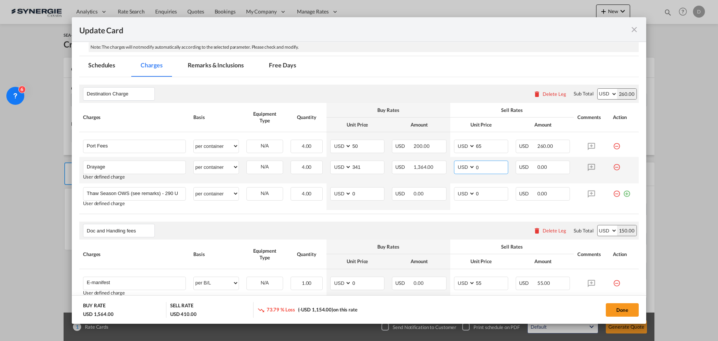
drag, startPoint x: 473, startPoint y: 167, endPoint x: 487, endPoint y: 167, distance: 15.0
click at [487, 167] on input "0" at bounding box center [491, 166] width 33 height 11
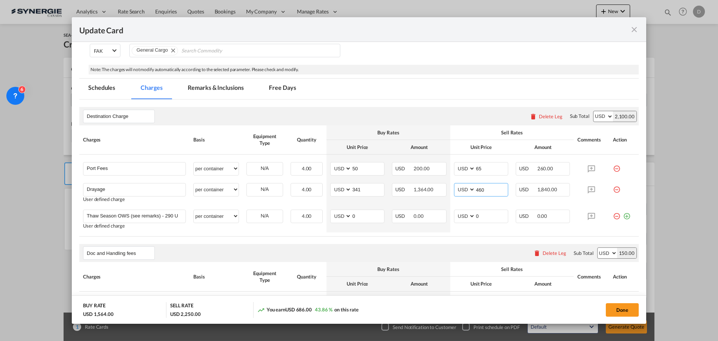
scroll to position [75, 0]
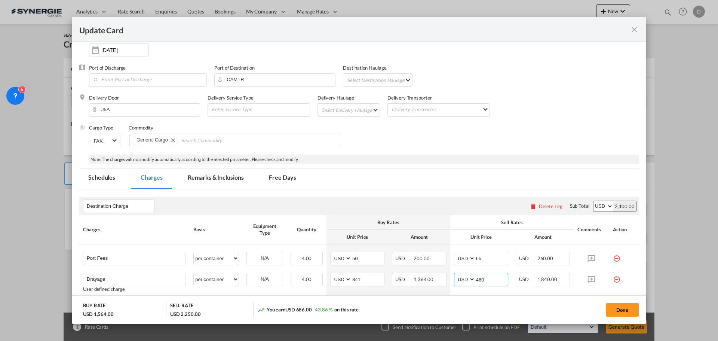
type input "460"
click at [234, 181] on md-tab-item "Remarks & Inclusions" at bounding box center [216, 178] width 74 height 21
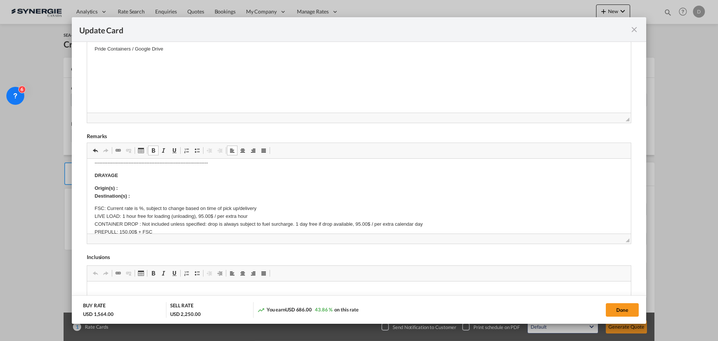
scroll to position [112, 0]
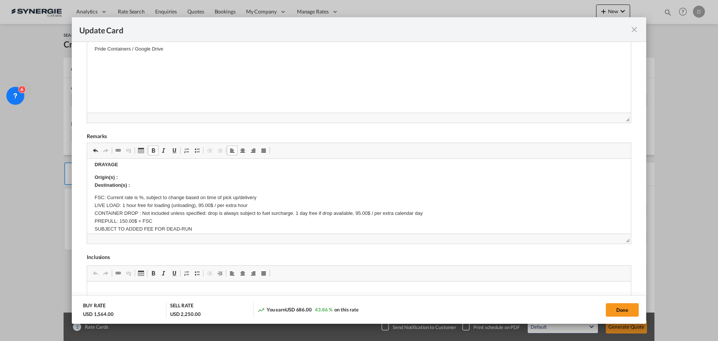
click at [141, 179] on p "Origin(s) : Destination(s) :" at bounding box center [359, 181] width 529 height 16
click at [139, 185] on p "Origin(s) : Montreal Destination(s) :" at bounding box center [359, 181] width 529 height 16
click at [151, 197] on p "FSC: Current rate is %, subject to change based on time of pick up/delivery LIV…" at bounding box center [359, 217] width 529 height 47
click at [574, 259] on button "Done" at bounding box center [622, 309] width 33 height 13
type input "08 Oct 2025"
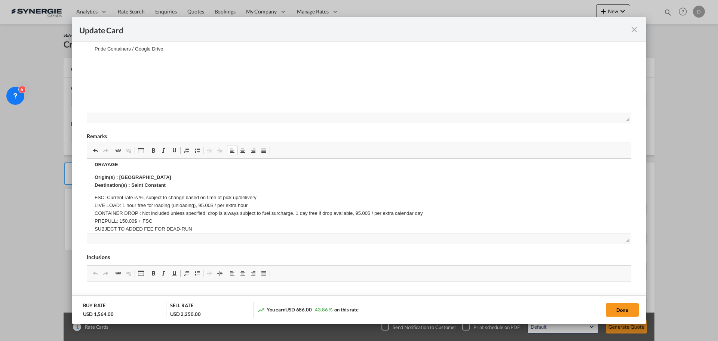
type input "07 Nov 2025"
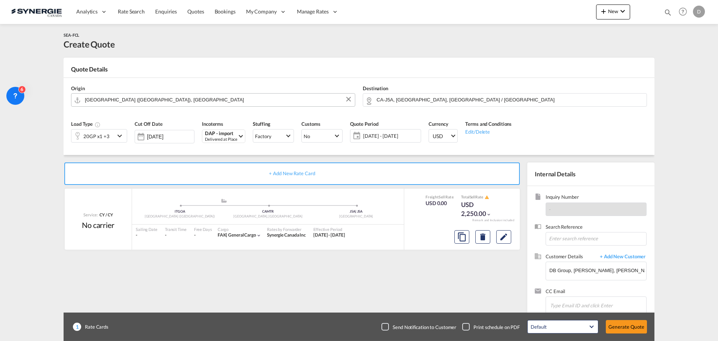
scroll to position [114, 0]
click at [574, 259] on button "Generate Quote" at bounding box center [626, 326] width 41 height 13
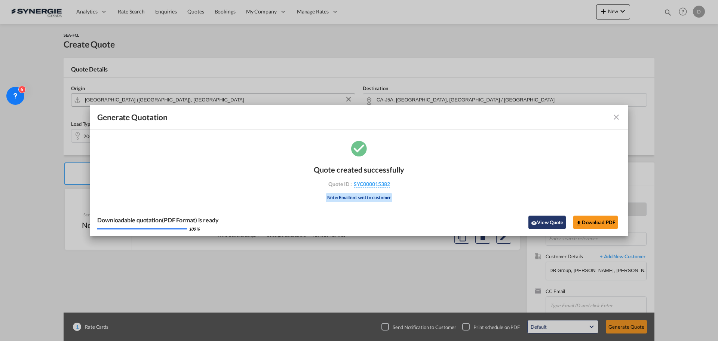
click at [533, 223] on md-icon "icon-eye" at bounding box center [534, 223] width 6 height 6
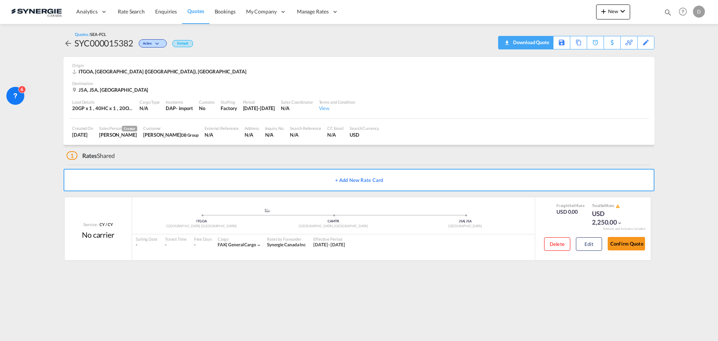
click at [539, 43] on div "Download Quote" at bounding box center [530, 42] width 38 height 12
click at [425, 88] on div "J5A, J5A, Canada" at bounding box center [358, 89] width 573 height 7
click at [574, 13] on md-icon "icon-plus 400-fg" at bounding box center [603, 11] width 9 height 9
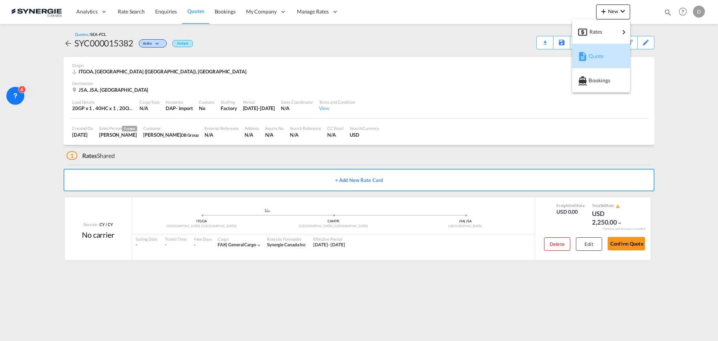
click at [574, 54] on span "Quote" at bounding box center [592, 56] width 8 height 15
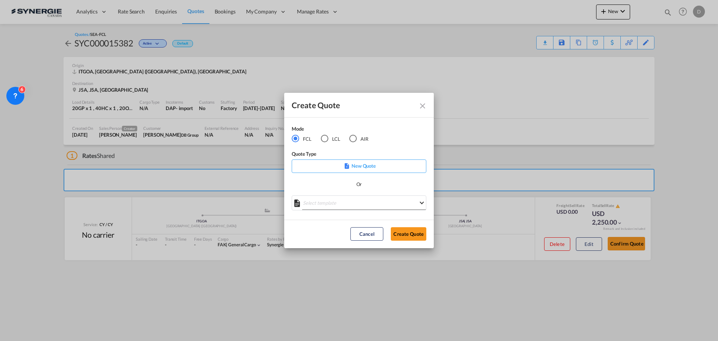
click at [353, 197] on md-select "Select template *NEW* FCL FREEHAND / DAP Pablo Gomez Saldarriaga | 10 Jul 2025 …" at bounding box center [359, 202] width 135 height 15
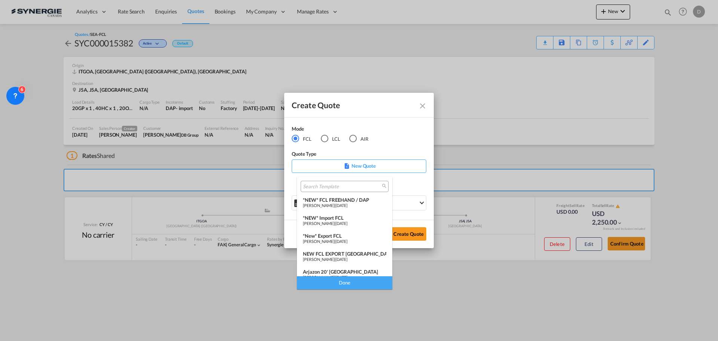
click at [353, 201] on div "*NEW* FCL FREEHAND / DAP" at bounding box center [344, 200] width 83 height 6
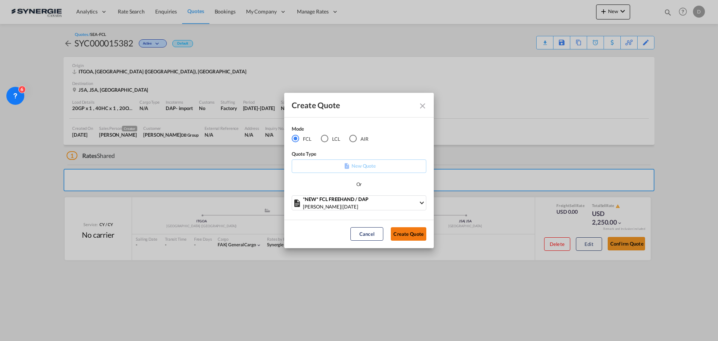
click at [412, 233] on button "Create Quote" at bounding box center [409, 233] width 36 height 13
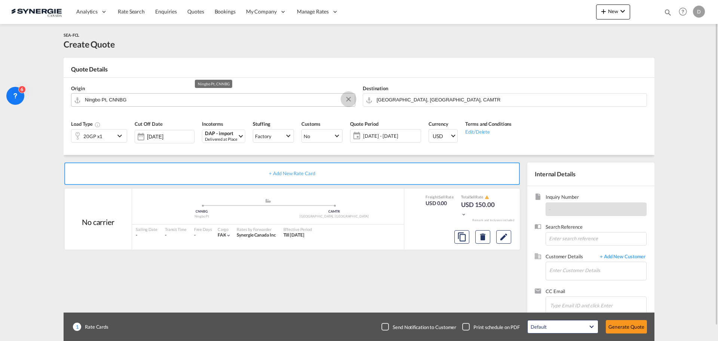
click at [349, 98] on button "Clear Input" at bounding box center [348, 98] width 11 height 11
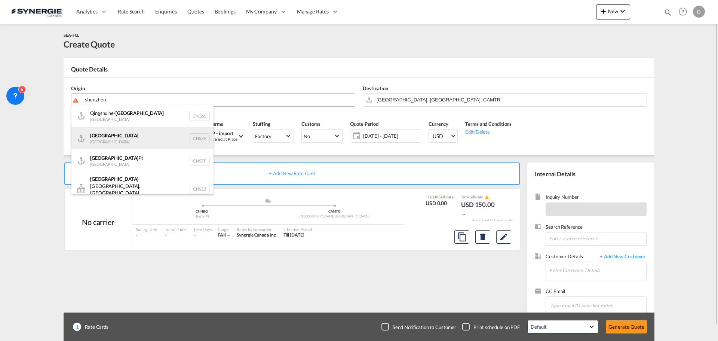
click at [119, 136] on div "Shenzhen China CNSZX" at bounding box center [142, 138] width 142 height 22
type input "Shenzhen, CNSZX"
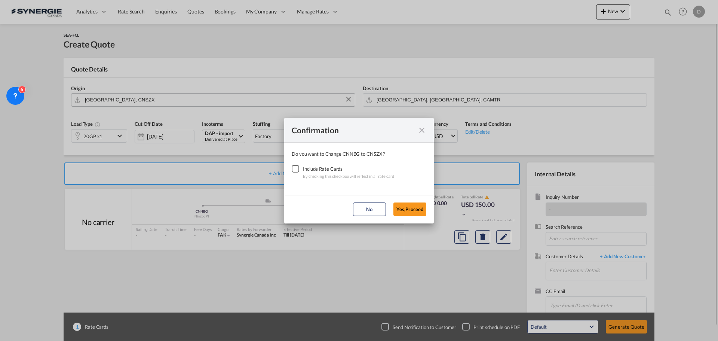
click at [298, 166] on div "Checkbox No Ink" at bounding box center [295, 168] width 7 height 7
click at [403, 207] on button "Yes,Proceed" at bounding box center [409, 208] width 33 height 13
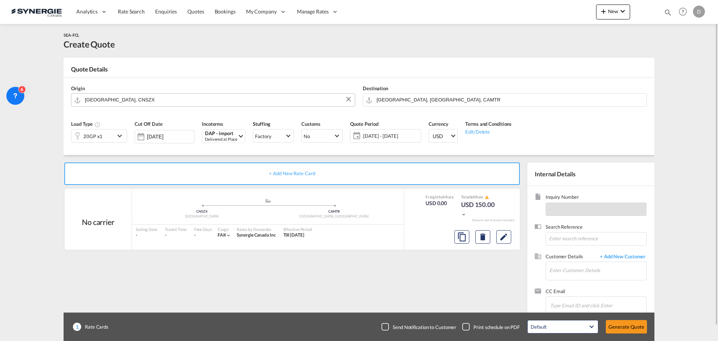
click at [119, 138] on md-icon "icon-chevron-down" at bounding box center [120, 135] width 11 height 9
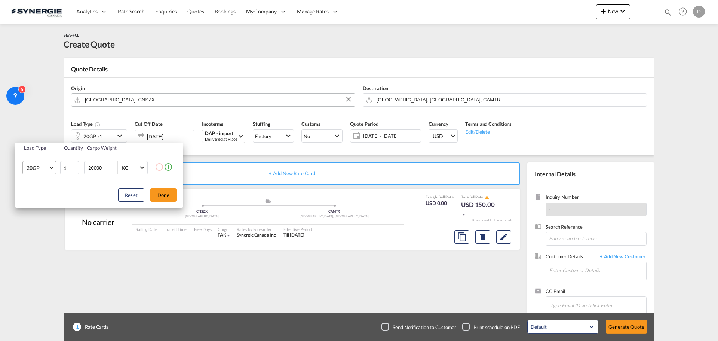
click at [47, 168] on span "20GP" at bounding box center [38, 167] width 22 height 7
click at [33, 201] on div "40HC" at bounding box center [34, 203] width 14 height 7
click at [173, 192] on button "Done" at bounding box center [163, 194] width 26 height 13
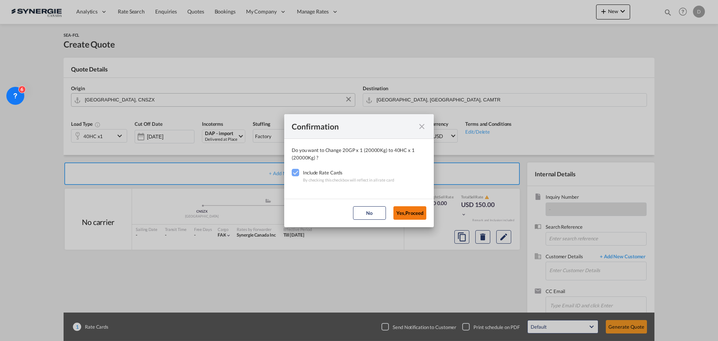
click at [416, 214] on button "Yes,Proceed" at bounding box center [409, 212] width 33 height 13
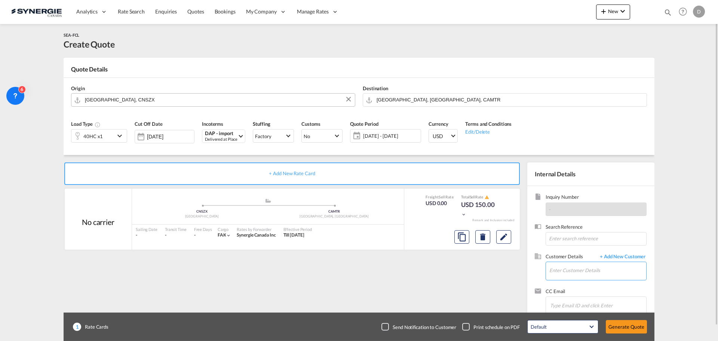
click at [574, 259] on input "Enter Customer Details" at bounding box center [597, 270] width 97 height 17
paste input "dencyxusz@hlsholding.com.cn"
click at [574, 254] on div "Dency Xu dencyxusz@hlsholding.com.cn | HLS" at bounding box center [620, 251] width 142 height 20
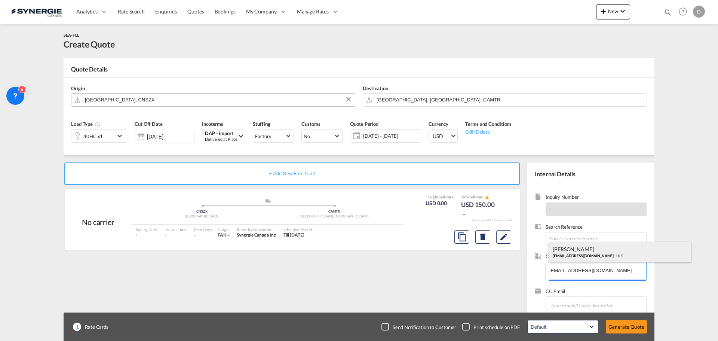
type input "HLS, Dency Xu, dencyxusz@hlsholding.com.cn"
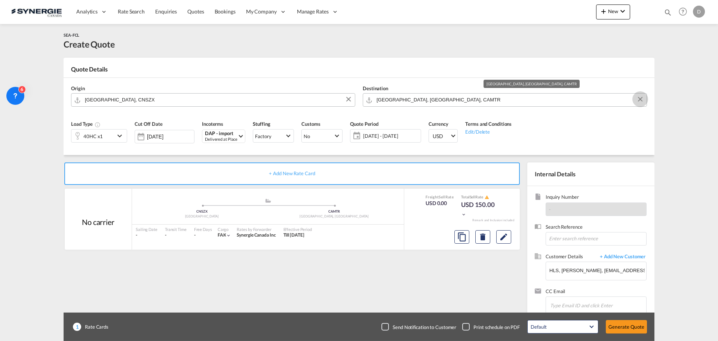
click at [574, 100] on md-icon "Clear Input" at bounding box center [640, 99] width 8 height 8
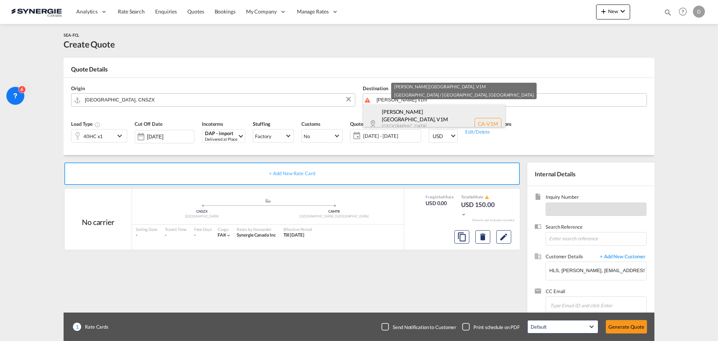
click at [410, 110] on div "Langley, BC , V1M British Columbia ... Canada CA-V1M" at bounding box center [434, 123] width 142 height 39
type input "CA-V1M, Langley, BC, British Columbia ..."
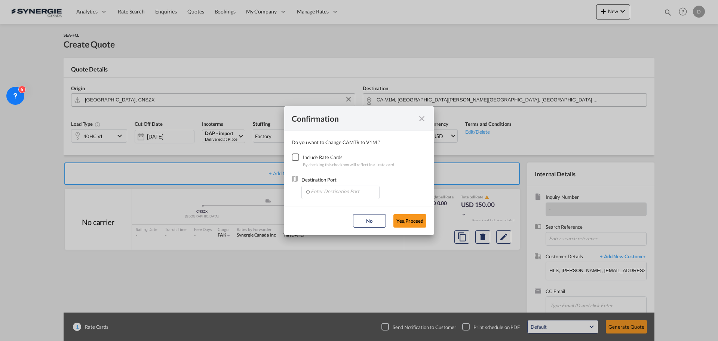
click at [292, 159] on div "Checkbox No Ink" at bounding box center [295, 156] width 7 height 7
click at [342, 188] on input "Enter Destination Port" at bounding box center [342, 191] width 74 height 11
click at [347, 223] on span "CAVAN, Vancouver, BC, Canada, North America, Americas" at bounding box center [456, 226] width 293 height 6
type input "CAVAN, Vancouver, BC, Canada, North America, Americas"
click at [404, 220] on button "Yes,Proceed" at bounding box center [409, 220] width 33 height 13
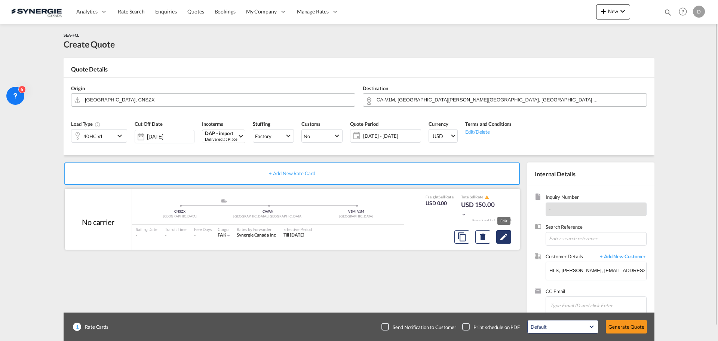
click at [505, 240] on md-icon "Edit" at bounding box center [503, 236] width 9 height 9
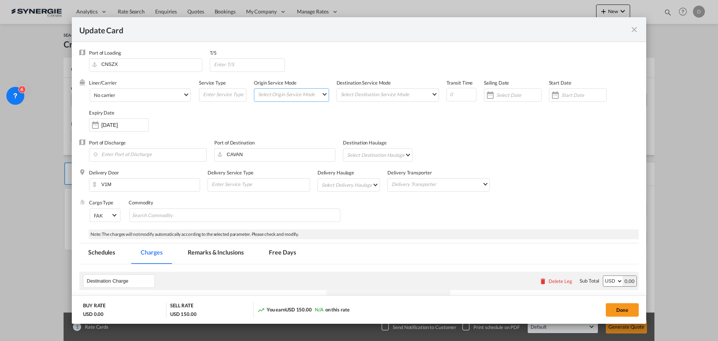
click at [311, 94] on md-select "Select Origin Service Mode SD CY" at bounding box center [292, 94] width 71 height 10
click at [284, 113] on md-option "CY" at bounding box center [291, 112] width 82 height 18
click at [366, 98] on md-select "Select Destination Service Mode SD CY" at bounding box center [389, 94] width 99 height 10
click at [360, 94] on md-option "SD" at bounding box center [387, 94] width 110 height 18
click at [554, 92] on div "Update Card Port ..." at bounding box center [555, 94] width 12 height 15
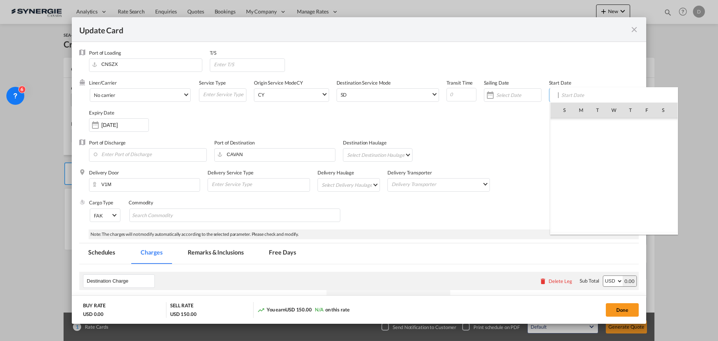
scroll to position [173263, 0]
click at [574, 141] on span "9" at bounding box center [630, 143] width 16 height 16
type input "09 Oct 2025"
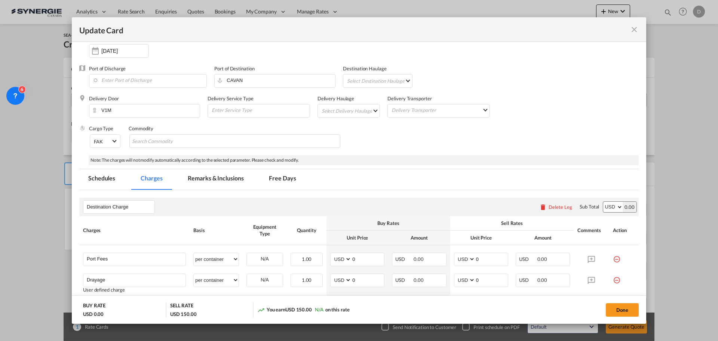
scroll to position [75, 0]
click at [362, 108] on md-select "Select Delivery Haulage rail road barge truck unspecified not available" at bounding box center [350, 110] width 59 height 12
click at [344, 128] on md-option "road" at bounding box center [349, 128] width 70 height 18
click at [221, 139] on md-chips-wrap "Chips container with autocompletion. Enter the text area, type text to search, …" at bounding box center [234, 139] width 211 height 13
type input "General Cargo"
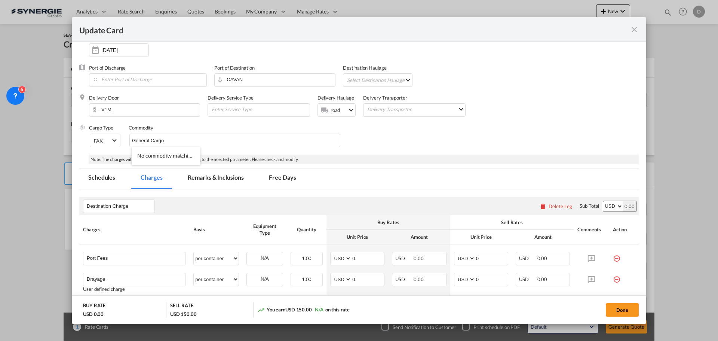
click at [406, 142] on div "Cargo Type FAK FAK GCR GDSM General Cargo Hazardous Cargo Ambient Foodstuff Chi…" at bounding box center [364, 139] width 550 height 30
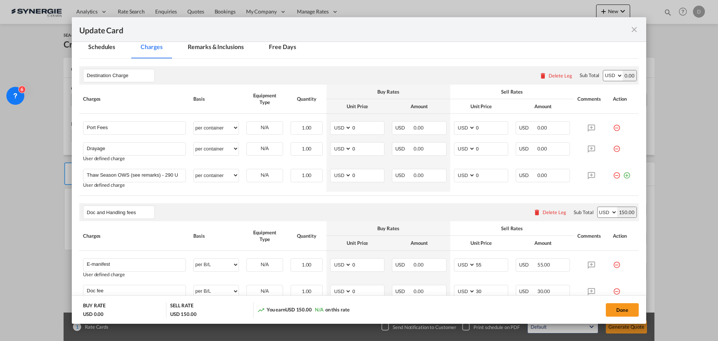
scroll to position [150, 0]
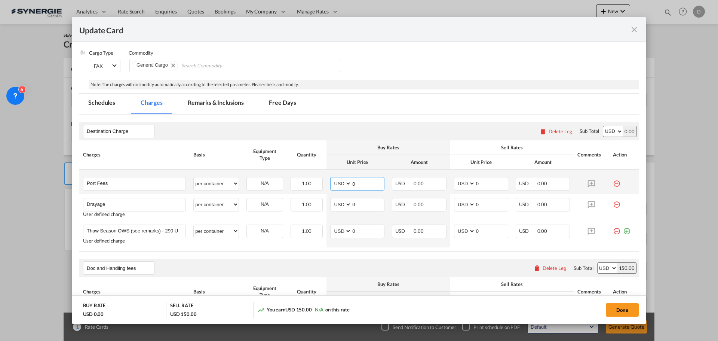
drag, startPoint x: 350, startPoint y: 183, endPoint x: 385, endPoint y: 181, distance: 34.5
click at [385, 181] on td "AED AFN ALL AMD ANG AOA ARS AUD AWG AZN BAM BBD BDT BGN BHD BIF BMD BND BOB BRL…" at bounding box center [357, 181] width 62 height 25
type input "64"
type input "85"
drag, startPoint x: 350, startPoint y: 204, endPoint x: 362, endPoint y: 204, distance: 12.0
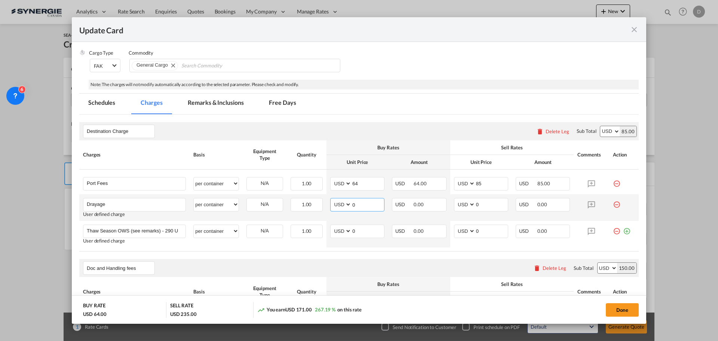
click at [362, 204] on input "0" at bounding box center [367, 203] width 33 height 11
type input "544"
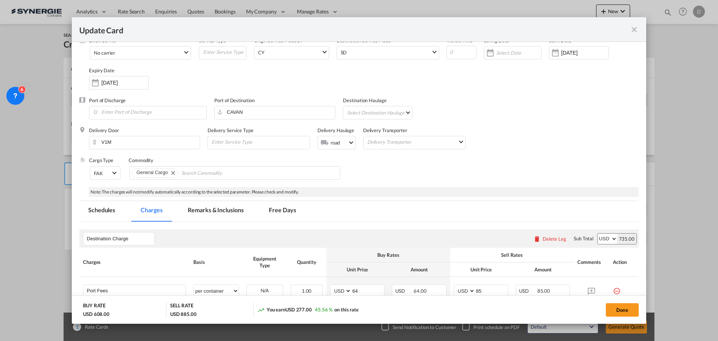
scroll to position [37, 0]
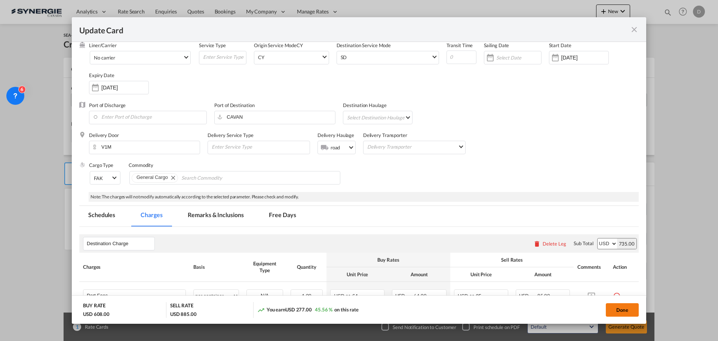
type input "650"
drag, startPoint x: 620, startPoint y: 310, endPoint x: 501, endPoint y: 200, distance: 162.4
click at [574, 259] on button "Done" at bounding box center [622, 309] width 33 height 13
type input "08 Oct 2025"
type input "07 Nov 2025"
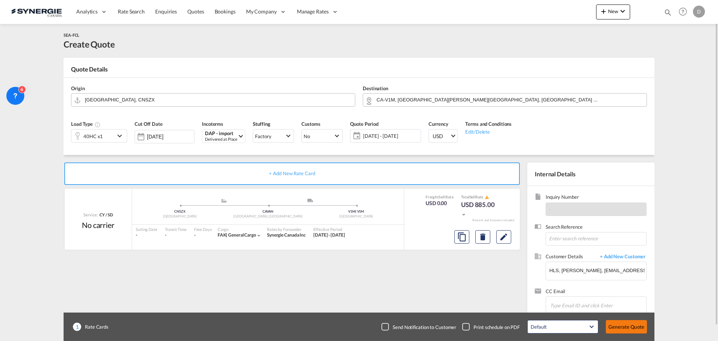
click at [574, 259] on button "Generate Quote" at bounding box center [626, 326] width 41 height 13
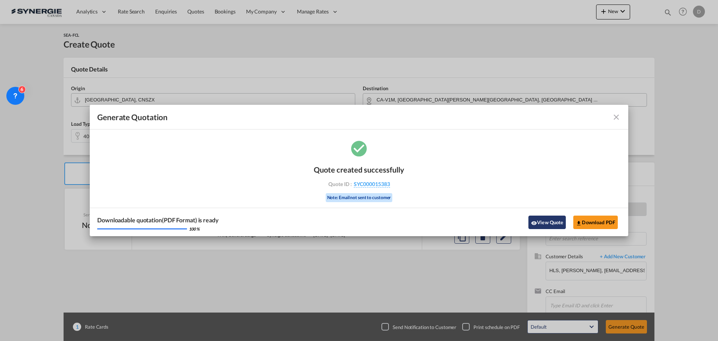
click at [546, 222] on button "View Quote" at bounding box center [546, 221] width 37 height 13
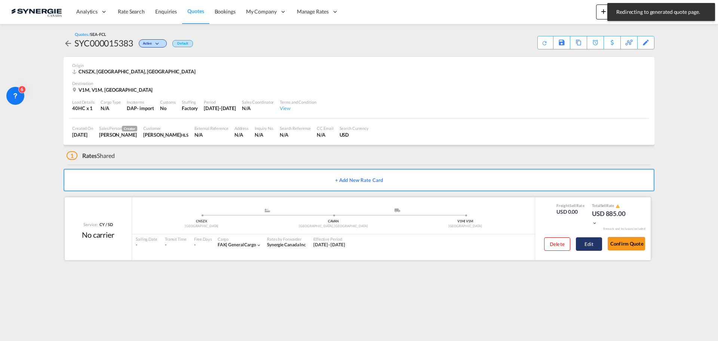
click at [574, 247] on button "Edit" at bounding box center [589, 243] width 26 height 13
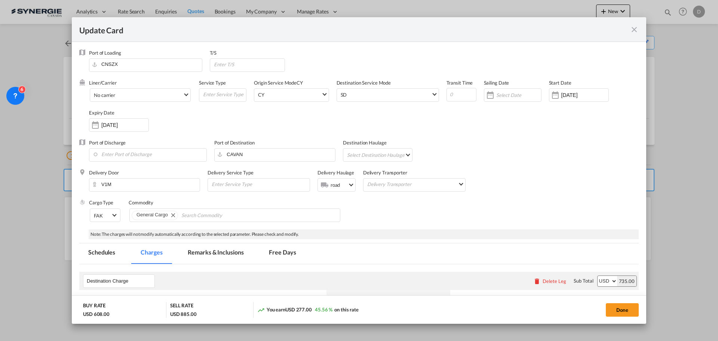
click at [241, 253] on md-tab-item "Remarks & Inclusions" at bounding box center [216, 253] width 74 height 21
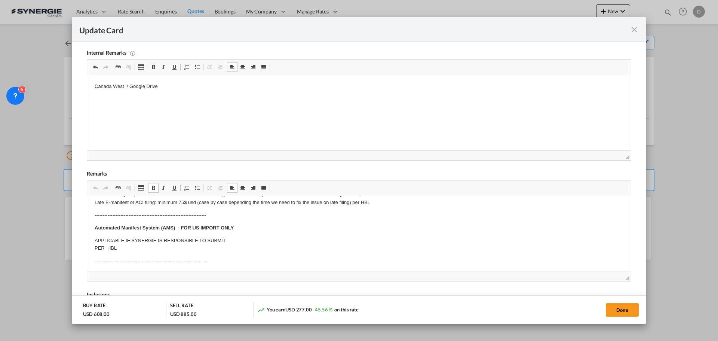
scroll to position [112, 0]
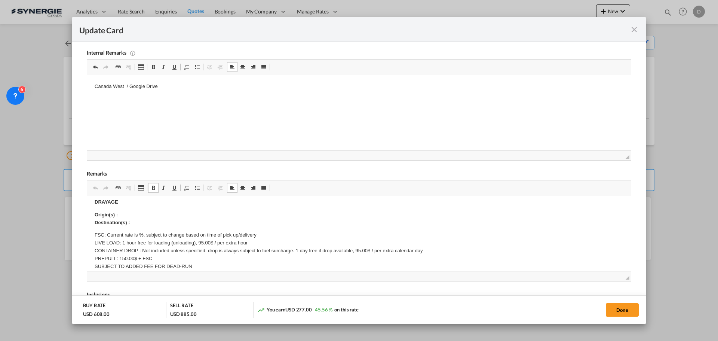
click at [140, 217] on p "Origin(s) : Destination(s) :" at bounding box center [359, 219] width 529 height 16
click at [139, 223] on body "E Manifest (ACI): Applicable if Synergie is responsible to submit Per E-manifes…" at bounding box center [359, 285] width 529 height 388
click at [139, 223] on p "Origin(s) : Vancouver Destination(s) :" at bounding box center [359, 219] width 529 height 16
click at [574, 259] on button "Done" at bounding box center [622, 309] width 33 height 13
type input "08 Oct 2025"
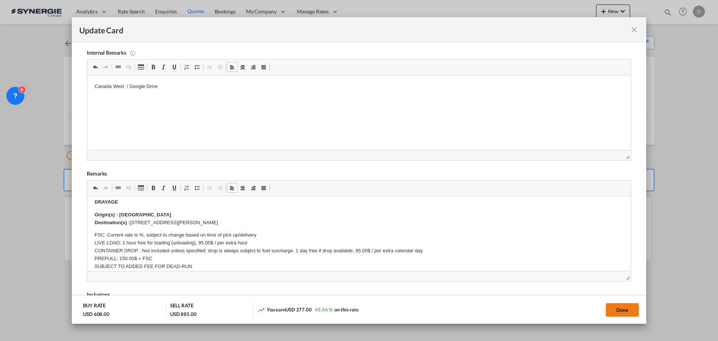
type input "07 Nov 2025"
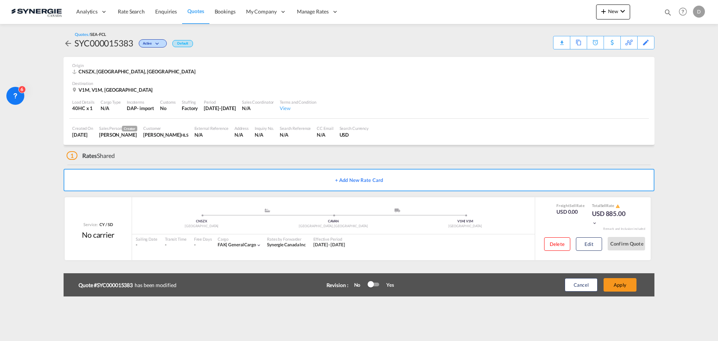
scroll to position [114, 0]
click at [574, 259] on button "Apply" at bounding box center [619, 284] width 33 height 13
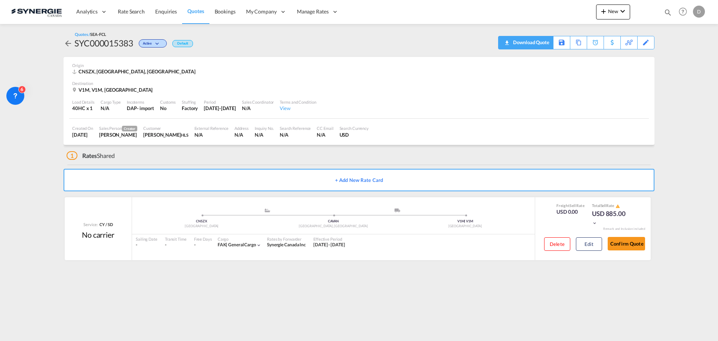
click at [541, 45] on div "Download Quote" at bounding box center [530, 42] width 38 height 12
click at [574, 44] on div "Copy Quote" at bounding box center [569, 42] width 25 height 13
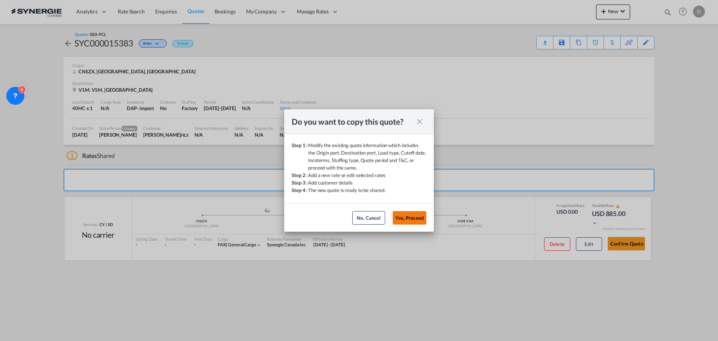
click at [413, 213] on button "Yes, Proceed" at bounding box center [410, 217] width 34 height 13
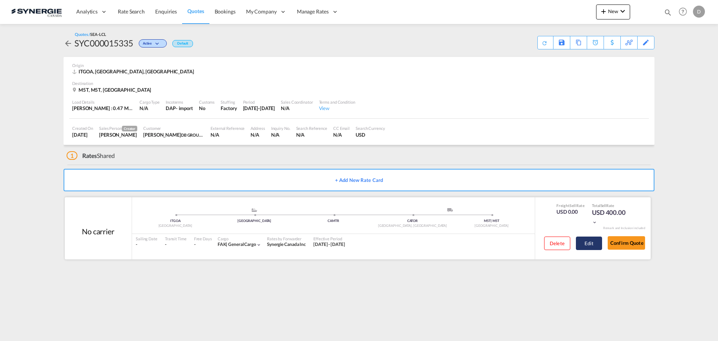
click at [584, 243] on button "Edit" at bounding box center [589, 242] width 26 height 13
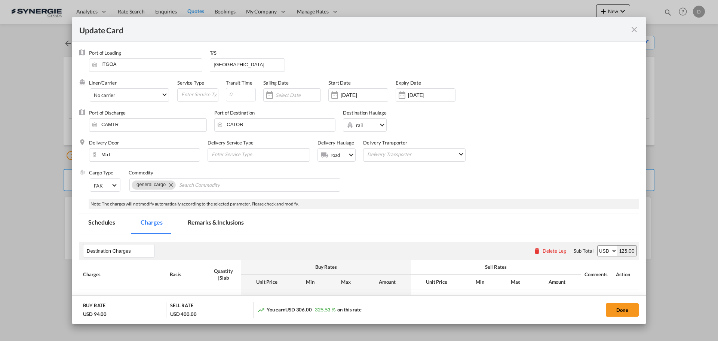
select select "flat"
select select "per_pallet"
select select "per_bl"
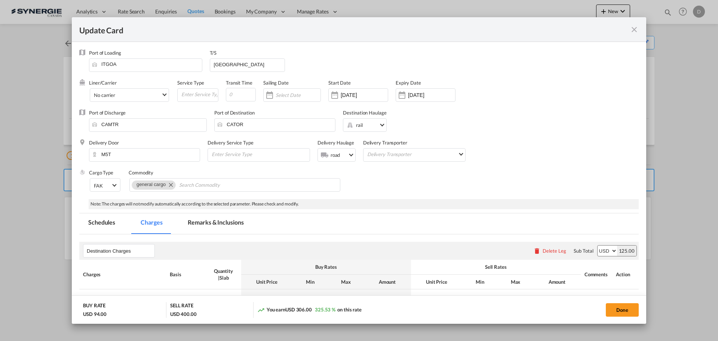
select select "per_bl"
select select "per_shipment"
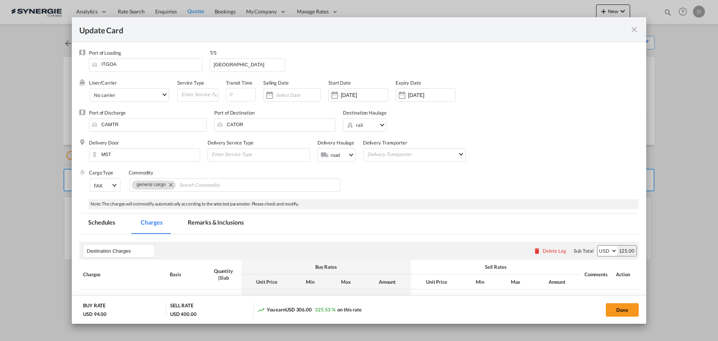
select select "per_shipment"
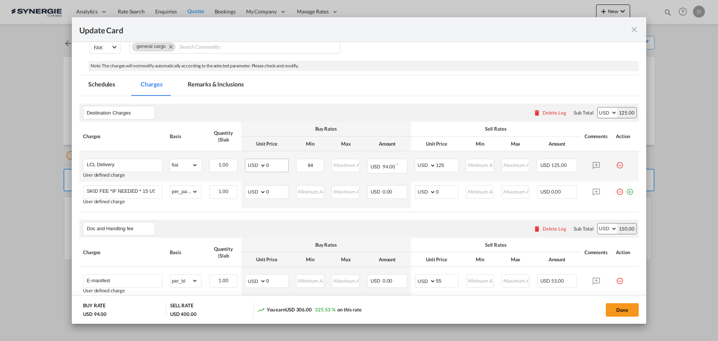
scroll to position [150, 0]
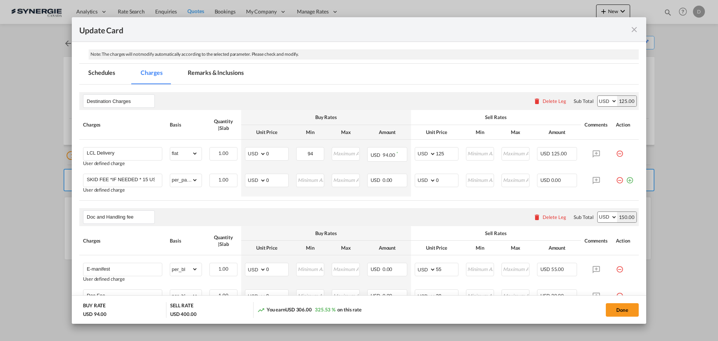
click at [224, 76] on md-tab-item "Remarks & Inclusions" at bounding box center [216, 74] width 74 height 21
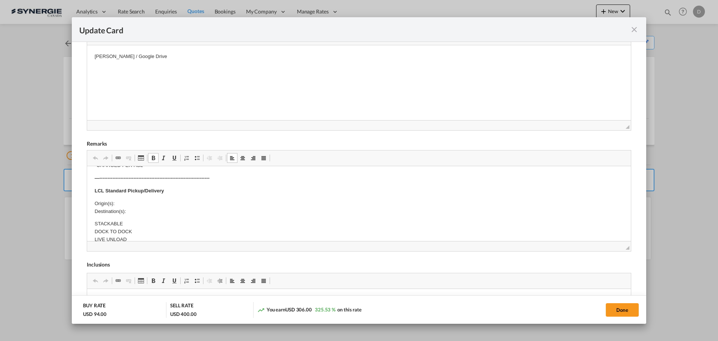
scroll to position [187, 0]
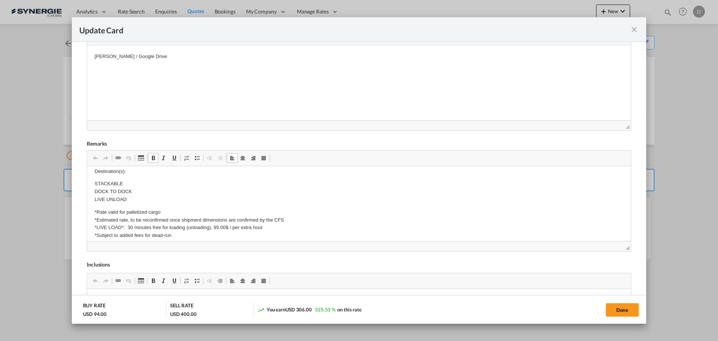
click at [138, 179] on body "E Manifest (ACI): Applicable if Synergie is responsible to submit Per E-manifes…" at bounding box center [359, 220] width 529 height 467
click at [138, 172] on p "Origin(s): Destination(s):" at bounding box center [359, 168] width 529 height 16
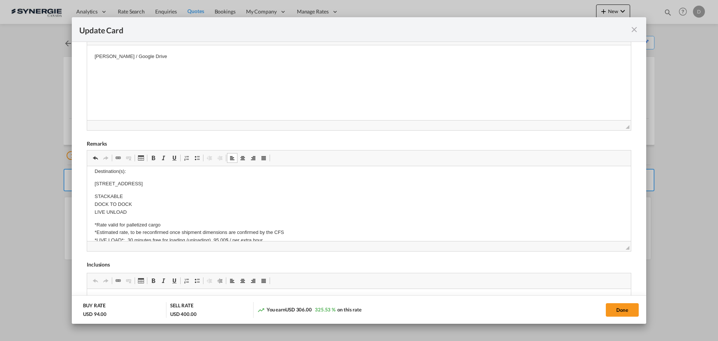
click at [130, 184] on p "60 Telecom Rd" at bounding box center [359, 184] width 529 height 8
drag, startPoint x: 126, startPoint y: 182, endPoint x: 132, endPoint y: 179, distance: 6.5
click at [126, 182] on p "60 Telecom Rd Kawartha Lakes, Ontario, L0A 1K0 (Canada)" at bounding box center [359, 184] width 529 height 8
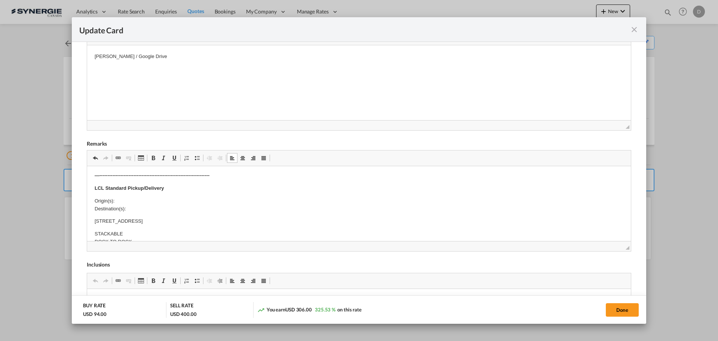
click at [145, 205] on p "Origin(s): Destination(s):" at bounding box center [359, 205] width 529 height 16
click at [255, 213] on body "E Manifest (ACI): Applicable if Synergie is responsible to submit Per E-manifes…" at bounding box center [359, 263] width 529 height 479
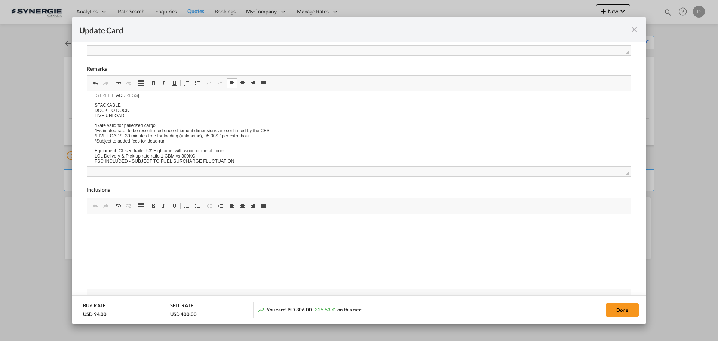
scroll to position [0, 0]
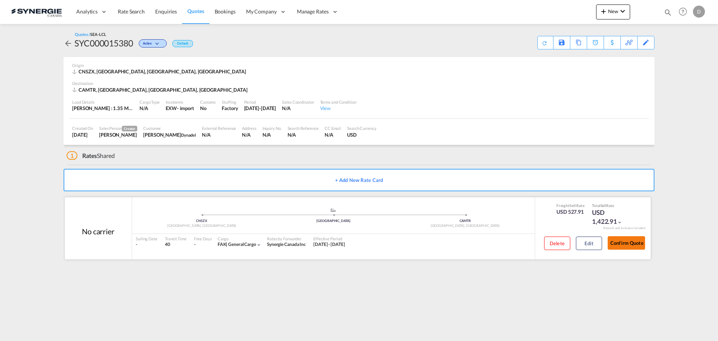
click at [627, 244] on button "Confirm Quote" at bounding box center [625, 242] width 37 height 13
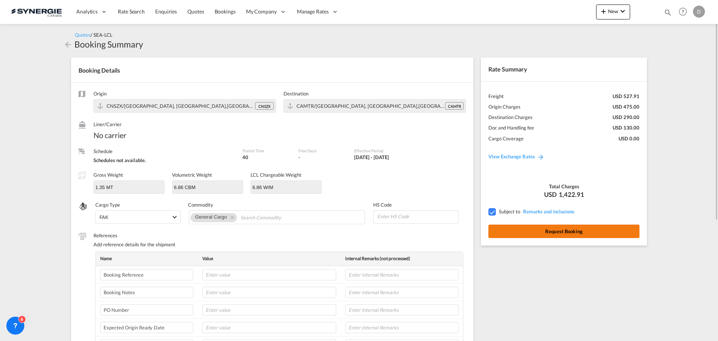
click at [563, 231] on button "Request Booking" at bounding box center [563, 230] width 151 height 13
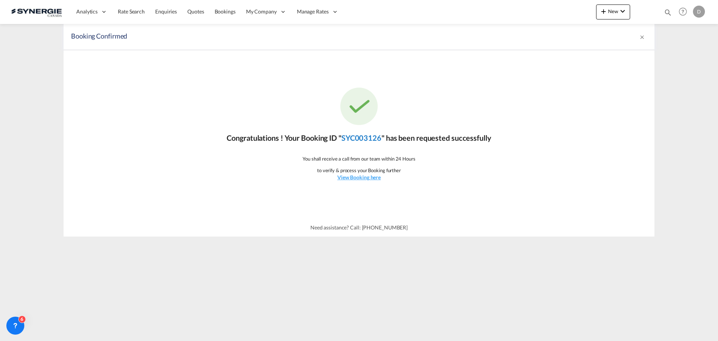
click at [353, 138] on link "SYC003126" at bounding box center [361, 137] width 40 height 9
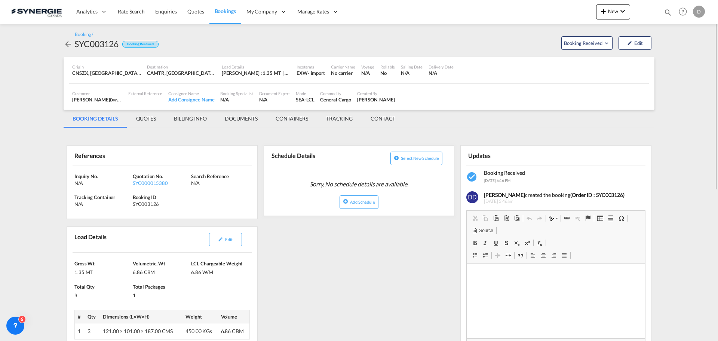
click at [113, 46] on div "SYC003126" at bounding box center [96, 44] width 44 height 12
copy div "SYC003126"
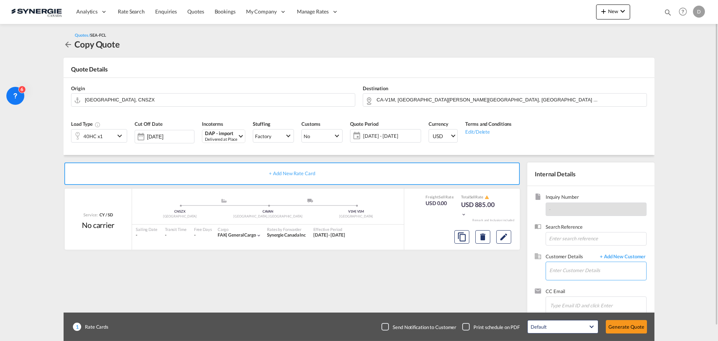
click at [587, 273] on input "Enter Customer Details" at bounding box center [597, 270] width 97 height 17
paste input "[EMAIL_ADDRESS][DOMAIN_NAME]"
click at [561, 251] on div "[PERSON_NAME] [EMAIL_ADDRESS][DOMAIN_NAME] | HLS" at bounding box center [597, 251] width 97 height 20
type input "HLS, [PERSON_NAME], [EMAIL_ADDRESS][DOMAIN_NAME]"
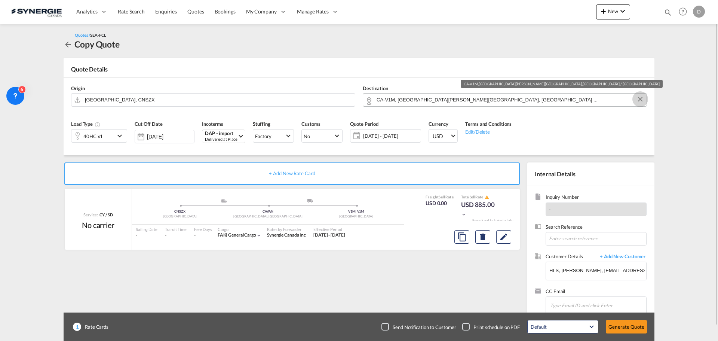
click at [639, 99] on button "Clear Input" at bounding box center [639, 98] width 11 height 11
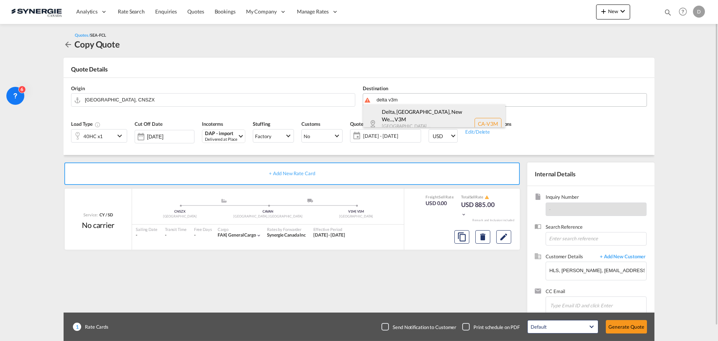
click at [430, 116] on div "Delta, BC, New We... , V3M British Columbia ... Canada CA-V3M" at bounding box center [434, 123] width 142 height 39
type input "CA-V3M, Delta, BC, New Westminster, BC, British Columbia ..."
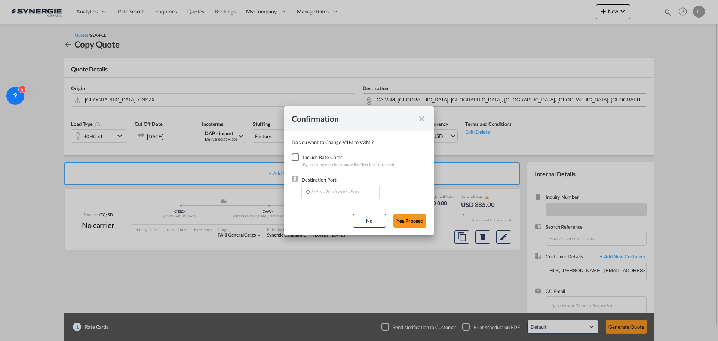
click at [299, 157] on div "Checkbox No Ink" at bounding box center [295, 156] width 7 height 7
click at [342, 191] on input "Enter Destination Port" at bounding box center [342, 191] width 74 height 11
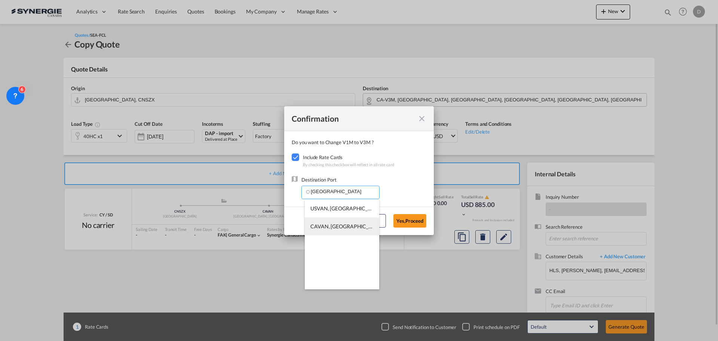
click at [358, 230] on li "CAVAN, [GEOGRAPHIC_DATA], [GEOGRAPHIC_DATA], [GEOGRAPHIC_DATA], [GEOGRAPHIC_DAT…" at bounding box center [342, 226] width 74 height 18
type input "CAVAN, [GEOGRAPHIC_DATA], [GEOGRAPHIC_DATA], [GEOGRAPHIC_DATA], [GEOGRAPHIC_DAT…"
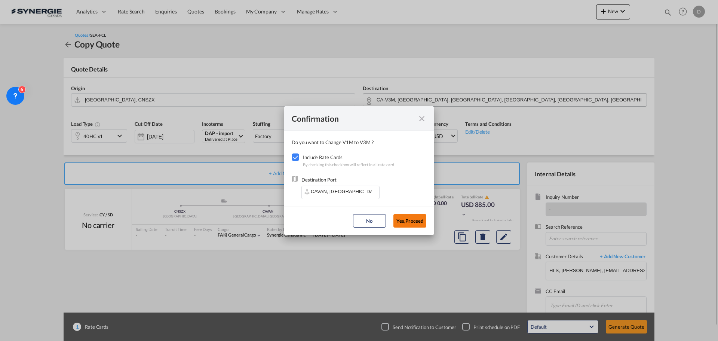
click at [404, 221] on button "Yes,Proceed" at bounding box center [409, 220] width 33 height 13
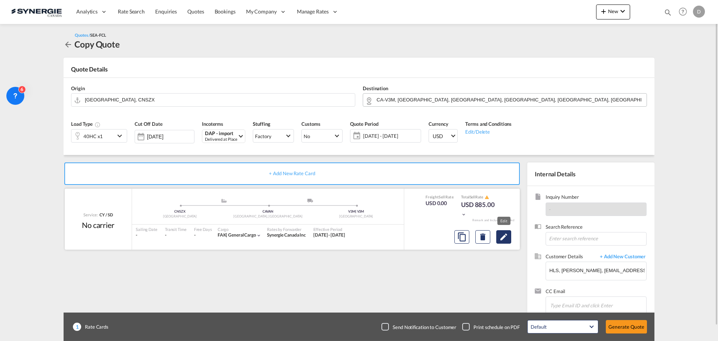
click at [500, 237] on md-icon "Edit" at bounding box center [503, 236] width 9 height 9
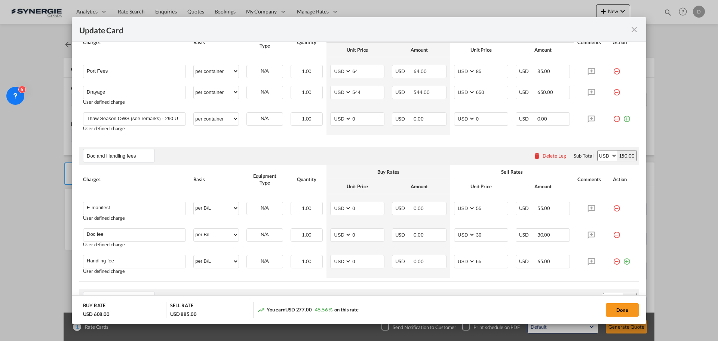
scroll to position [224, 0]
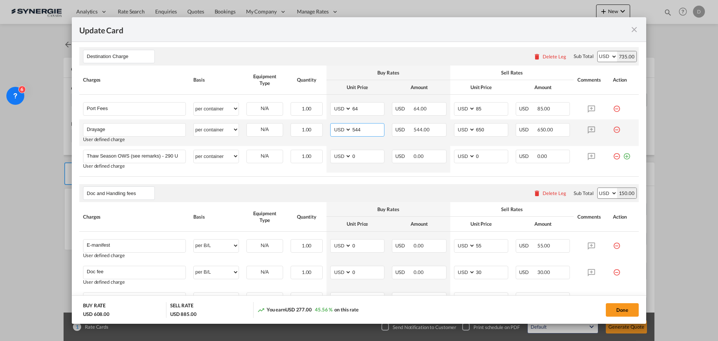
click at [352, 128] on input "544" at bounding box center [367, 128] width 33 height 11
type input "457"
type input "560"
click at [622, 309] on button "Done" at bounding box center [622, 309] width 33 height 13
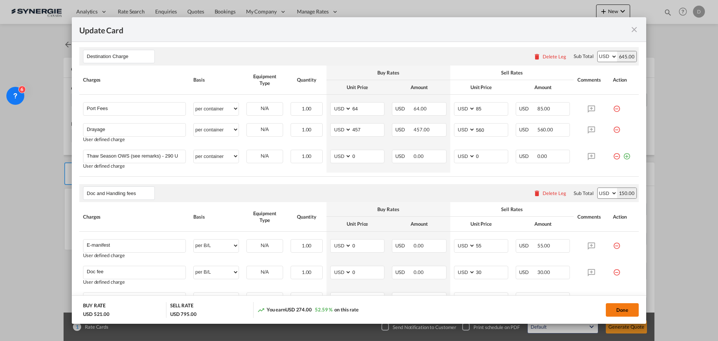
type input "[DATE]"
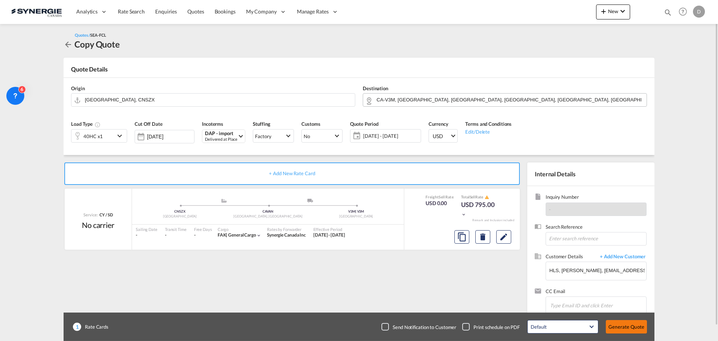
click at [626, 329] on button "Generate Quote" at bounding box center [626, 326] width 41 height 13
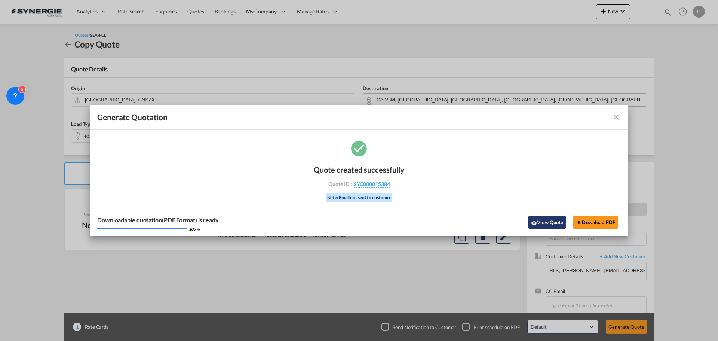
click at [549, 216] on button "View Quote" at bounding box center [546, 221] width 37 height 13
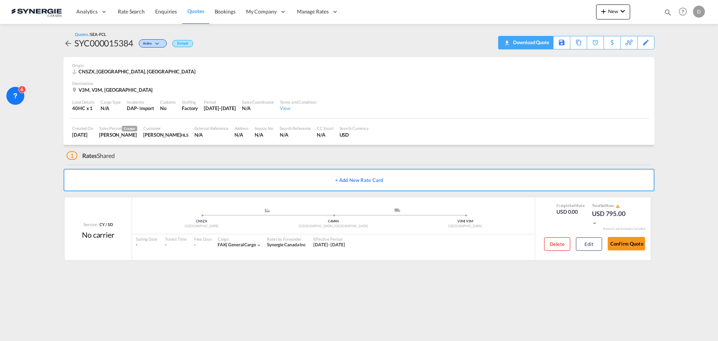
click at [544, 41] on div "Download Quote" at bounding box center [530, 42] width 38 height 12
click at [588, 240] on button "Edit" at bounding box center [589, 243] width 26 height 13
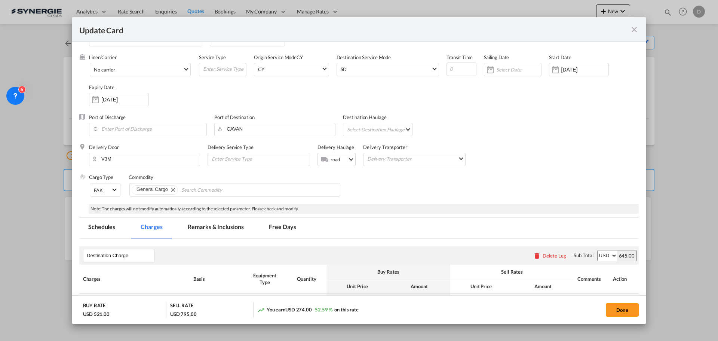
scroll to position [112, 0]
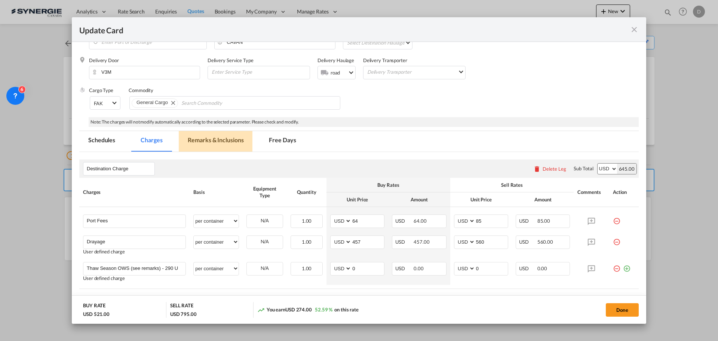
click at [217, 138] on md-tab-item "Remarks & Inclusions" at bounding box center [216, 141] width 74 height 21
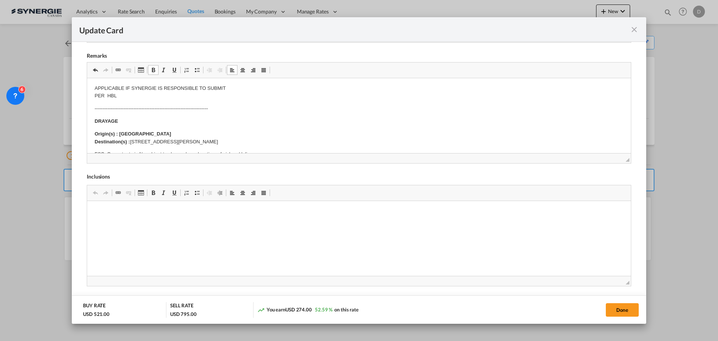
scroll to position [75, 0]
drag, startPoint x: 218, startPoint y: 141, endPoint x: 132, endPoint y: 142, distance: 86.0
click at [132, 142] on p "Origin(s) : Vancouver Destination(s) : 19890-92A Ave, Langley, BC V1M 3A9" at bounding box center [359, 138] width 529 height 16
click at [617, 305] on button "Done" at bounding box center [622, 309] width 33 height 13
type input "08 Oct 2025"
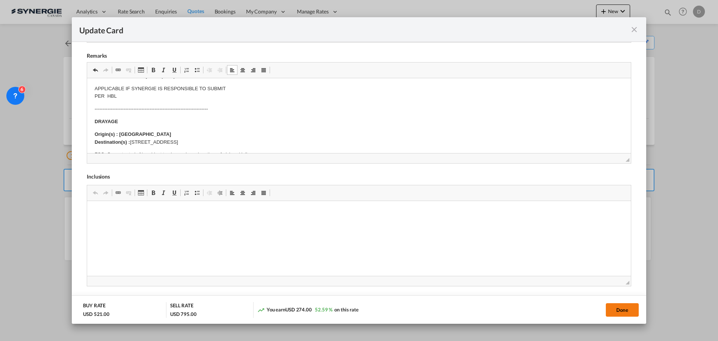
type input "07 Nov 2025"
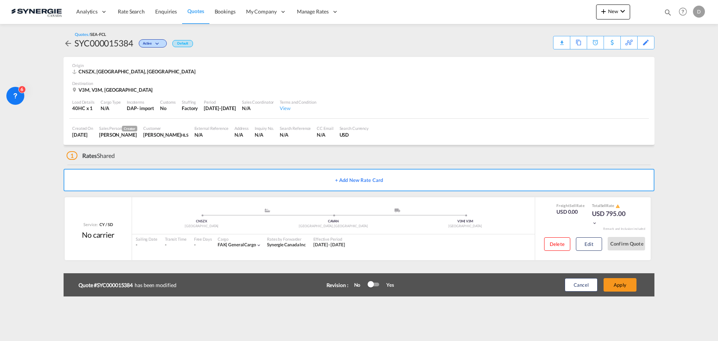
scroll to position [114, 0]
click at [624, 284] on button "Apply" at bounding box center [619, 284] width 33 height 13
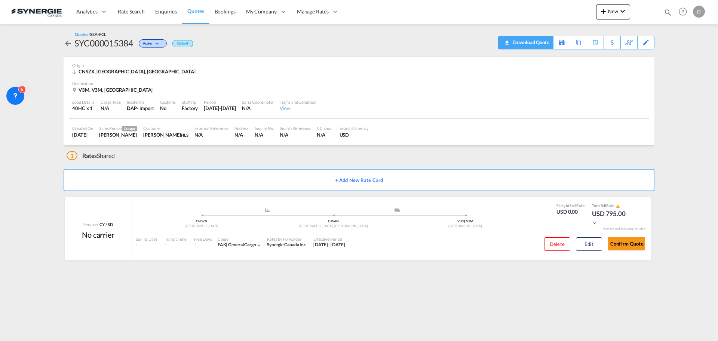
click at [540, 39] on div "Download Quote" at bounding box center [530, 42] width 38 height 12
click at [579, 43] on div "Copy Quote" at bounding box center [569, 42] width 25 height 13
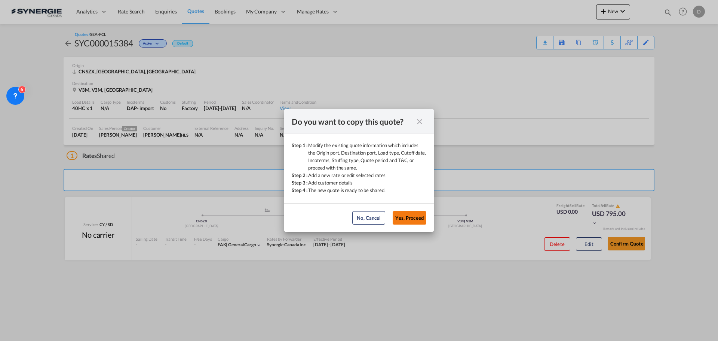
click at [403, 217] on button "Yes, Proceed" at bounding box center [410, 217] width 34 height 13
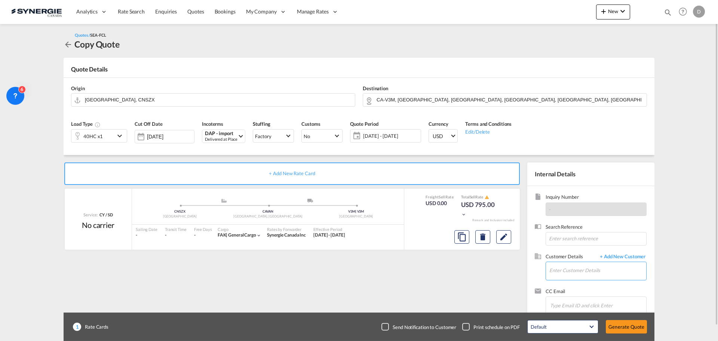
click at [603, 273] on input "Enter Customer Details" at bounding box center [597, 270] width 97 height 17
paste input "dencyxusz@hlsholding.com.cn"
click at [569, 252] on div "Dency Xu dencyxusz@hlsholding.com.cn | HLS" at bounding box center [597, 251] width 97 height 20
type input "HLS, Dency Xu, dencyxusz@hlsholding.com.cn"
click at [637, 98] on md-icon "Clear Input" at bounding box center [640, 99] width 8 height 8
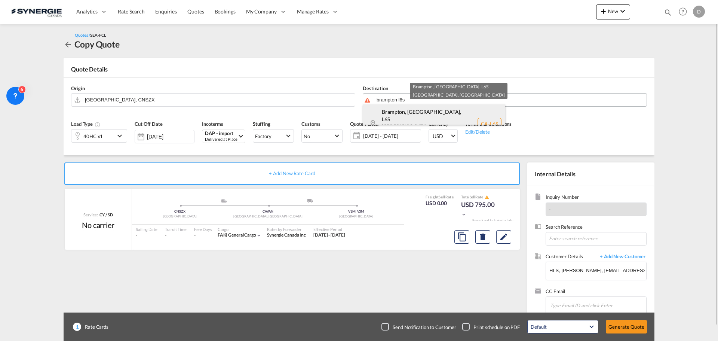
click at [402, 119] on div "Brampton, ON , L6S Ontario Canada CA-L6S" at bounding box center [434, 123] width 142 height 39
type input "CA-L6S, Brampton, ON, Ontario"
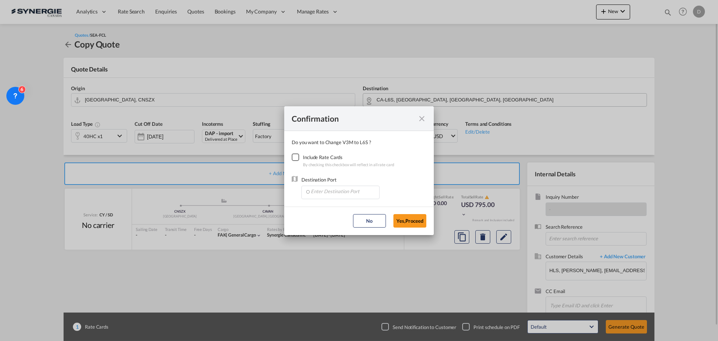
click at [294, 156] on div "Checkbox No Ink" at bounding box center [295, 156] width 7 height 7
click at [345, 190] on input "Enter Destination Port" at bounding box center [342, 191] width 74 height 11
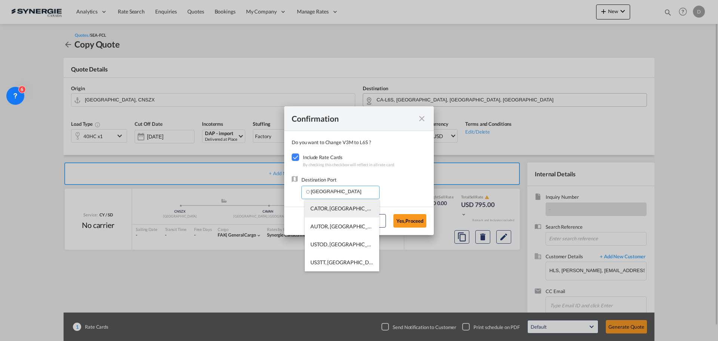
click at [348, 206] on span "CATOR, Toronto, ON, Canada, North America, Americas" at bounding box center [456, 208] width 292 height 6
type input "CATOR, Toronto, ON, Canada, North America, Americas"
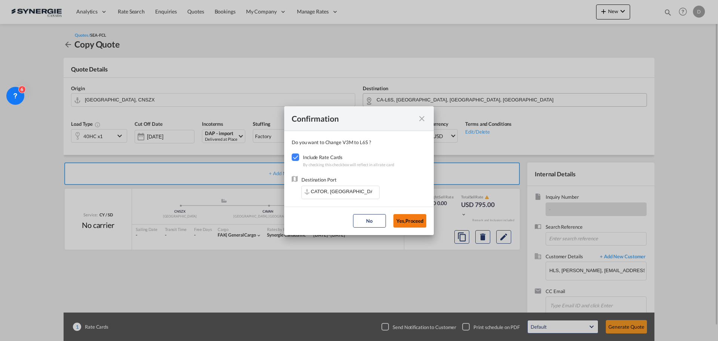
click at [412, 216] on button "Yes,Proceed" at bounding box center [409, 220] width 33 height 13
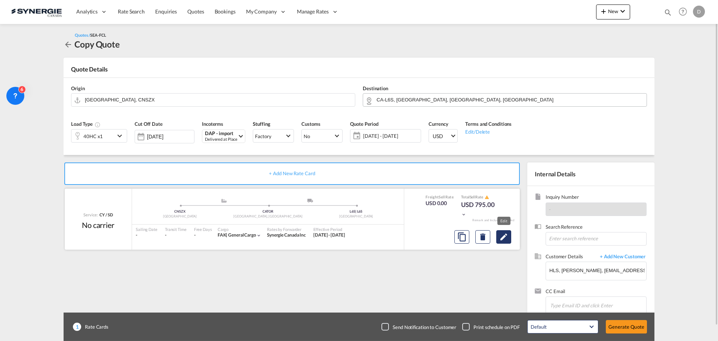
click at [506, 236] on md-icon "Edit" at bounding box center [503, 236] width 9 height 9
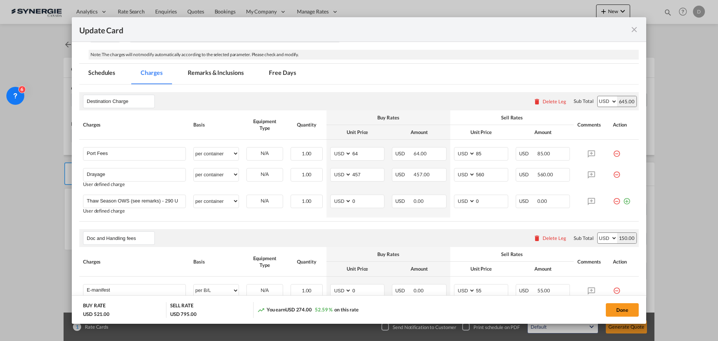
scroll to position [187, 0]
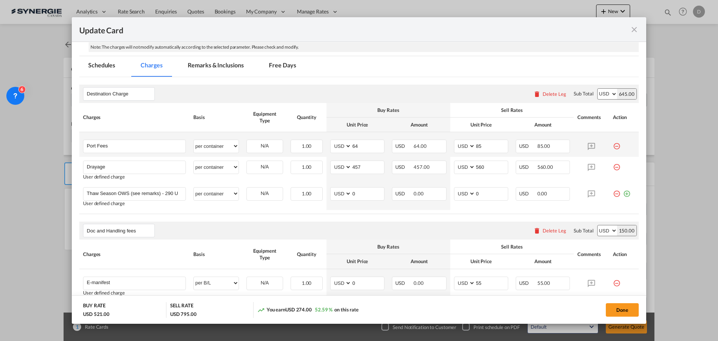
click at [613, 146] on md-icon "icon-minus-circle-outline red-400-fg" at bounding box center [616, 142] width 7 height 7
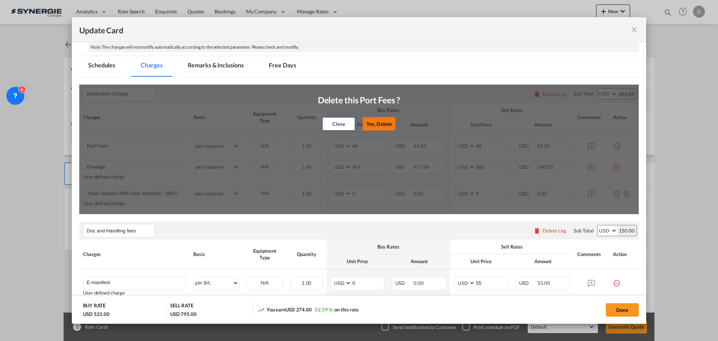
click at [388, 126] on button "Yes, Delete" at bounding box center [379, 123] width 33 height 13
type input "Drayage"
type input "457"
type input "560"
type input "Thaw Season OWS (see remarks) - 290 USD if applicable"
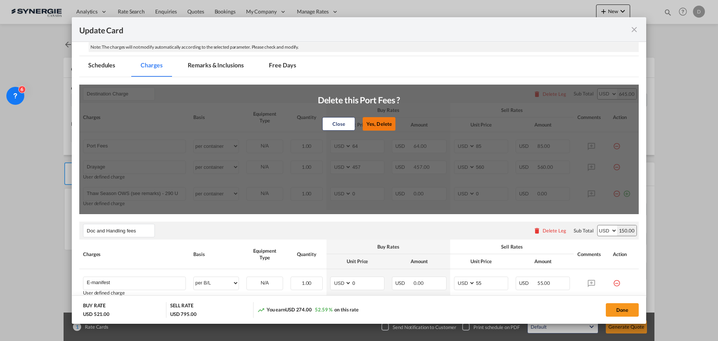
type input "0"
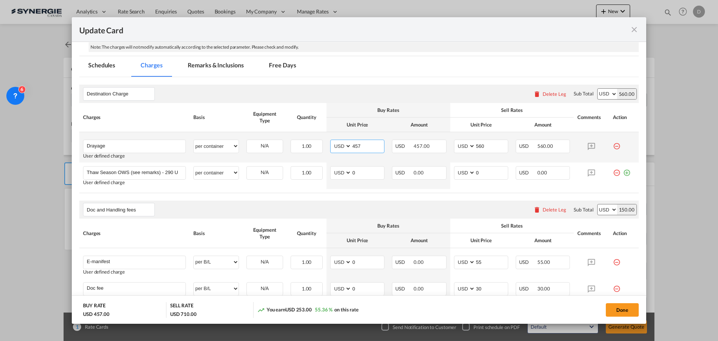
click at [354, 145] on input "457" at bounding box center [367, 145] width 33 height 11
type input "271"
click at [478, 148] on input "365" at bounding box center [491, 145] width 33 height 11
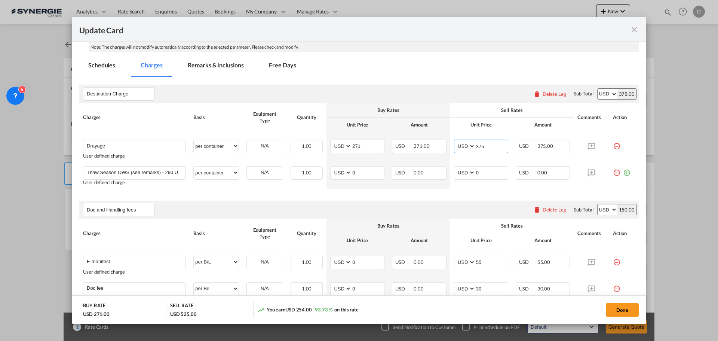
type input "375"
click at [230, 66] on md-tab-item "Remarks & Inclusions" at bounding box center [216, 66] width 74 height 21
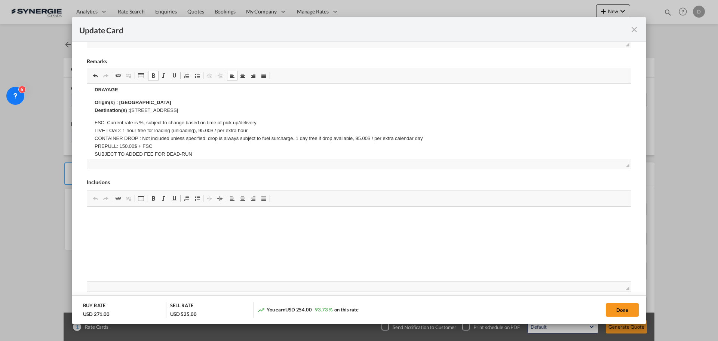
scroll to position [0, 0]
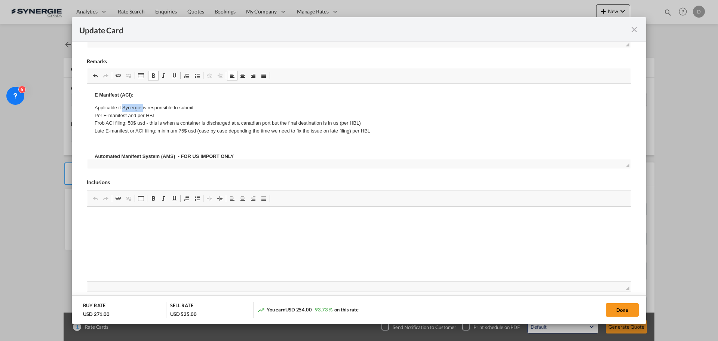
click at [136, 102] on body "E Manifest (ACI): Applicable if Synergie is responsible to submit Per E-manifes…" at bounding box center [359, 285] width 529 height 388
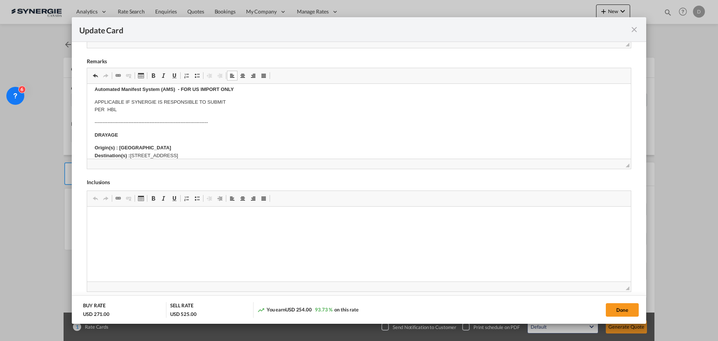
scroll to position [112, 0]
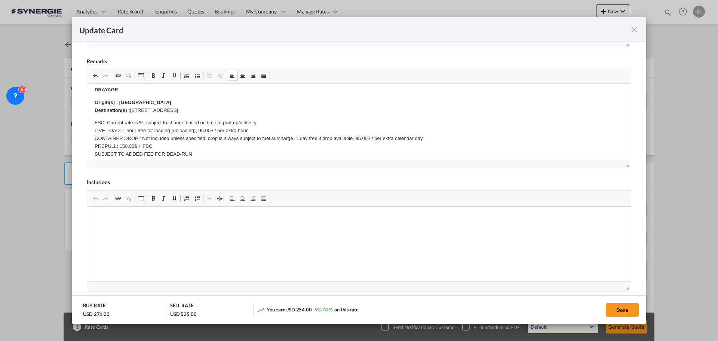
click at [136, 103] on strong "Origin(s) : Vancouver Destination(s) :" at bounding box center [133, 105] width 77 height 13
click at [220, 110] on p "Origin(s) : Toronto Destination(s) : 1319 Derwent Way, Delta, Bc V3M 6J3" at bounding box center [359, 107] width 529 height 16
drag, startPoint x: 218, startPoint y: 110, endPoint x: 132, endPoint y: 110, distance: 86.0
click at [132, 110] on p "Origin(s) : Toronto Destination(s) : 1319 Derwent Way, Delta, Bc V3M 6J3" at bounding box center [359, 107] width 529 height 16
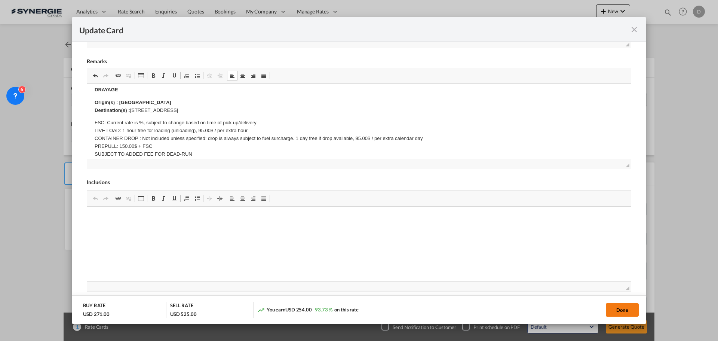
click at [616, 309] on button "Done" at bounding box center [622, 309] width 33 height 13
type input "08 Oct 2025"
type input "07 Nov 2025"
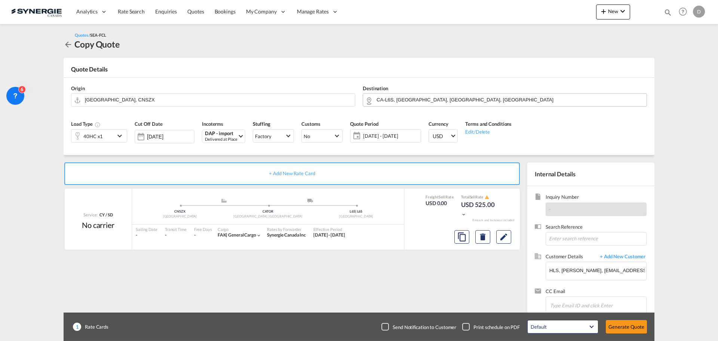
scroll to position [114, 0]
click at [621, 326] on button "Generate Quote" at bounding box center [626, 326] width 41 height 13
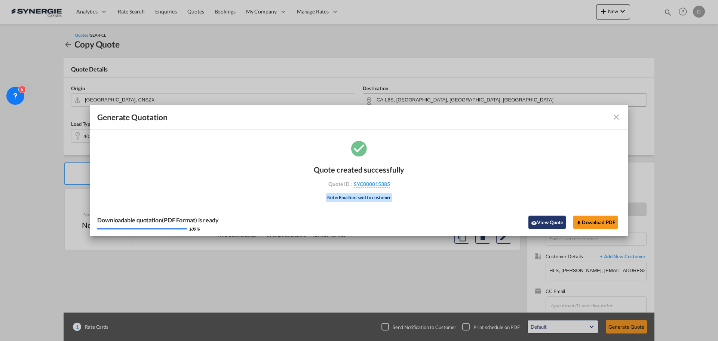
click at [551, 221] on button "View Quote" at bounding box center [546, 221] width 37 height 13
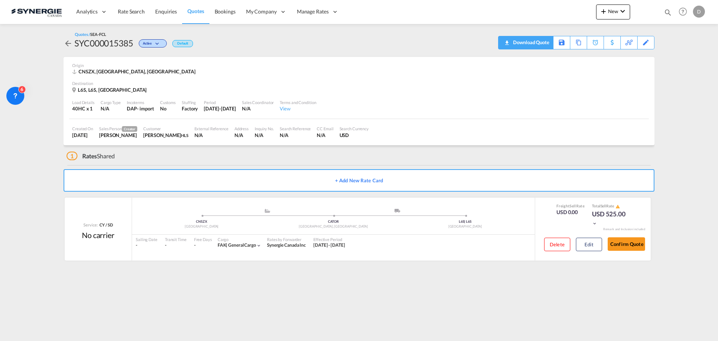
click at [546, 44] on div "Download Quote" at bounding box center [530, 42] width 38 height 12
click at [579, 41] on div "Copy Quote" at bounding box center [569, 42] width 25 height 13
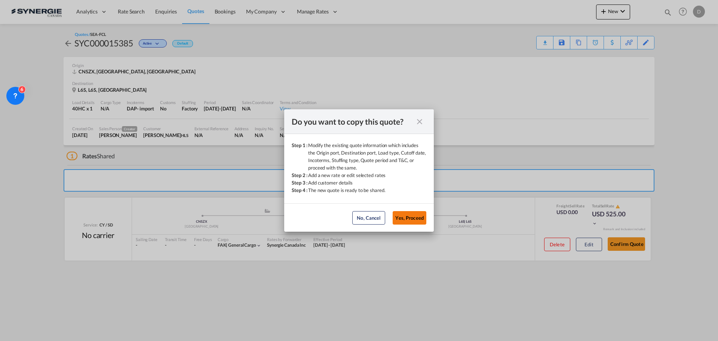
click at [407, 217] on button "Yes, Proceed" at bounding box center [410, 217] width 34 height 13
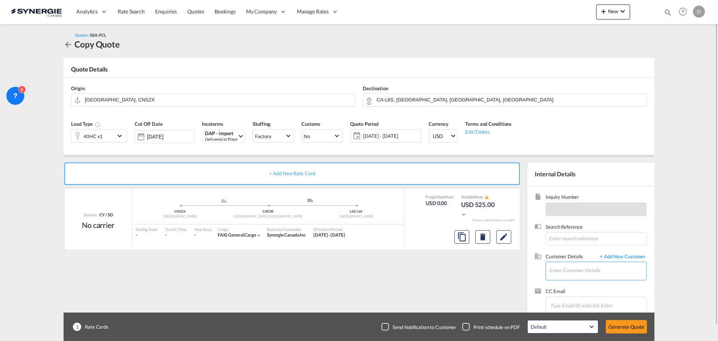
click at [578, 267] on input "Enter Customer Details" at bounding box center [597, 270] width 97 height 17
paste input "dencyxusz@hlsholding.com.cn"
click at [578, 250] on div "Dency Xu dencyxusz@hlsholding.com.cn | HLS" at bounding box center [597, 251] width 97 height 20
type input "HLS, Dency Xu, dencyxusz@hlsholding.com.cn"
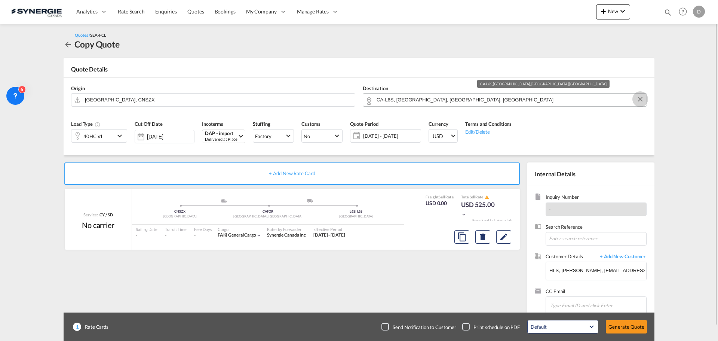
click at [642, 98] on button "Clear Input" at bounding box center [639, 98] width 11 height 11
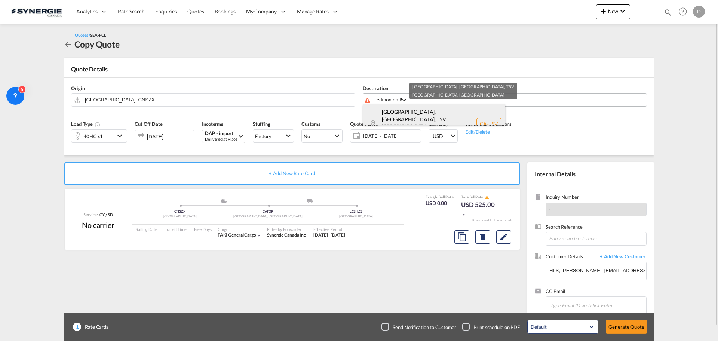
click at [419, 124] on div "Edmonton, AB , T5V Alberta Canada CA-T5V" at bounding box center [434, 123] width 142 height 39
type input "CA-T5V, Edmonton, AB, Alberta"
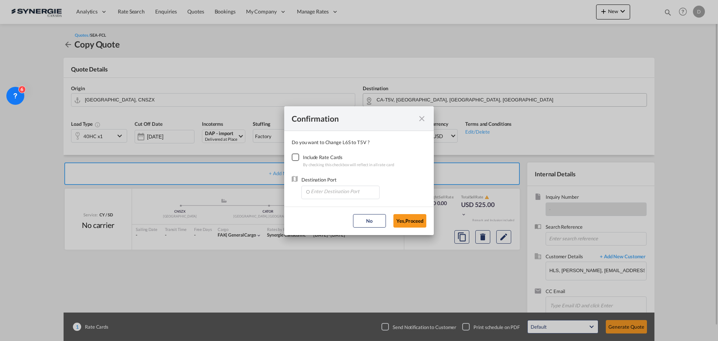
click at [293, 158] on div "Checkbox No Ink" at bounding box center [295, 156] width 7 height 7
click at [333, 192] on input "Enter Destination Port" at bounding box center [342, 191] width 74 height 11
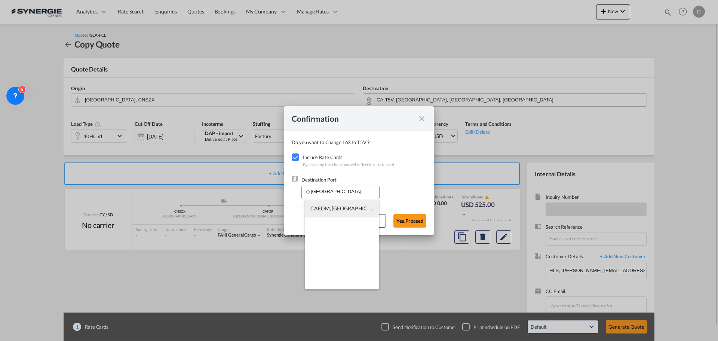
click at [341, 204] on li "CAEDM, Edmonton, AB, Canada, North America, Americas" at bounding box center [342, 208] width 74 height 18
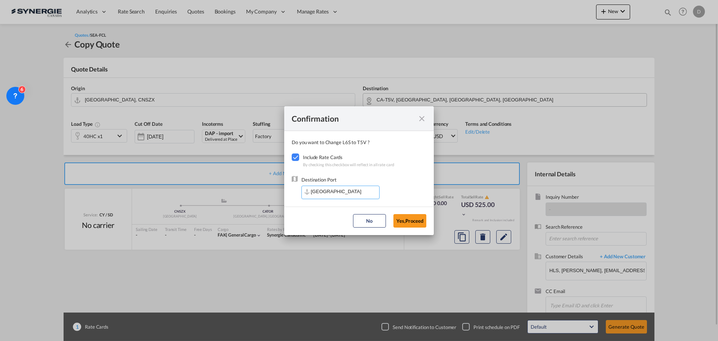
type input "CAEDM, Edmonton, AB, Canada, North America, Americas"
click at [401, 219] on button "Yes,Proceed" at bounding box center [409, 220] width 33 height 13
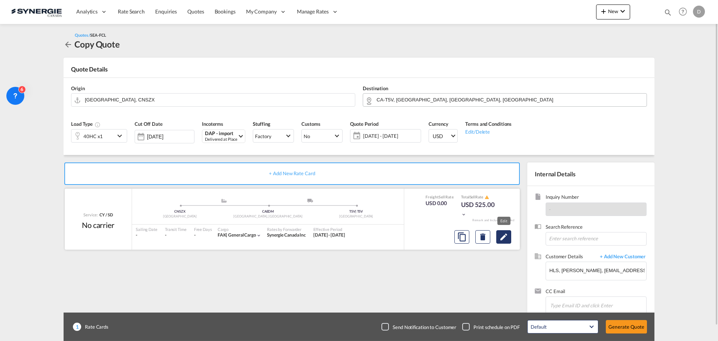
click at [501, 236] on md-icon "Edit" at bounding box center [503, 236] width 9 height 9
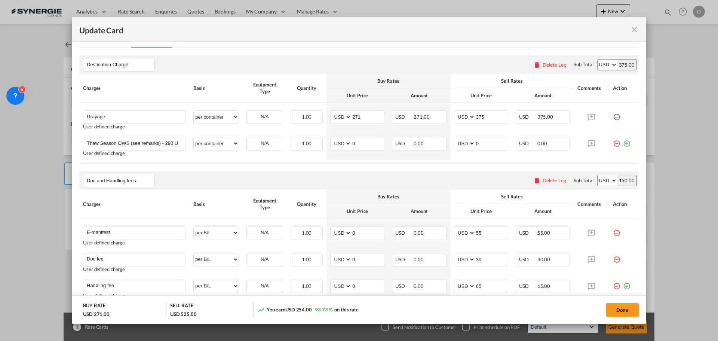
scroll to position [224, 0]
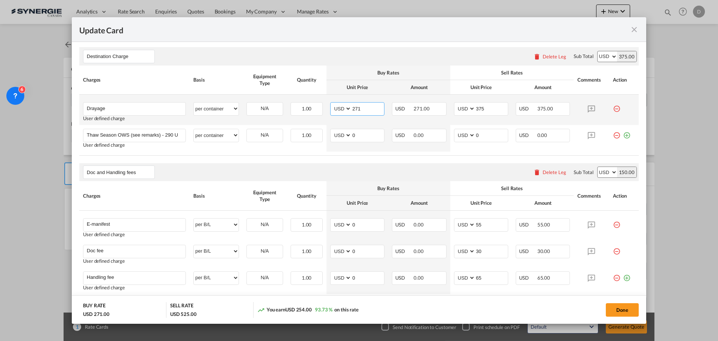
click at [356, 109] on input "271" at bounding box center [367, 107] width 33 height 11
type input "210"
click at [476, 111] on input "375" at bounding box center [491, 107] width 33 height 11
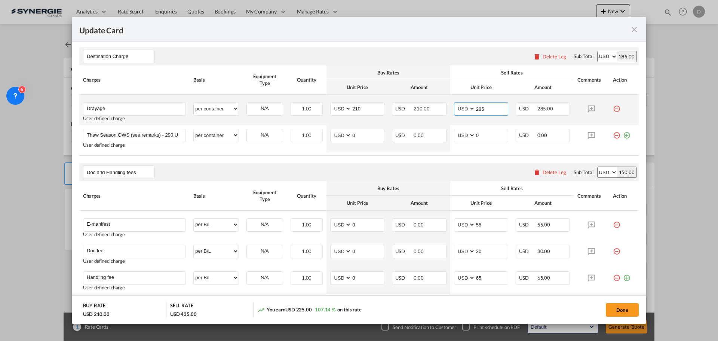
scroll to position [112, 0]
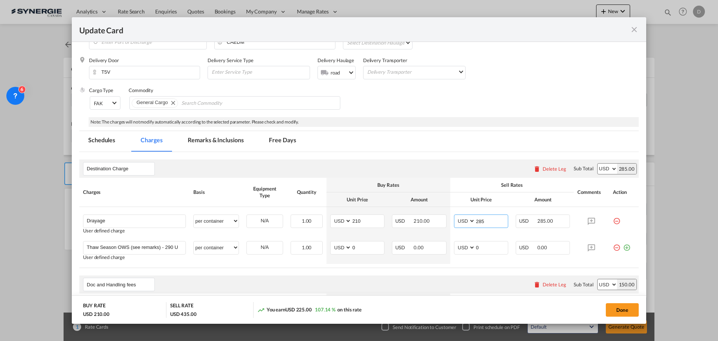
type input "285"
click at [220, 142] on md-tab-item "Remarks & Inclusions" at bounding box center [216, 141] width 74 height 21
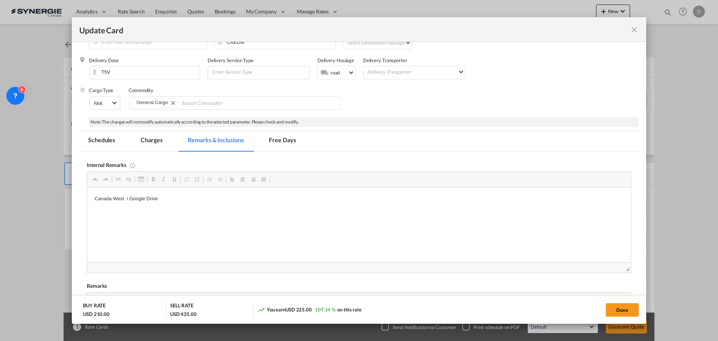
scroll to position [0, 0]
drag, startPoint x: 123, startPoint y: 197, endPoint x: 89, endPoint y: 200, distance: 34.1
click at [89, 200] on html "Canada West / Google Drive" at bounding box center [359, 198] width 544 height 23
click at [193, 210] on html "Pacific Transportation / Google Drive" at bounding box center [359, 198] width 544 height 23
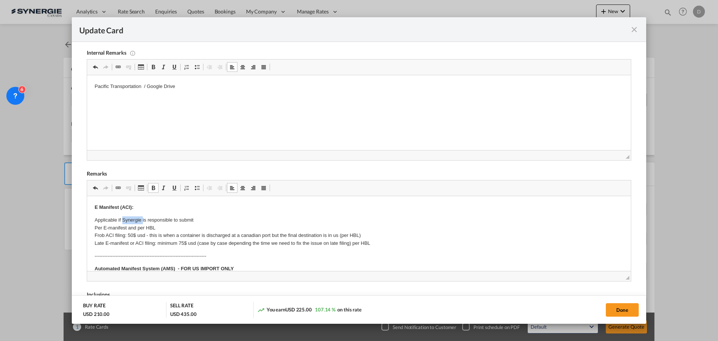
click at [193, 232] on p "Applicable if Synergie is responsible to submit Per E-manifest and per HBL Frob…" at bounding box center [359, 231] width 529 height 31
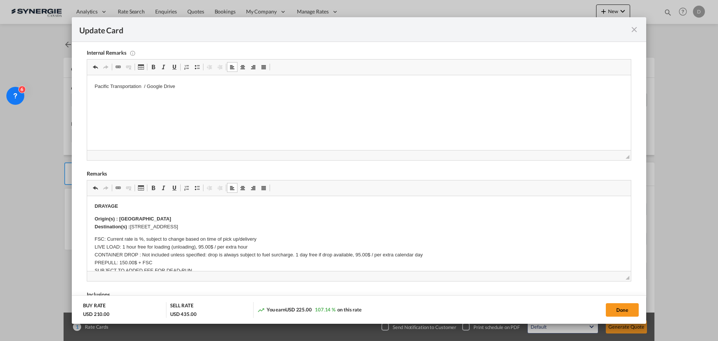
scroll to position [112, 0]
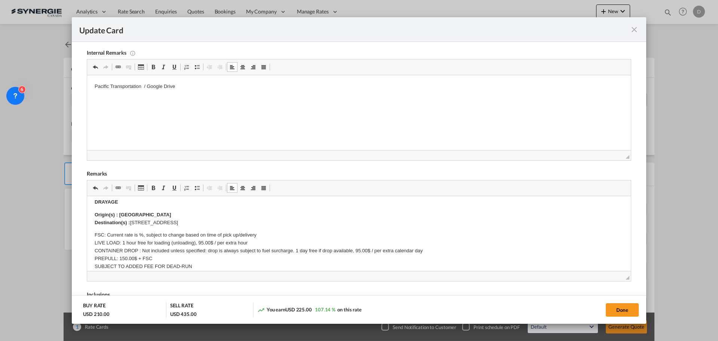
click at [128, 216] on strong "Origin(s) : Toronto Destination(s) :" at bounding box center [133, 218] width 77 height 13
drag, startPoint x: 132, startPoint y: 221, endPoint x: 228, endPoint y: 219, distance: 96.5
click at [228, 219] on p "Origin(s) : Edmonton Destination(s) : 9200 Airport Road, Brampton, ON L6S 6G6" at bounding box center [359, 219] width 529 height 16
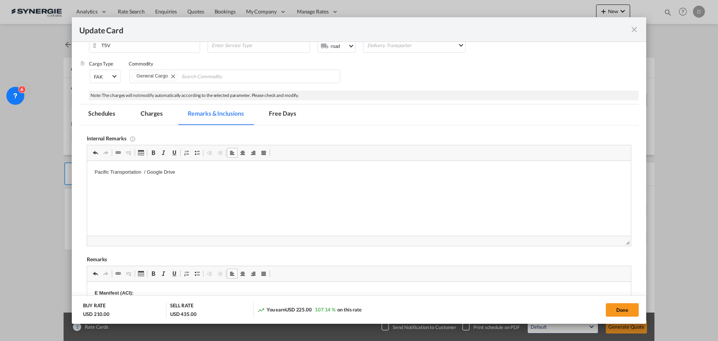
scroll to position [75, 0]
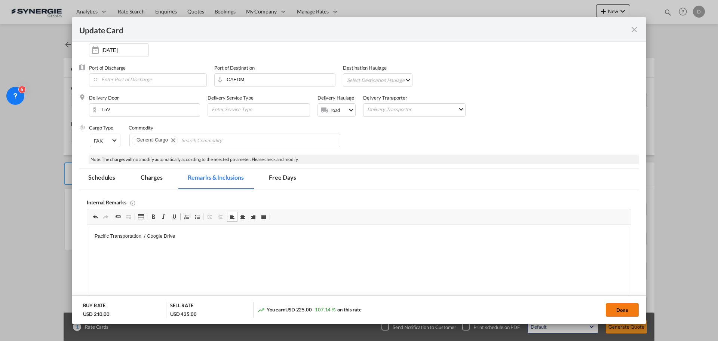
click at [618, 308] on button "Done" at bounding box center [622, 309] width 33 height 13
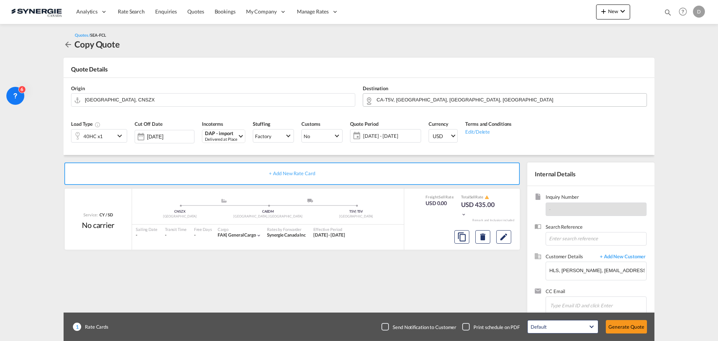
type input "08 Oct 2025"
type input "07 Nov 2025"
click at [625, 327] on button "Generate Quote" at bounding box center [626, 326] width 41 height 13
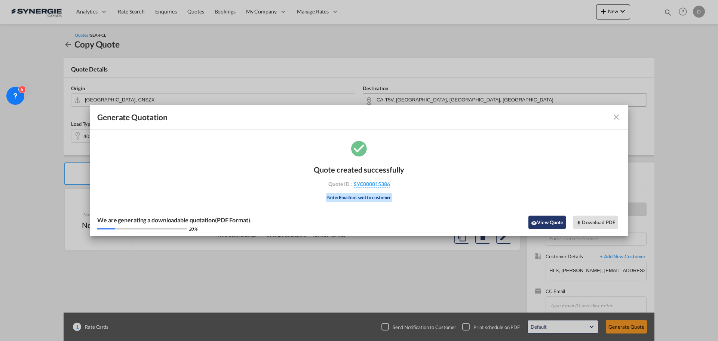
click at [542, 220] on button "View Quote" at bounding box center [546, 221] width 37 height 13
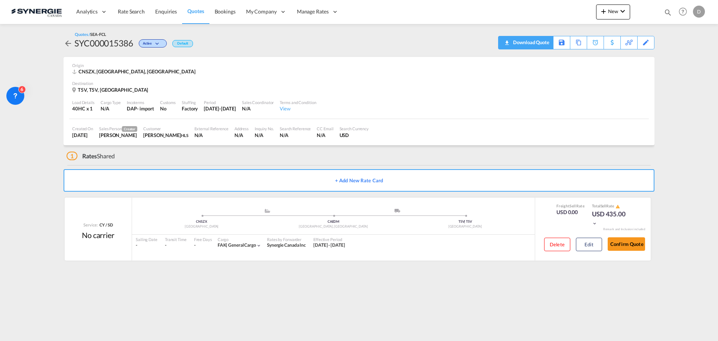
click at [542, 45] on div "Download Quote" at bounding box center [530, 42] width 38 height 12
click at [578, 43] on div "Copy Quote" at bounding box center [569, 42] width 25 height 13
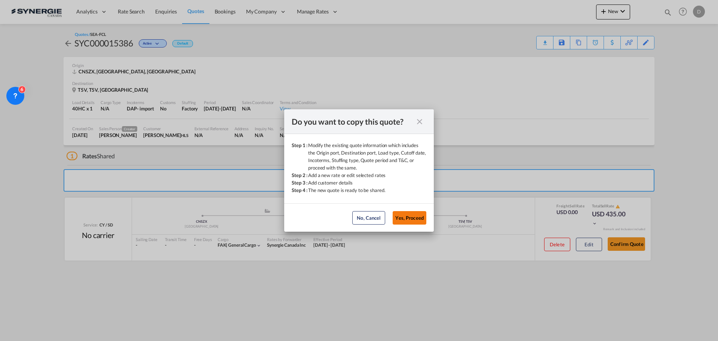
click at [409, 221] on button "Yes, Proceed" at bounding box center [410, 217] width 34 height 13
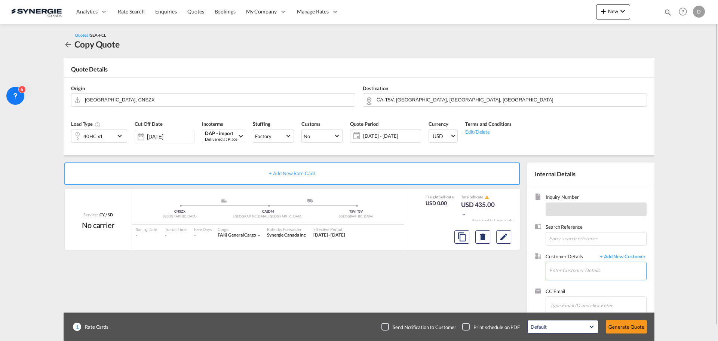
click at [600, 277] on input "Enter Customer Details" at bounding box center [597, 270] width 97 height 17
paste input "dencyxusz@hlsholding.com.cn"
click at [574, 253] on div "Dency Xu dencyxusz@hlsholding.com.cn | HLS" at bounding box center [597, 251] width 97 height 20
type input "HLS, Dency Xu, dencyxusz@hlsholding.com.cn"
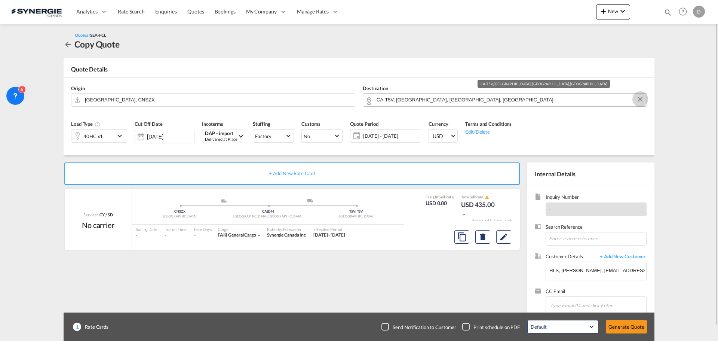
click at [641, 97] on button "Clear Input" at bounding box center [639, 98] width 11 height 11
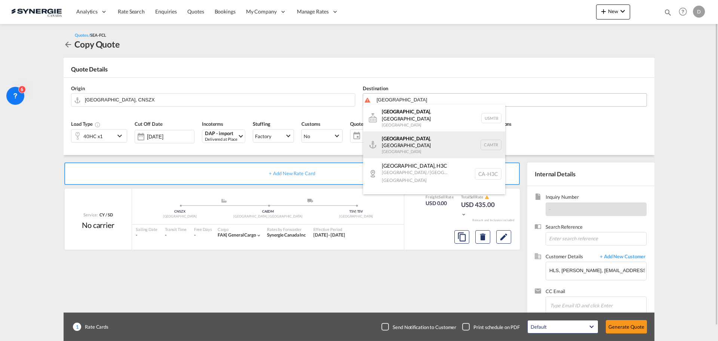
click at [399, 133] on div "Montreal , QC Canada CAMTR" at bounding box center [434, 144] width 142 height 27
type input "Montreal, QC, CAMTR"
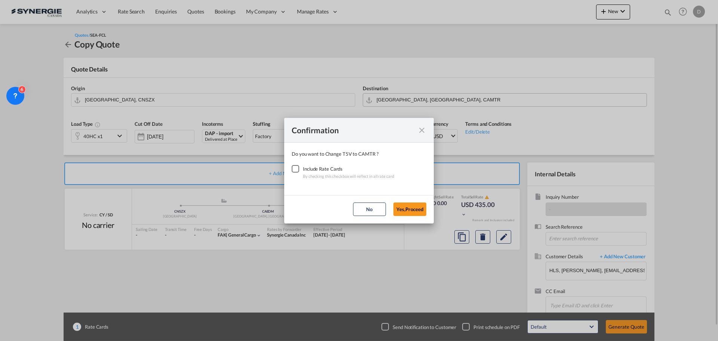
click at [297, 170] on div "Checkbox No Ink" at bounding box center [295, 168] width 7 height 7
click at [404, 206] on button "Yes,Proceed" at bounding box center [409, 208] width 33 height 13
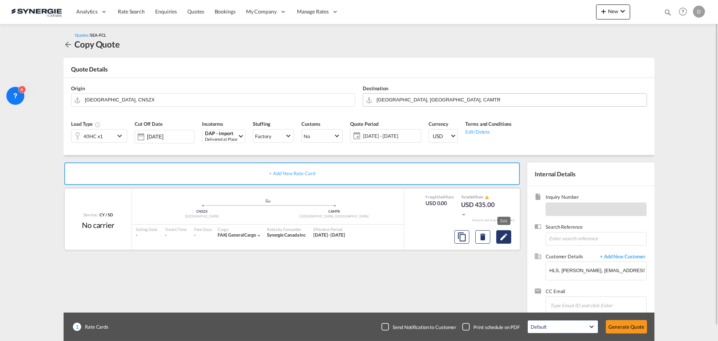
click at [500, 236] on md-icon "Edit" at bounding box center [503, 236] width 9 height 9
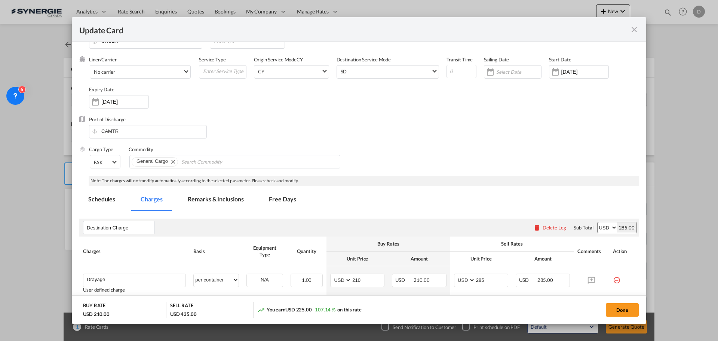
scroll to position [75, 0]
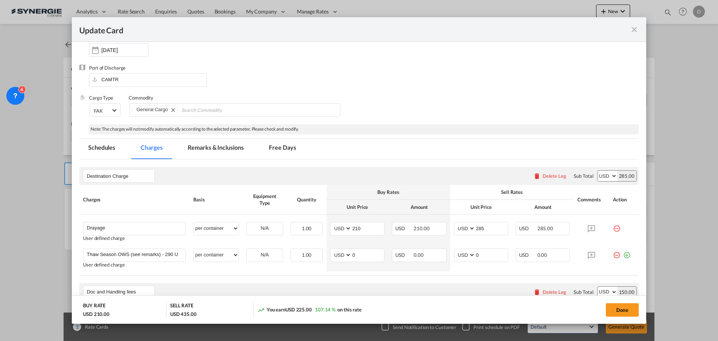
click at [229, 150] on md-tab-item "Remarks & Inclusions" at bounding box center [216, 148] width 74 height 21
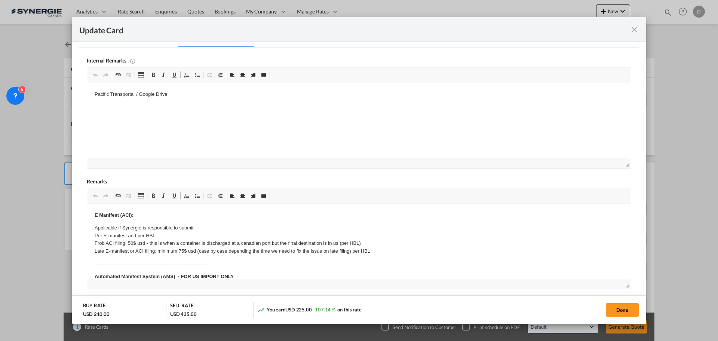
scroll to position [187, 0]
drag, startPoint x: 133, startPoint y: 93, endPoint x: 69, endPoint y: 93, distance: 63.9
drag, startPoint x: 133, startPoint y: 93, endPoint x: 90, endPoint y: 94, distance: 43.0
click at [90, 94] on html "Pacific Transporta / Google Drive" at bounding box center [359, 94] width 544 height 23
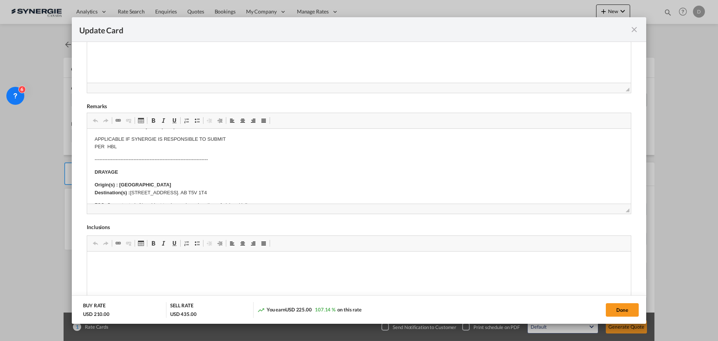
scroll to position [0, 0]
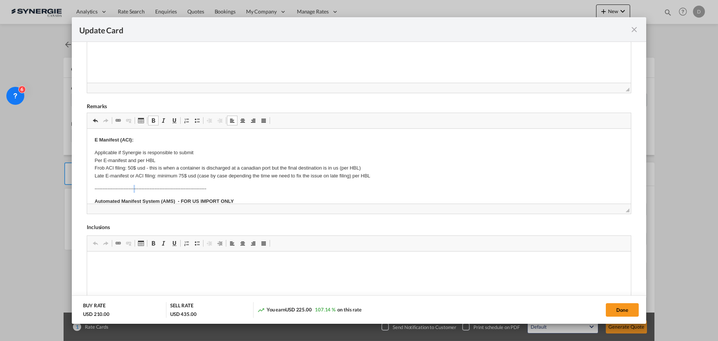
click at [134, 184] on body "E Manifest (ACI): Applicable if Synergie is responsible to submit Per E-manifes…" at bounding box center [359, 330] width 529 height 388
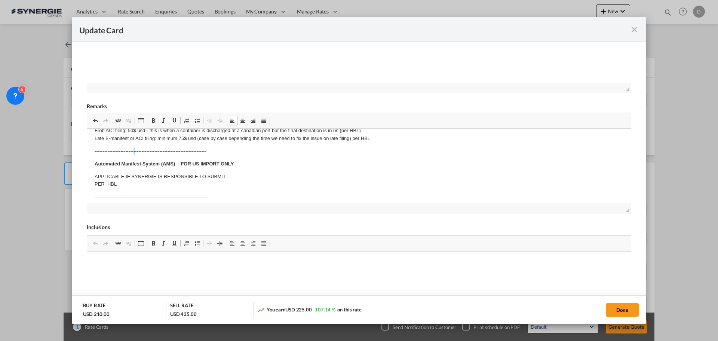
scroll to position [75, 0]
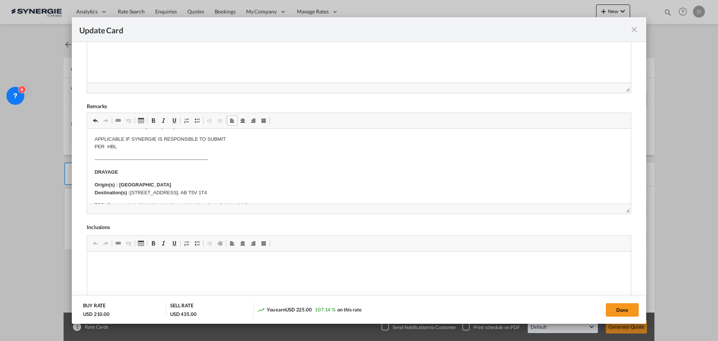
click at [137, 182] on strong "Origin(s) : Edmonton Destination(s) :" at bounding box center [133, 188] width 77 height 13
click at [182, 190] on body "E Manifest (ACI): Applicable if Synergie is responsible to submit Per E-manifes…" at bounding box center [359, 255] width 529 height 388
drag, startPoint x: 208, startPoint y: 190, endPoint x: 229, endPoint y: 193, distance: 21.1
click at [208, 190] on p "Origin(s) : Montreal Destination(s) : 12652-184 Street NW, Edmonton. AB T5V 1T4" at bounding box center [359, 189] width 529 height 16
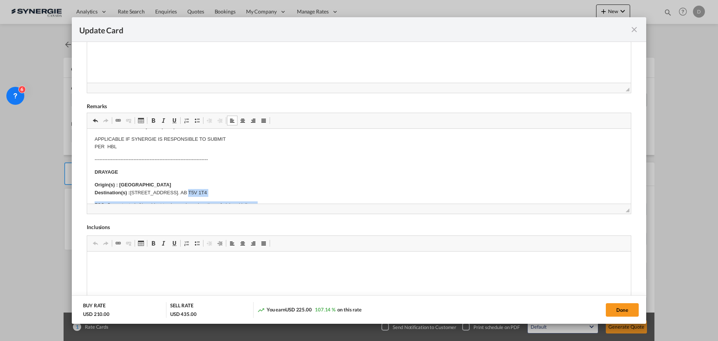
click at [235, 192] on p "Origin(s) : Montreal Destination(s) : 12652-184 Street NW, Edmonton. AB T5V 1T4" at bounding box center [359, 189] width 529 height 16
drag, startPoint x: 197, startPoint y: 191, endPoint x: 132, endPoint y: 190, distance: 64.7
click at [132, 190] on p "Origin(s) : Montreal Destination(s) : 12652-184 Street NW, Edmonton. AB T5V 1T4" at bounding box center [359, 189] width 529 height 16
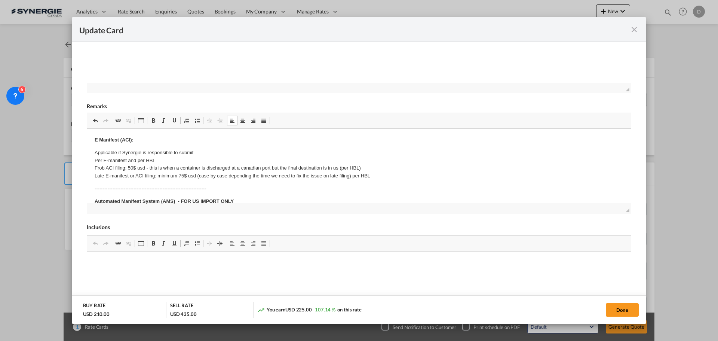
scroll to position [37, 0]
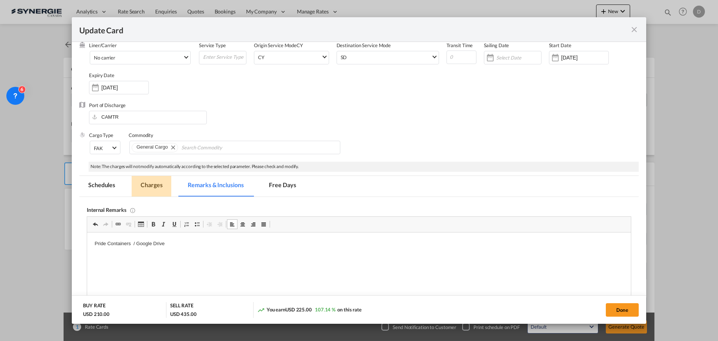
click at [151, 186] on md-tab-item "Charges" at bounding box center [152, 186] width 40 height 21
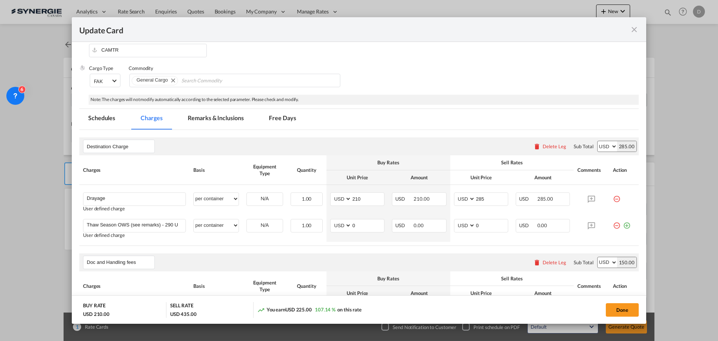
scroll to position [150, 0]
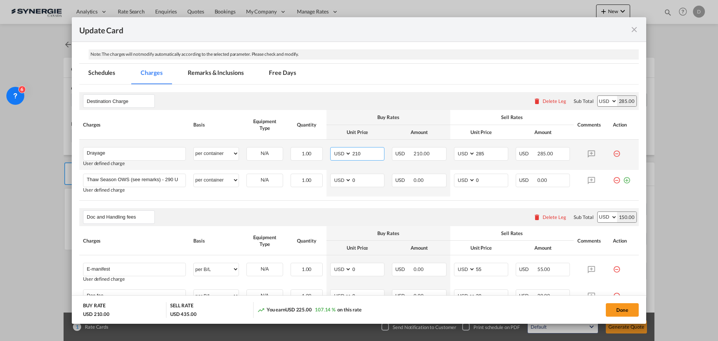
click at [354, 153] on input "210" at bounding box center [367, 152] width 33 height 11
type input "301"
click at [477, 155] on input "285" at bounding box center [491, 152] width 33 height 11
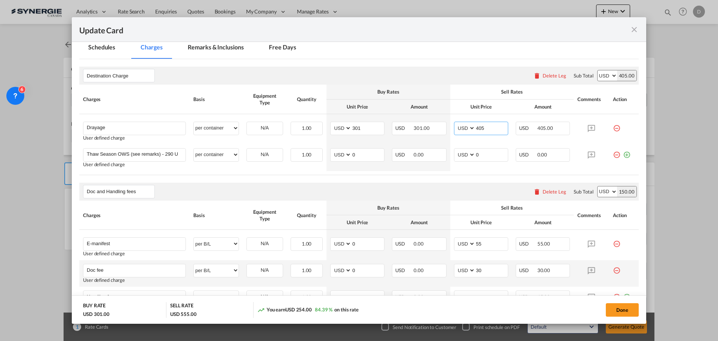
scroll to position [187, 0]
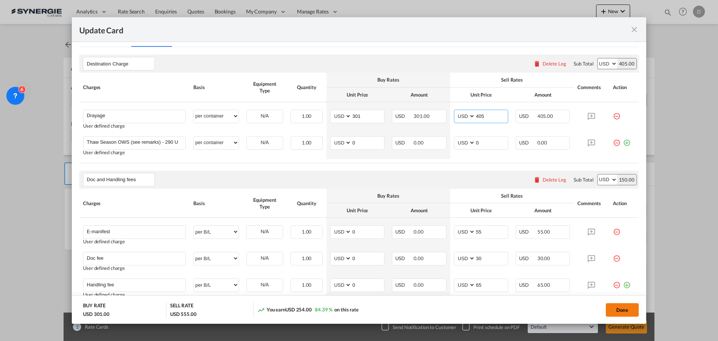
type input "405"
click at [625, 313] on button "Done" at bounding box center [622, 309] width 33 height 13
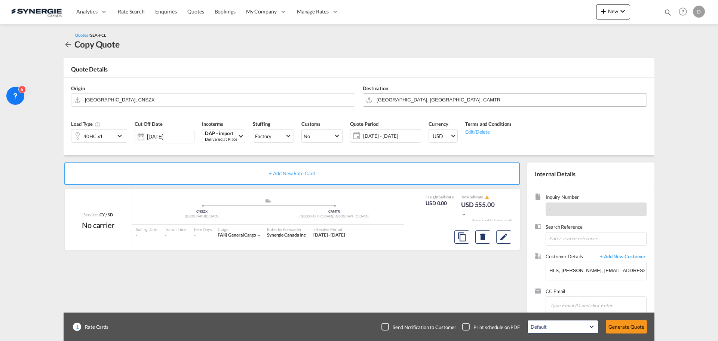
type input "08 Oct 2025"
type input "07 Nov 2025"
click at [629, 324] on button "Generate Quote" at bounding box center [626, 326] width 41 height 13
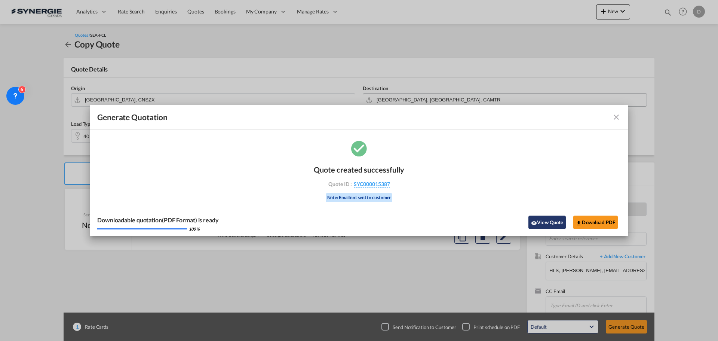
click at [544, 218] on button "View Quote" at bounding box center [546, 221] width 37 height 13
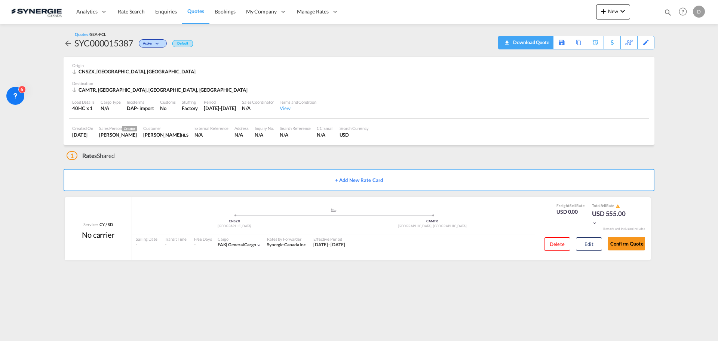
click at [544, 47] on div "Download Quote" at bounding box center [530, 42] width 38 height 12
click at [609, 9] on span "New" at bounding box center [613, 11] width 28 height 6
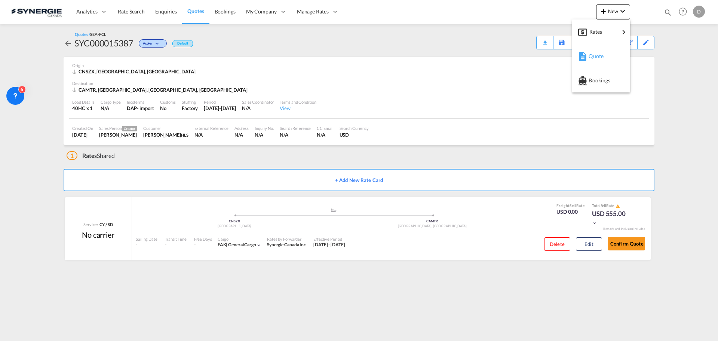
click at [590, 56] on span "Quote" at bounding box center [592, 56] width 8 height 15
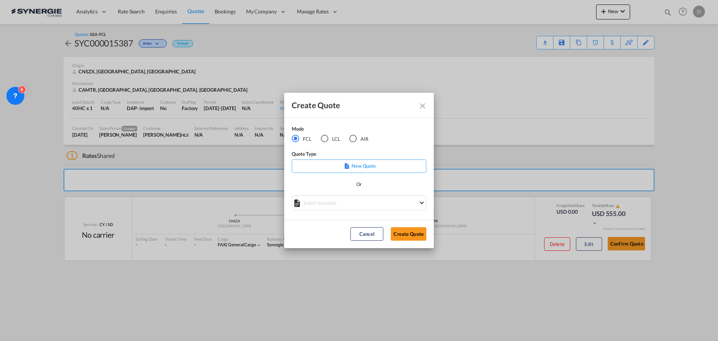
click at [329, 138] on md-radio-button "LCL" at bounding box center [330, 138] width 19 height 8
click at [377, 203] on md-select "Select template *NEW* UBV Italy consol LCL Pablo Gomez Saldarriaga | 23 Sep 202…" at bounding box center [359, 202] width 135 height 15
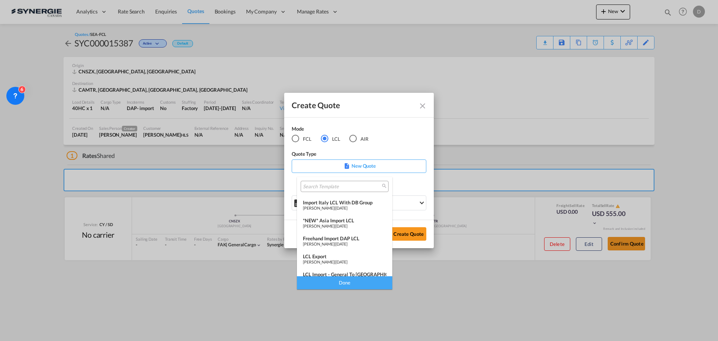
scroll to position [97, 0]
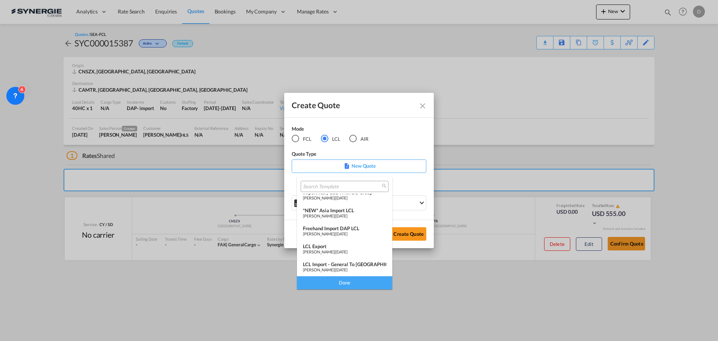
click at [348, 213] on div "Pablo Gomez Saldarriaga | 06 Dec 2024" at bounding box center [344, 215] width 83 height 5
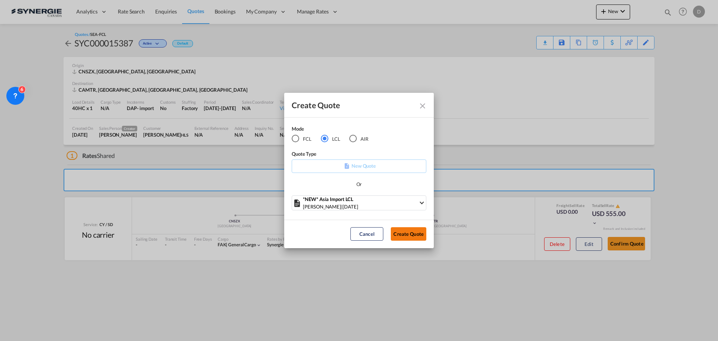
click at [407, 235] on button "Create Quote" at bounding box center [409, 233] width 36 height 13
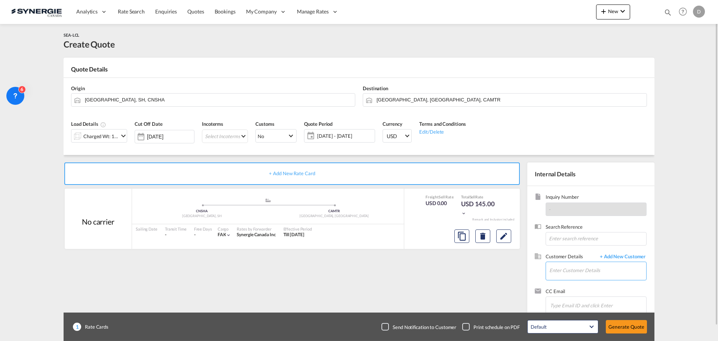
click at [593, 269] on input "Enter Customer Details" at bounding box center [597, 270] width 97 height 17
paste input "shipping@beauchamp2007.com"
click at [589, 252] on div "Carl Méthot shipping@beauchamp2007.com | Import/Export Beauchamp International" at bounding box center [597, 251] width 97 height 20
type input "Import/Export Beauchamp International, Carl Méthot, shipping@beauchamp2007.com"
click at [123, 135] on md-icon "icon-chevron-down" at bounding box center [123, 135] width 9 height 9
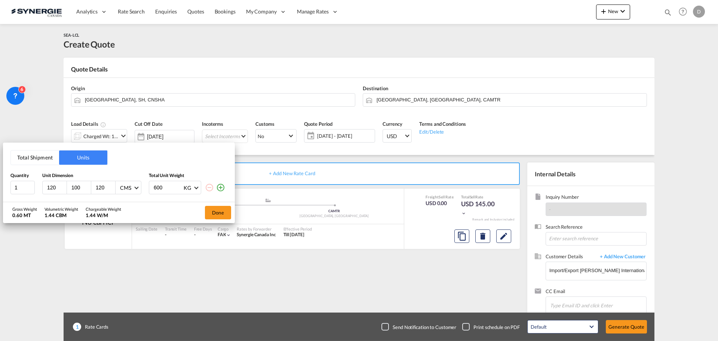
click at [51, 189] on input "120" at bounding box center [56, 187] width 20 height 7
type input "122"
type input "102"
type input "127"
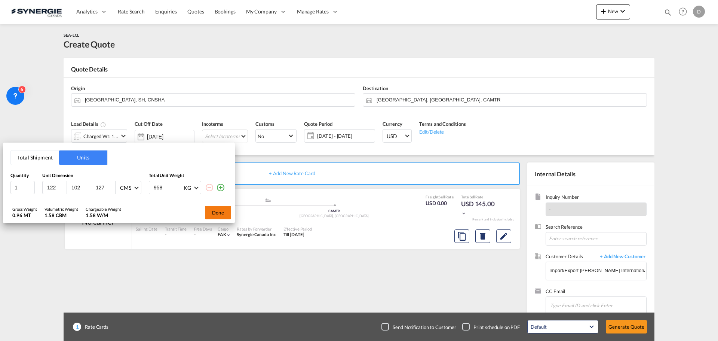
type input "958"
click at [209, 211] on button "Done" at bounding box center [218, 212] width 26 height 13
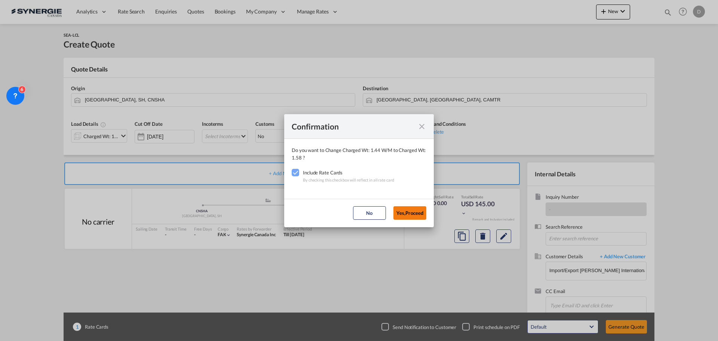
click at [408, 209] on button "Yes,Proceed" at bounding box center [409, 212] width 33 height 13
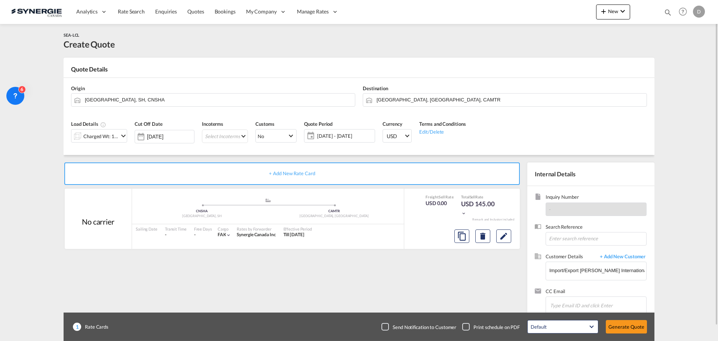
click at [348, 133] on span "09 Oct - 08 Nov 2025" at bounding box center [345, 135] width 56 height 7
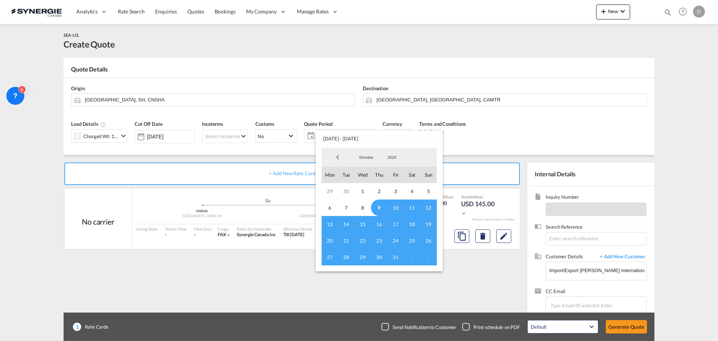
click at [380, 206] on span "9" at bounding box center [379, 207] width 16 height 16
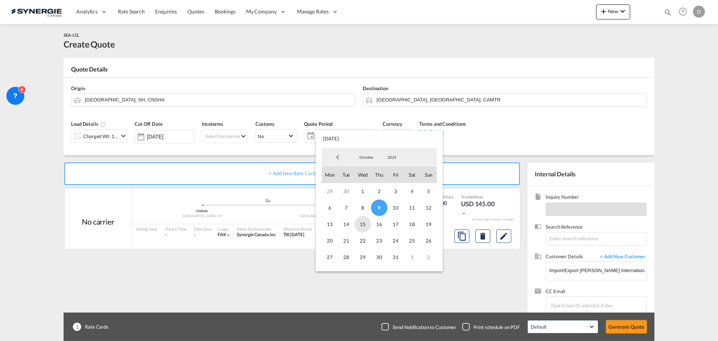
click at [361, 225] on span "15" at bounding box center [362, 224] width 16 height 16
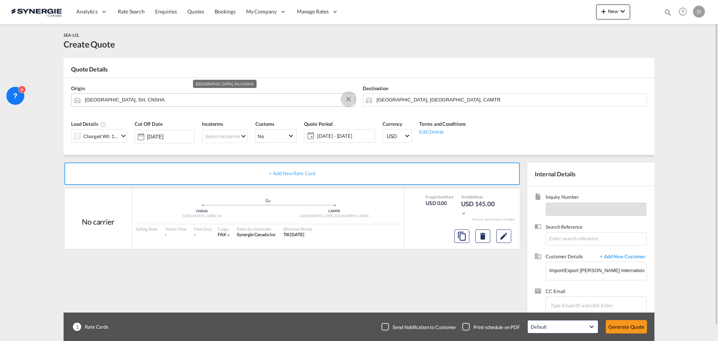
click at [348, 98] on md-icon "Clear Input" at bounding box center [348, 99] width 8 height 8
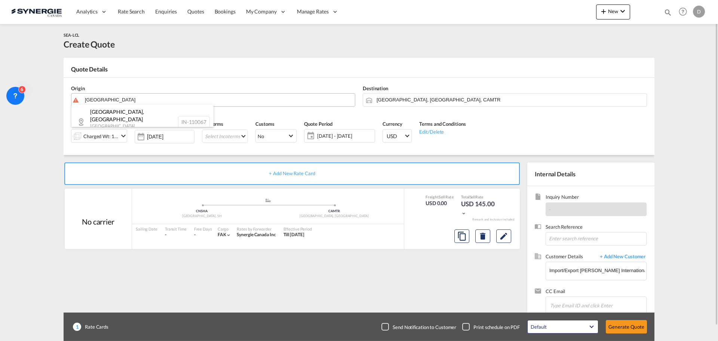
scroll to position [6, 0]
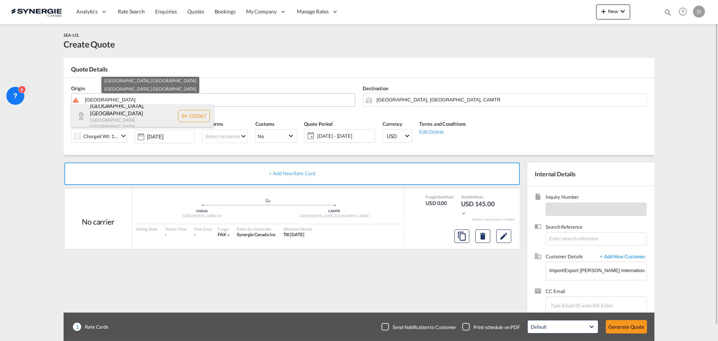
click at [141, 119] on div "South West Delhi , JNU New Campus Delhi , India IN-110067" at bounding box center [142, 115] width 142 height 35
type input "IN-110067, South West Delhi, Delhi"
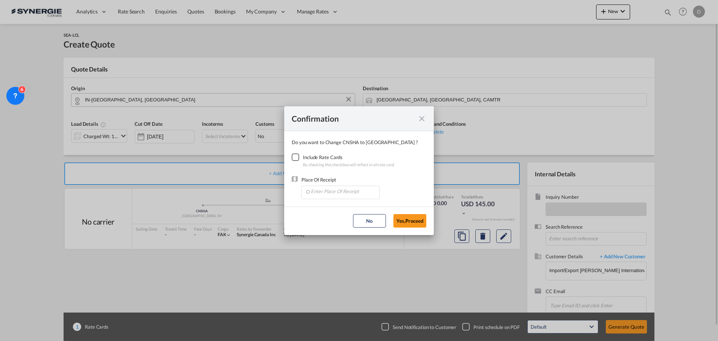
click at [297, 159] on div "Checkbox No Ink" at bounding box center [295, 156] width 7 height 7
click at [339, 188] on input "Enter Place Of Receipt" at bounding box center [342, 191] width 74 height 11
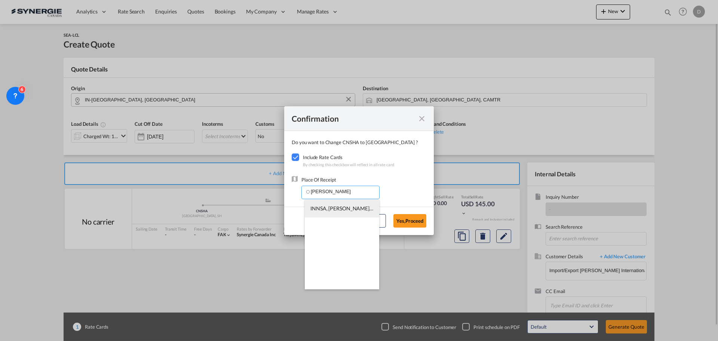
click at [344, 205] on span "INNSA, Jawaharlal Nehru (Nhava Sheva), India, Indian Subcontinent, Asia Pacific" at bounding box center [450, 208] width 281 height 6
type input "INNSA, Jawaharlal Nehru (Nhava Sheva), India, Indian Subcontinent, Asia Pacific"
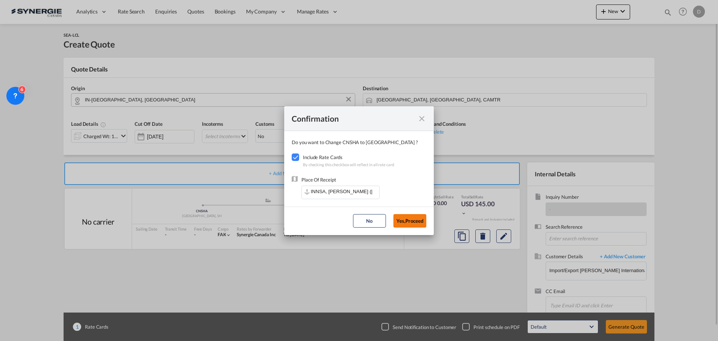
click at [407, 216] on button "Yes,Proceed" at bounding box center [409, 220] width 33 height 13
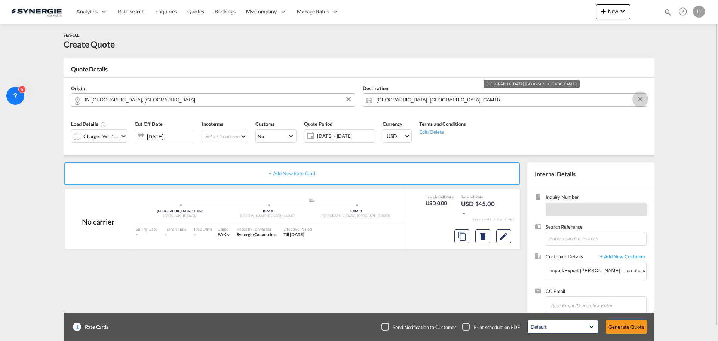
click at [641, 99] on button "Clear Input" at bounding box center [639, 98] width 11 height 11
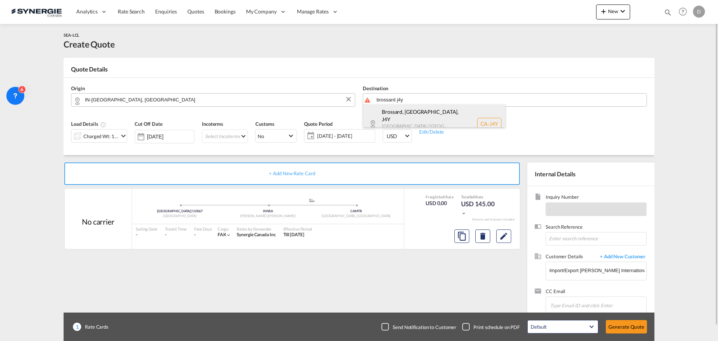
click at [400, 111] on div "Brossard, QC , J4Y Quebec / Québec Canada CA-J4Y" at bounding box center [434, 123] width 142 height 39
type input "CA-J4Y, Brossard, QC, Quebec / Québec"
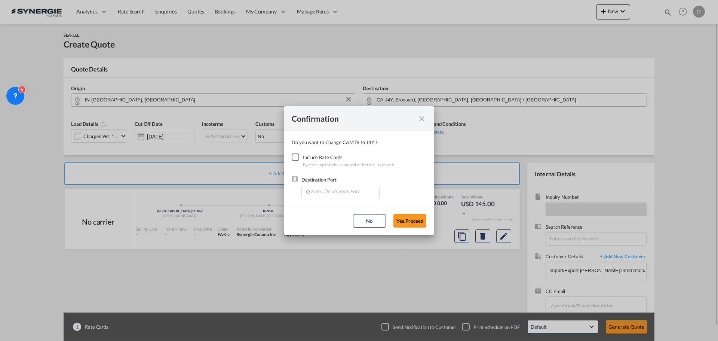
click at [296, 155] on div "Checkbox No Ink" at bounding box center [295, 156] width 7 height 7
click at [348, 193] on input "Enter Destination Port" at bounding box center [342, 191] width 74 height 11
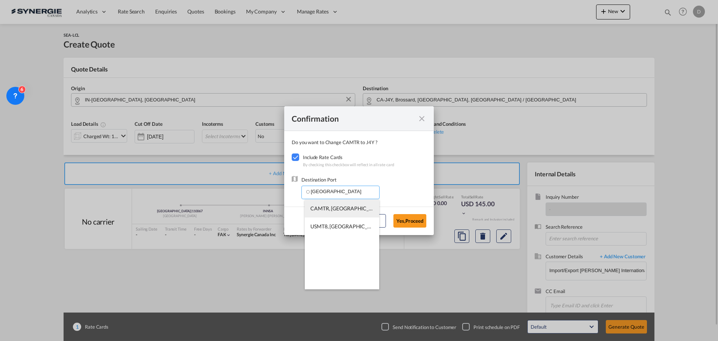
click at [343, 208] on span "CAMTR, Montreal, QC, Canada, North America, Americas" at bounding box center [456, 208] width 293 height 6
type input "CAMTR, Montreal, QC, Canada, North America, Americas"
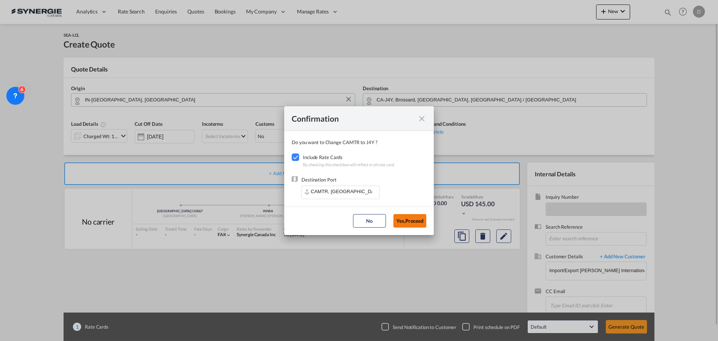
click at [404, 220] on button "Yes,Proceed" at bounding box center [409, 220] width 33 height 13
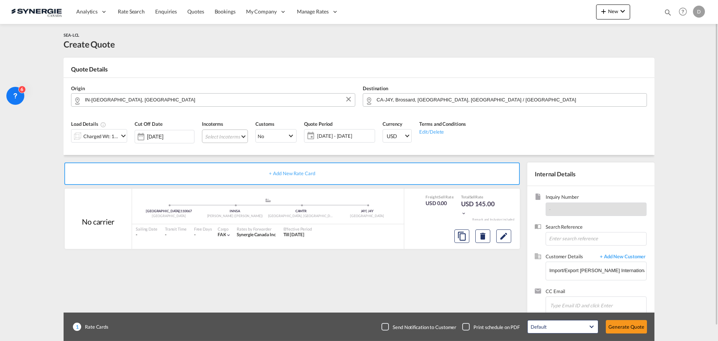
click at [240, 135] on md-select "Select Incoterms CFR - export Cost and Freight DAP - export Delivered at Place …" at bounding box center [225, 135] width 46 height 13
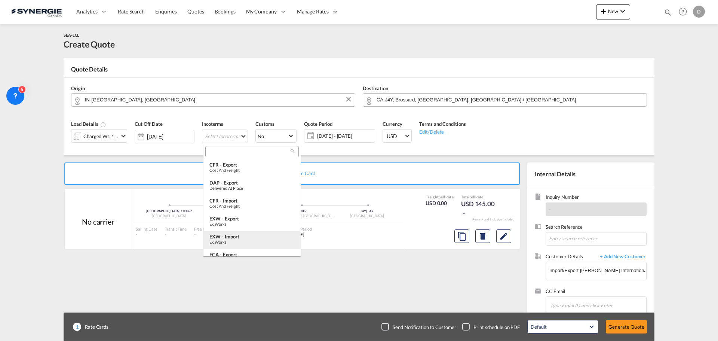
click at [239, 236] on div "EXW - import" at bounding box center [251, 236] width 85 height 6
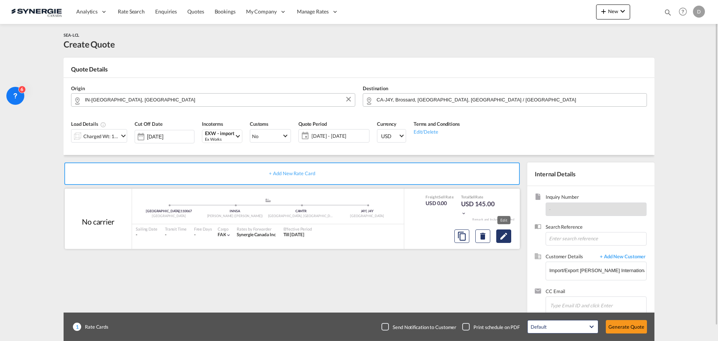
click at [502, 239] on md-icon "Edit" at bounding box center [503, 235] width 9 height 9
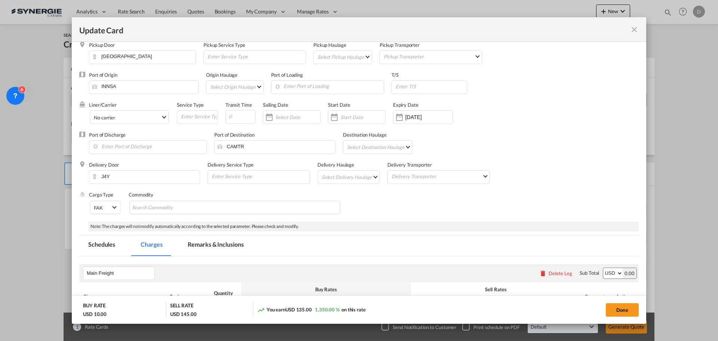
scroll to position [0, 0]
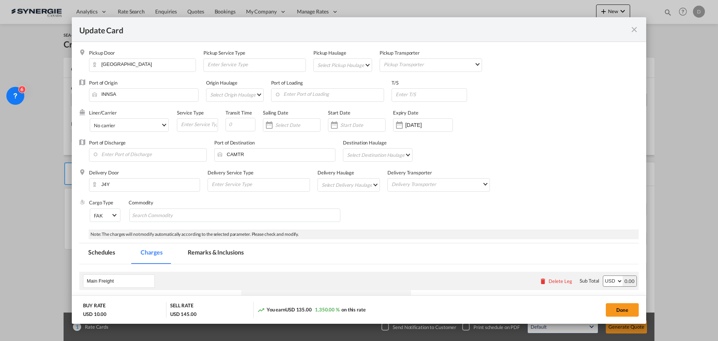
click at [364, 65] on md-select "Select Pickup Haulage rail road barge truck unspecified not available" at bounding box center [344, 65] width 55 height 12
click at [336, 81] on md-option "road" at bounding box center [343, 83] width 66 height 18
click at [336, 125] on div "Update Card Pickup ..." at bounding box center [334, 124] width 12 height 15
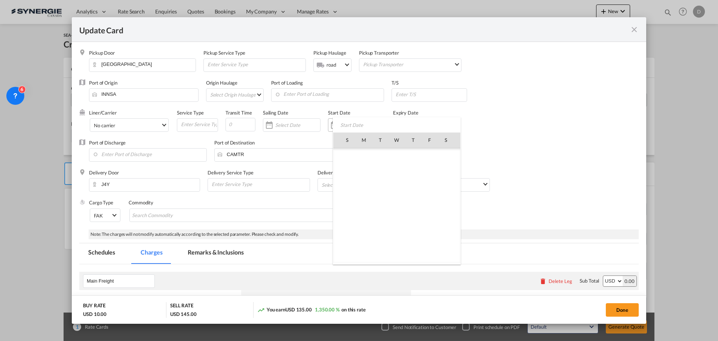
scroll to position [173263, 0]
click at [412, 173] on span "9" at bounding box center [413, 172] width 16 height 16
type input "09 Oct 2025"
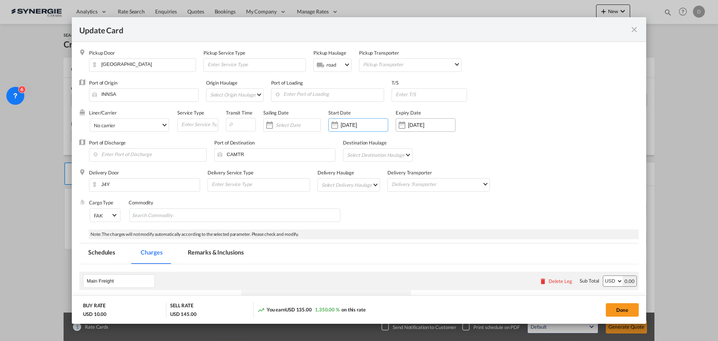
click at [398, 124] on div "Update Card Pickup ..." at bounding box center [402, 124] width 12 height 15
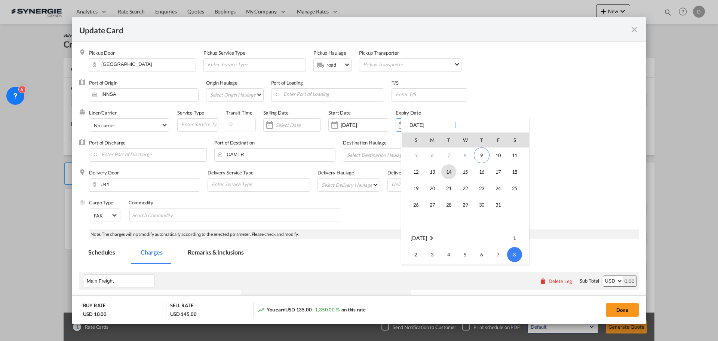
scroll to position [0, 0]
click at [461, 188] on span "15" at bounding box center [465, 188] width 15 height 15
type input "15 Oct 2025"
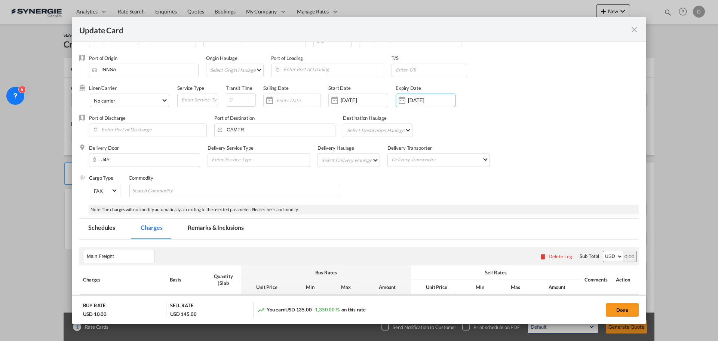
scroll to position [37, 0]
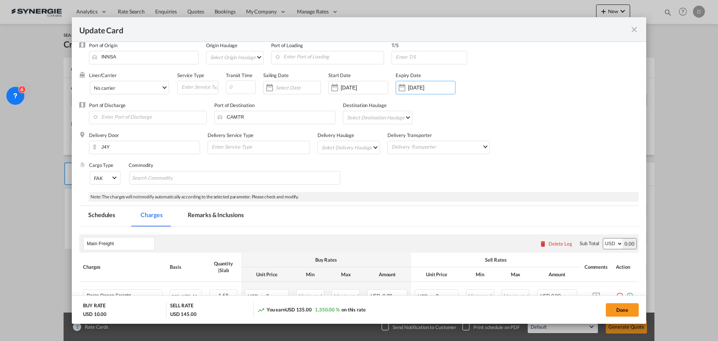
click at [375, 147] on md-select "Select Delivery Haulage rail road barge truck unspecified not available" at bounding box center [350, 147] width 59 height 12
click at [340, 167] on md-option "road" at bounding box center [349, 165] width 70 height 18
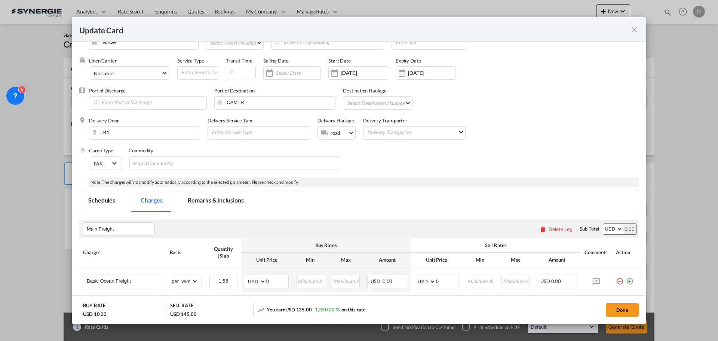
scroll to position [75, 0]
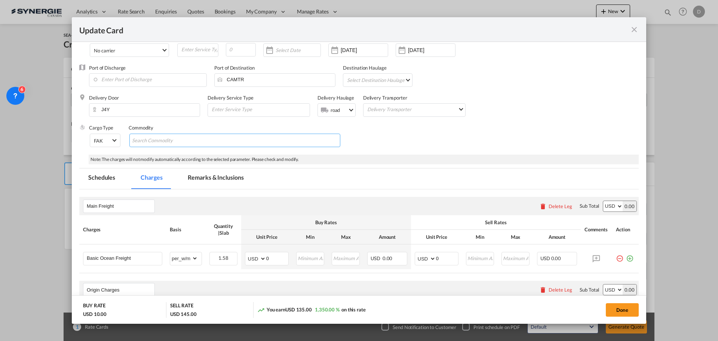
click at [223, 141] on md-chips-wrap "Chips container with autocompletion. Enter the text area, type text to search, …" at bounding box center [234, 139] width 211 height 13
type input "General Cargo"
click at [415, 137] on div "Cargo Type FAK FAK GCR GDSM General Cargo Hazardous Cargo Ambient Foodstuff Chi…" at bounding box center [364, 139] width 550 height 30
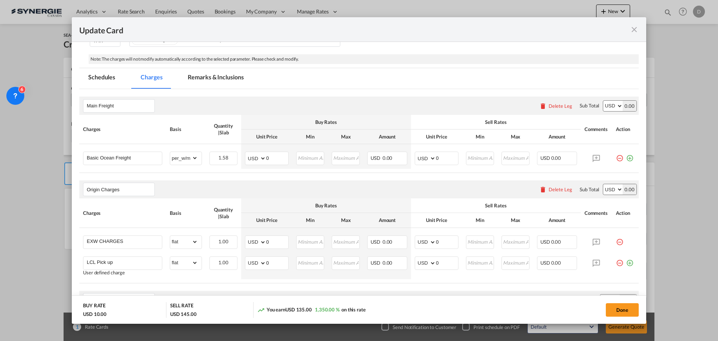
scroll to position [187, 0]
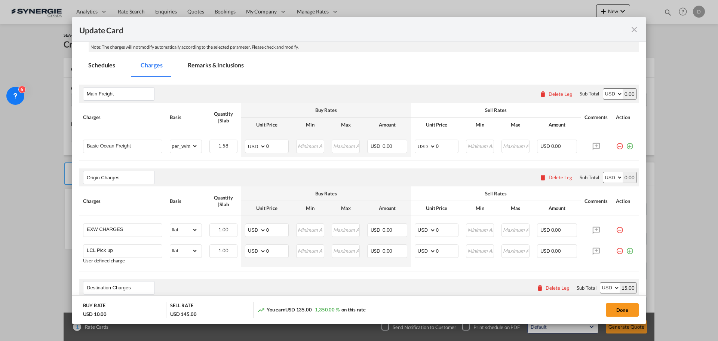
click at [232, 68] on md-tab-item "Remarks & Inclusions" at bounding box center [216, 66] width 74 height 21
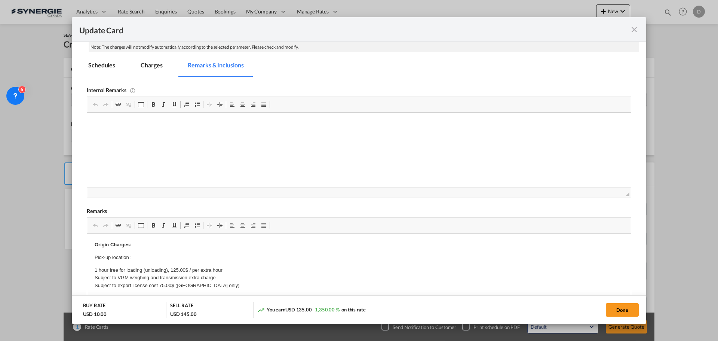
scroll to position [336, 0]
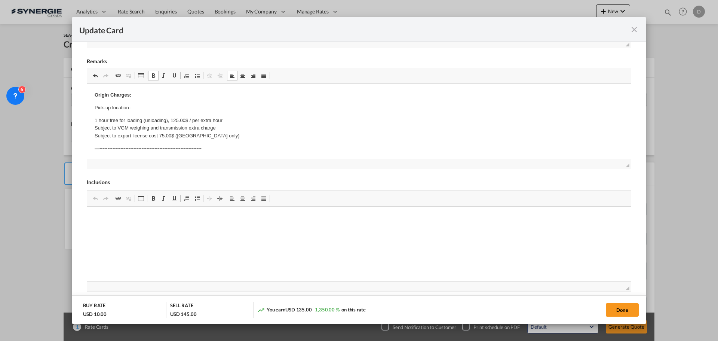
click at [144, 108] on p "Pick-up location :" at bounding box center [359, 108] width 529 height 8
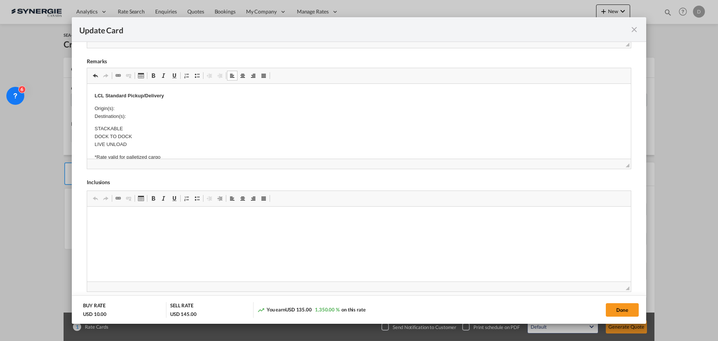
click at [122, 113] on p "Origin(s): Destination(s):" at bounding box center [359, 113] width 529 height 16
click at [133, 109] on p "Origin(s): Destination(s):" at bounding box center [359, 113] width 529 height 16
click at [131, 118] on body "Origin Charges: Pick-up location : SUN FOOD TECH PVT LTD W-15j/21, Western Aven…" at bounding box center [359, 83] width 529 height 507
click at [131, 118] on p "Origin(s): Montreal CFS Destination(s):" at bounding box center [359, 113] width 529 height 16
click at [130, 117] on p "Origin(s): Montreal CFS Destination(s):" at bounding box center [359, 113] width 529 height 16
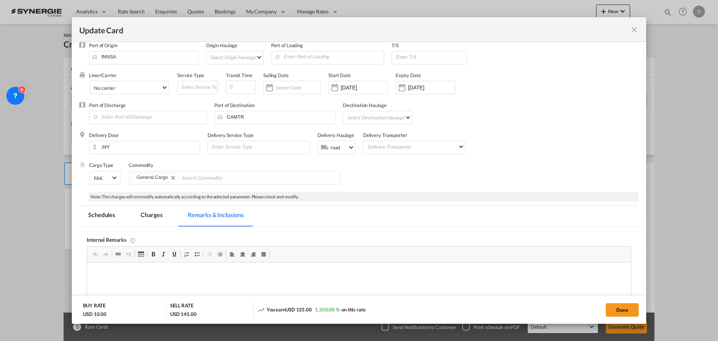
scroll to position [150, 0]
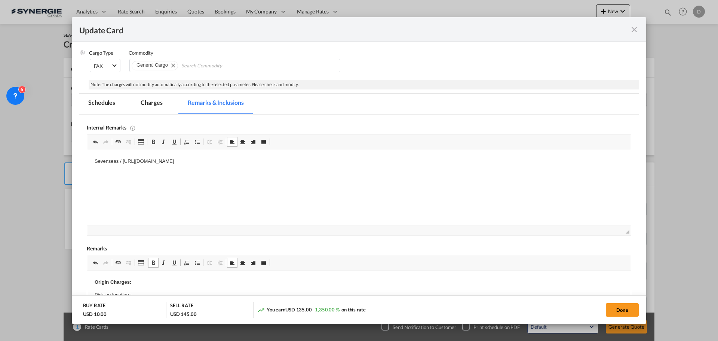
click at [331, 162] on p "Sevenseas / https://app.frontapp.com/open/msg_1i0pp4cv?key=fJ4DKq_1u72kqYlQhZ-P…" at bounding box center [359, 161] width 529 height 8
click at [146, 100] on md-tab-item "Charges" at bounding box center [152, 103] width 40 height 21
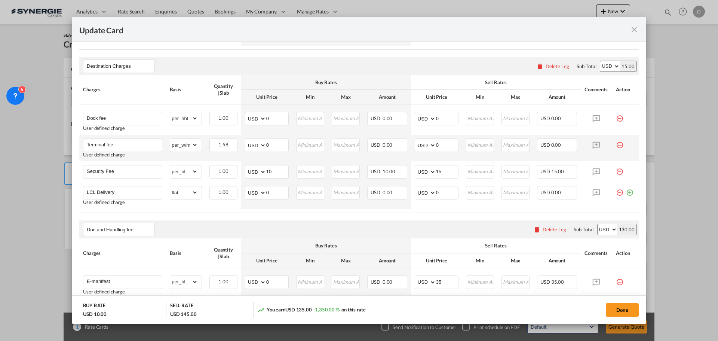
scroll to position [411, 0]
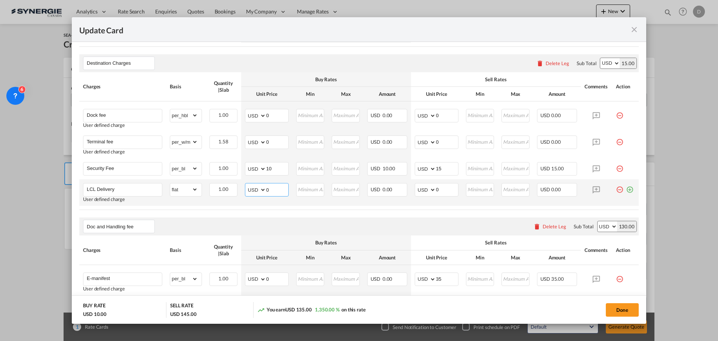
drag, startPoint x: 265, startPoint y: 189, endPoint x: 275, endPoint y: 189, distance: 9.7
click at [275, 189] on input "0" at bounding box center [277, 188] width 22 height 11
type input "88"
drag, startPoint x: 434, startPoint y: 189, endPoint x: 439, endPoint y: 189, distance: 5.2
click at [439, 189] on input "0" at bounding box center [447, 188] width 22 height 11
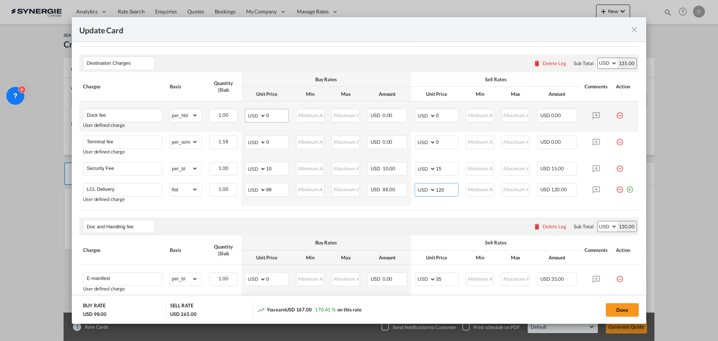
type input "120"
click at [268, 116] on input "0" at bounding box center [277, 114] width 22 height 11
type input "30"
drag, startPoint x: 433, startPoint y: 116, endPoint x: 461, endPoint y: 116, distance: 28.0
click at [461, 116] on tr "Dock fee User defined charge Please Enter Already Exists gross_weight volumetri…" at bounding box center [358, 116] width 559 height 30
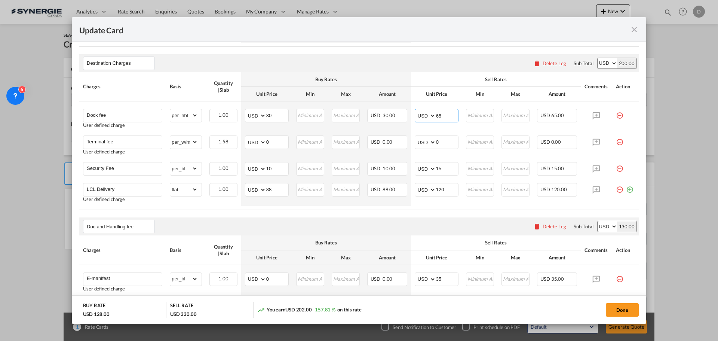
type input "65"
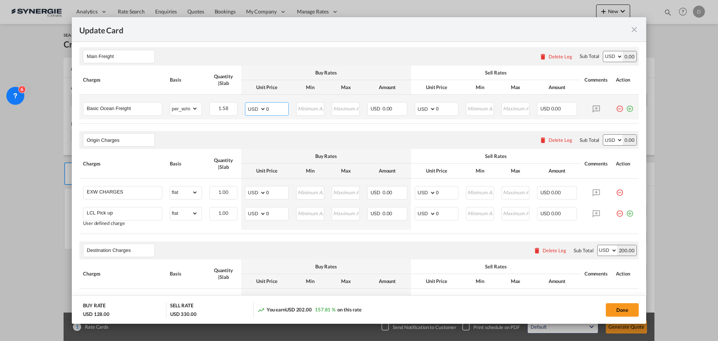
drag, startPoint x: 265, startPoint y: 109, endPoint x: 283, endPoint y: 105, distance: 18.3
click at [283, 105] on input "0" at bounding box center [277, 107] width 22 height 11
type input "55"
type input "70"
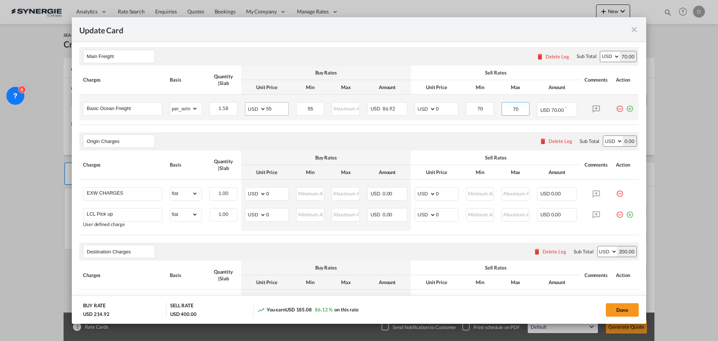
type input "70"
select select "flat"
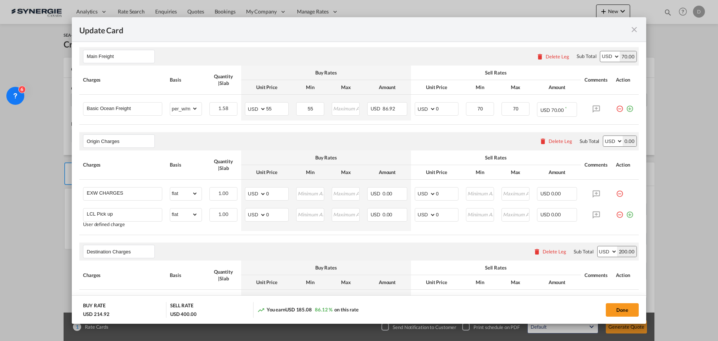
click at [510, 109] on input "70" at bounding box center [515, 107] width 27 height 11
click at [484, 123] on table "Charges Basis Quantity | Slab Buy Rates Sell Rates Comments Action Unit Price M…" at bounding box center [358, 94] width 559 height 59
drag, startPoint x: 434, startPoint y: 110, endPoint x: 439, endPoint y: 110, distance: 5.6
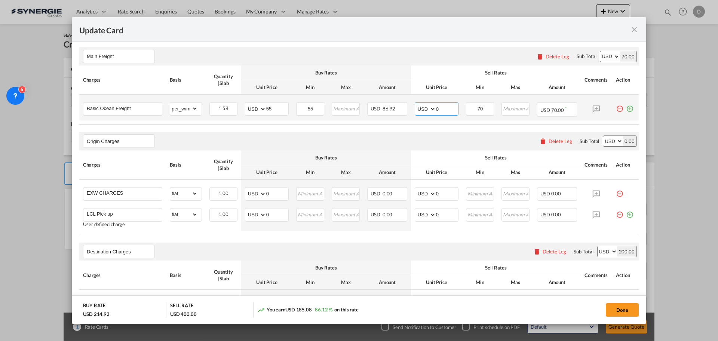
click at [439, 110] on input "0" at bounding box center [447, 107] width 22 height 11
type input "70"
click at [425, 117] on td "AED AFN ALL AMD ANG AOA ARS AUD AWG AZN BAM BBD BDT BGN BHD BIF BMD BND BOB BRL…" at bounding box center [436, 107] width 51 height 25
click at [381, 134] on div "Origin Charges Please enter leg name Leg Name Already Exists Delete Leg Sub Tot…" at bounding box center [358, 140] width 559 height 18
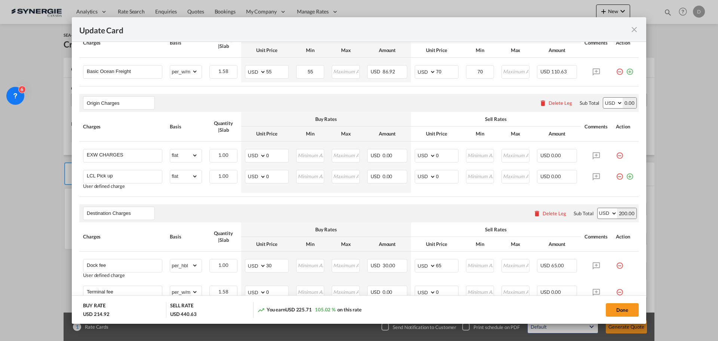
scroll to position [262, 0]
drag, startPoint x: 264, startPoint y: 175, endPoint x: 269, endPoint y: 175, distance: 5.2
click at [269, 175] on md-input-container "AED AFN ALL AMD ANG AOA ARS AUD AWG AZN BAM BBD BDT BGN BHD BIF BMD BND BOB BRL…" at bounding box center [267, 175] width 44 height 13
drag, startPoint x: 265, startPoint y: 176, endPoint x: 270, endPoint y: 177, distance: 5.7
click at [270, 177] on input "0" at bounding box center [277, 175] width 22 height 11
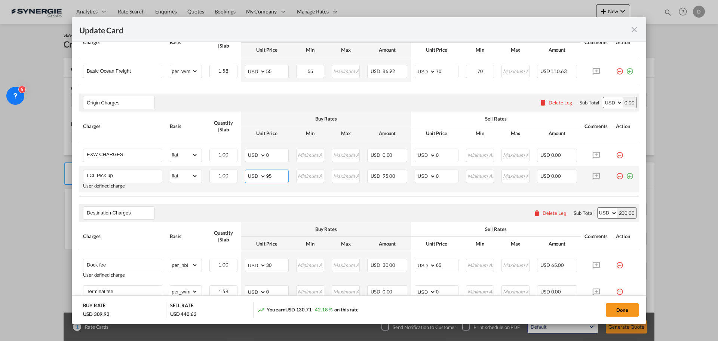
type input "95"
type input "125"
click at [268, 196] on table "Charges Basis Quantity | Slab Buy Rates Sell Rates Comments Action Unit Price M…" at bounding box center [358, 153] width 559 height 84
drag, startPoint x: 264, startPoint y: 154, endPoint x: 271, endPoint y: 154, distance: 7.1
click at [271, 154] on input "0" at bounding box center [277, 154] width 22 height 11
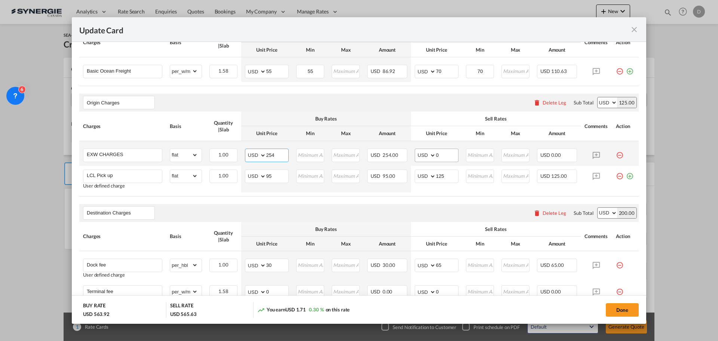
type input "254"
drag, startPoint x: 433, startPoint y: 152, endPoint x: 448, endPoint y: 155, distance: 15.5
click at [448, 155] on input "0" at bounding box center [447, 154] width 22 height 11
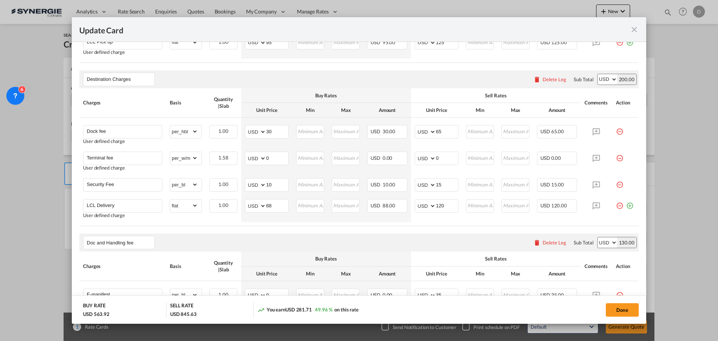
scroll to position [411, 0]
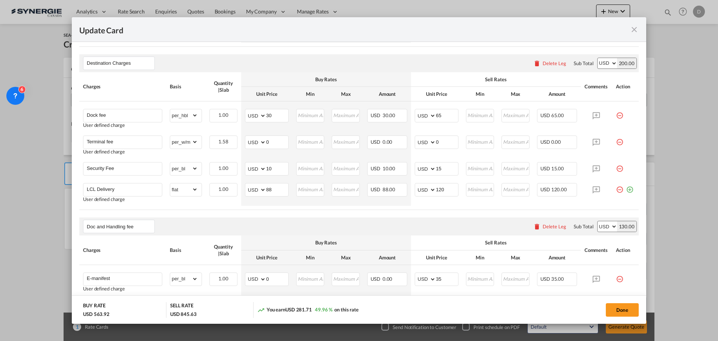
type input "280"
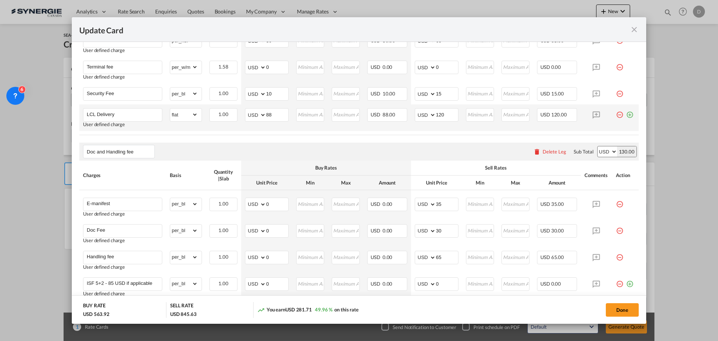
scroll to position [449, 0]
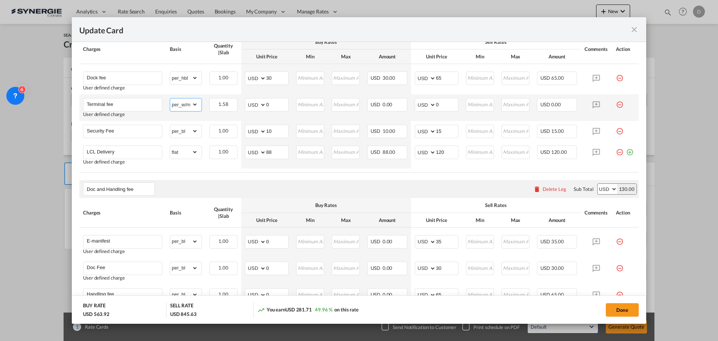
click at [192, 104] on select "gross_weight volumetric_weight per_shipment per_bl per_km per_hawb per_kg flat …" at bounding box center [184, 104] width 28 height 12
select select "per_shipment"
click at [170, 98] on select "gross_weight volumetric_weight per_shipment per_bl per_km per_hawb per_kg flat …" at bounding box center [184, 104] width 28 height 12
drag, startPoint x: 264, startPoint y: 106, endPoint x: 274, endPoint y: 105, distance: 9.8
click at [274, 105] on input "0" at bounding box center [277, 103] width 22 height 11
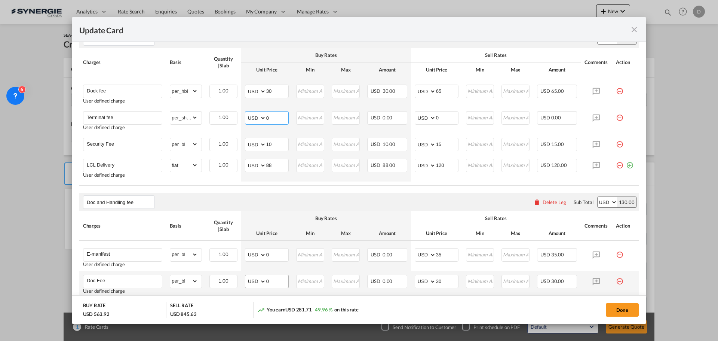
scroll to position [411, 0]
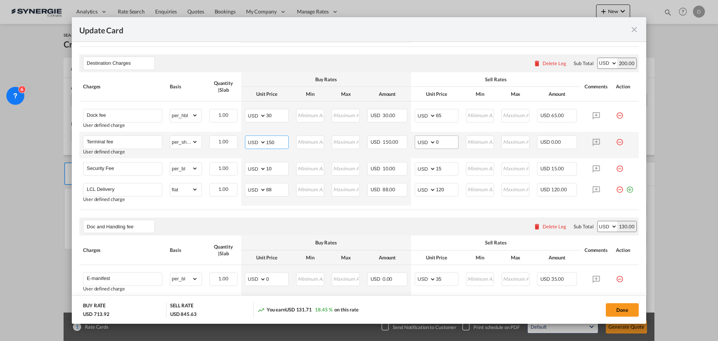
type input "150"
drag, startPoint x: 433, startPoint y: 142, endPoint x: 444, endPoint y: 144, distance: 12.1
click at [444, 144] on input "0" at bounding box center [447, 141] width 22 height 11
type input "175"
click at [372, 212] on air-lcl-rate-modification "Main Freight Please enter leg name Leg Name Already Exists Delete Leg Sub Total…" at bounding box center [358, 171] width 559 height 636
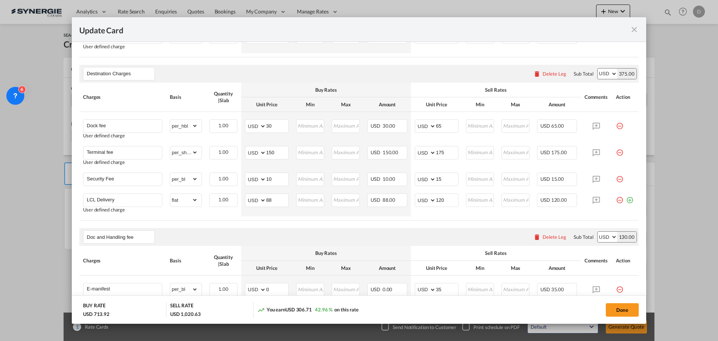
scroll to position [262, 0]
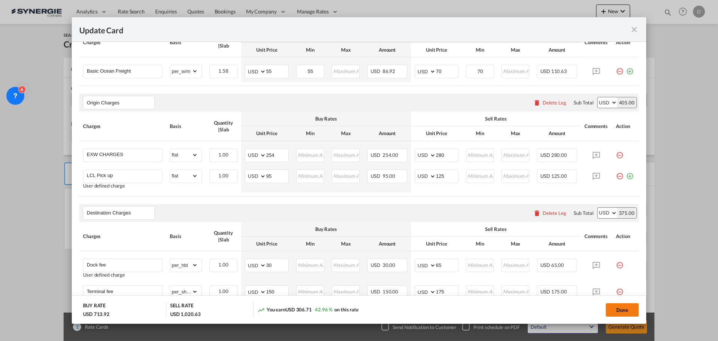
click at [617, 303] on button "Done" at bounding box center [622, 309] width 33 height 13
type input "08 Oct 2025"
type input "14 Oct 2025"
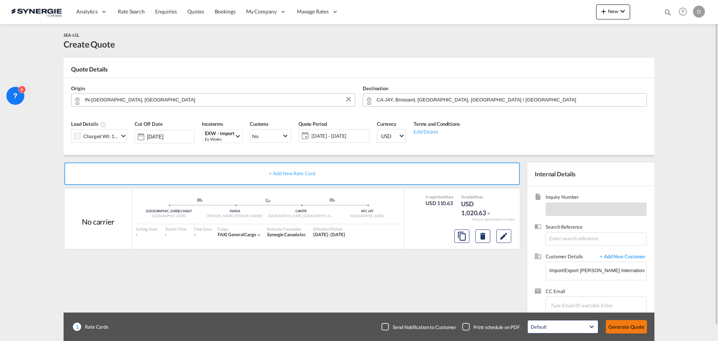
click at [625, 324] on button "Generate Quote" at bounding box center [626, 326] width 41 height 13
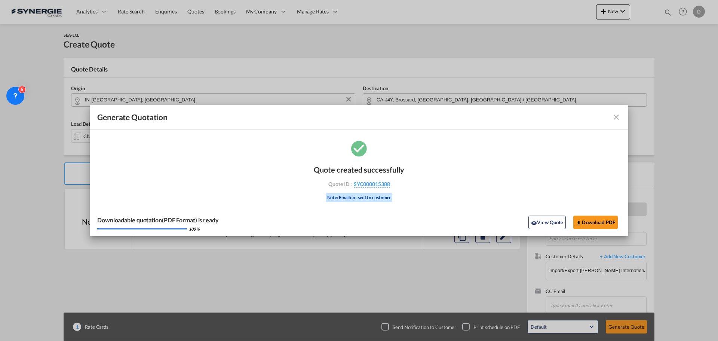
click at [549, 224] on button "View Quote" at bounding box center [546, 221] width 37 height 13
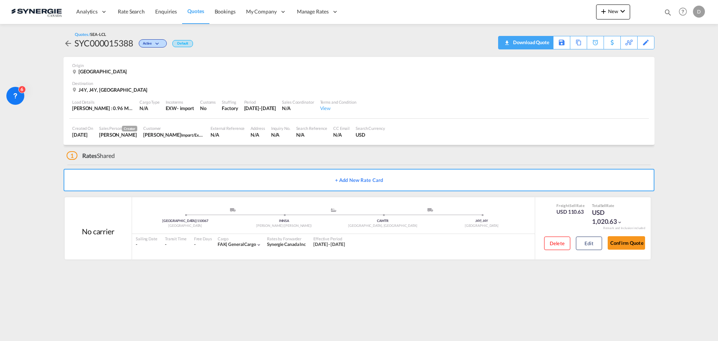
click at [539, 44] on div "Download Quote" at bounding box center [530, 42] width 38 height 12
click at [667, 13] on md-icon "icon-magnify" at bounding box center [668, 12] width 8 height 8
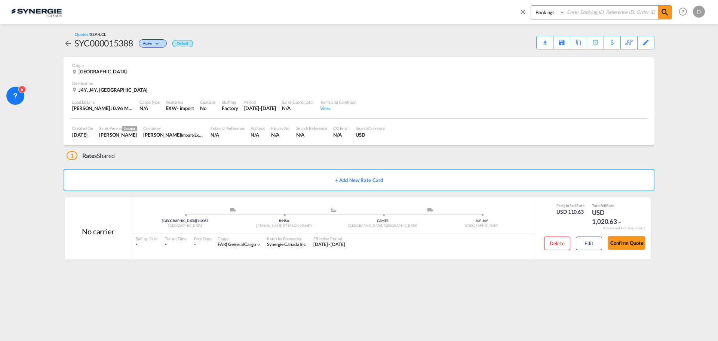
click at [544, 16] on select "Bookings Quotes Enquiries" at bounding box center [549, 12] width 36 height 13
select select "Quotes"
click at [531, 6] on select "Bookings Quotes Enquiries" at bounding box center [549, 12] width 36 height 13
click at [588, 15] on input at bounding box center [611, 12] width 93 height 13
type input "15001"
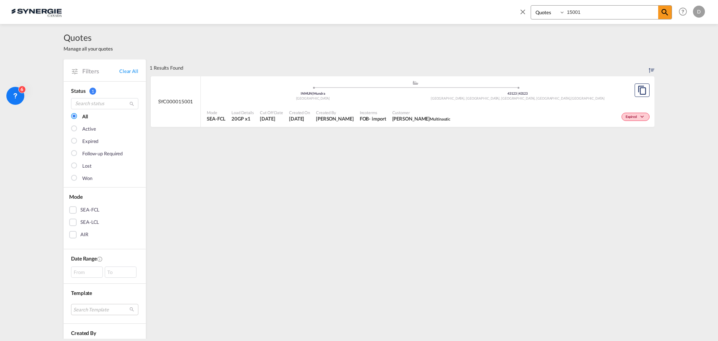
click at [360, 119] on div "FOB" at bounding box center [364, 118] width 9 height 7
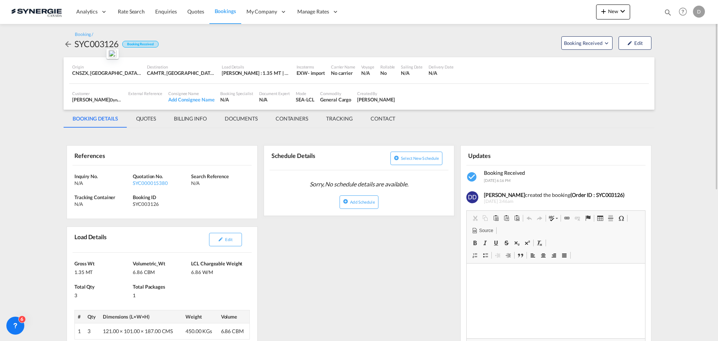
click at [668, 11] on md-icon "icon-magnify" at bounding box center [668, 12] width 8 height 8
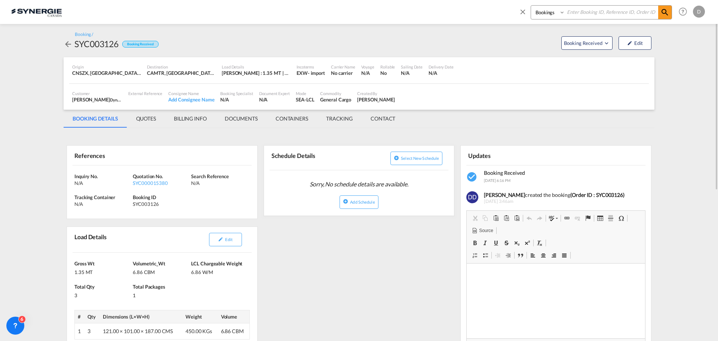
click at [549, 15] on select "Bookings Quotes Enquiries" at bounding box center [549, 12] width 36 height 13
select select "Quotes"
click at [531, 6] on select "Bookings Quotes Enquiries" at bounding box center [549, 12] width 36 height 13
click at [590, 13] on input at bounding box center [611, 12] width 93 height 13
type input "15385"
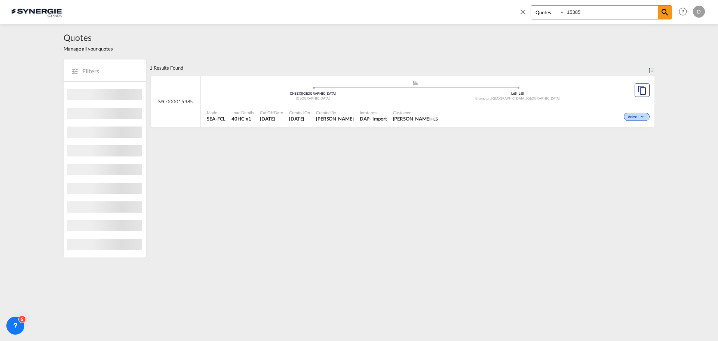
click at [393, 114] on span "Customer" at bounding box center [415, 113] width 45 height 6
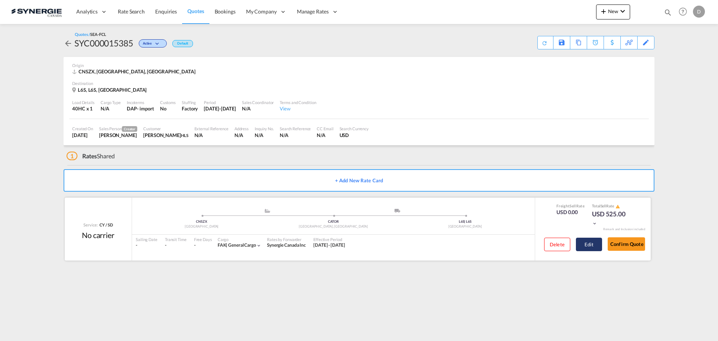
click at [595, 244] on button "Edit" at bounding box center [589, 243] width 26 height 13
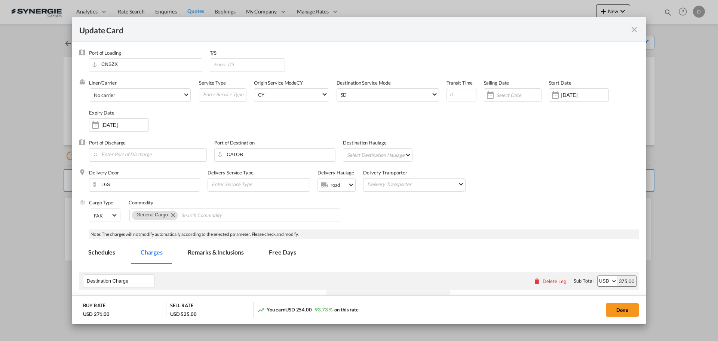
select select "per container"
select select "per B/L"
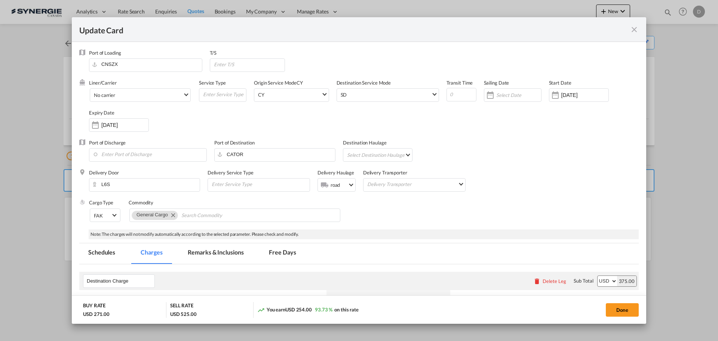
select select "per shipment"
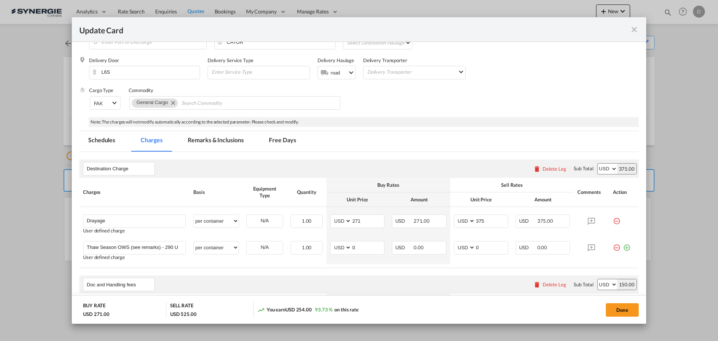
click at [229, 135] on md-tab-item "Remarks & Inclusions" at bounding box center [216, 141] width 74 height 21
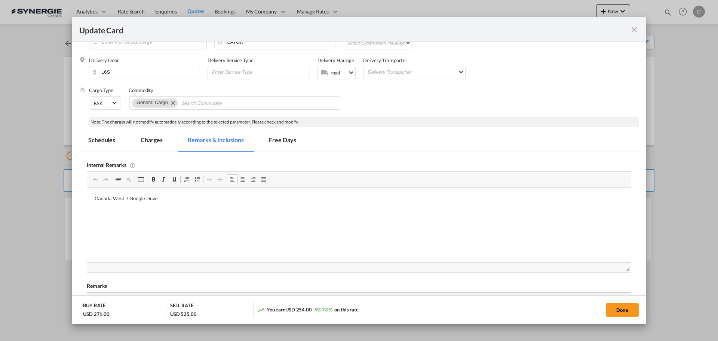
drag, startPoint x: 124, startPoint y: 198, endPoint x: 93, endPoint y: 199, distance: 31.0
drag, startPoint x: 126, startPoint y: 197, endPoint x: 167, endPoint y: 385, distance: 192.5
click at [87, 198] on html "Canada West / Google Drive" at bounding box center [359, 198] width 544 height 23
click at [617, 309] on button "Done" at bounding box center [622, 309] width 33 height 13
type input "[DATE]"
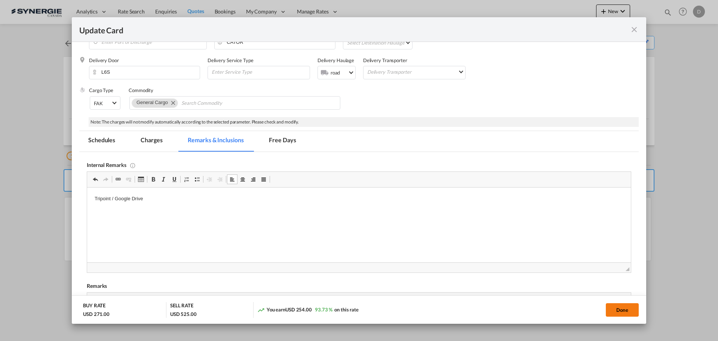
type input "07 Nov 2025"
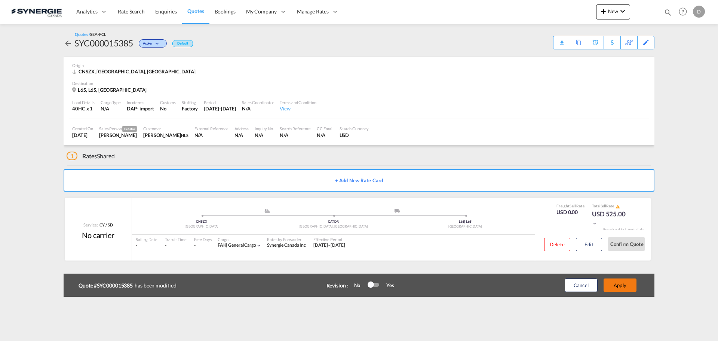
click at [618, 287] on button "Apply" at bounding box center [619, 284] width 33 height 13
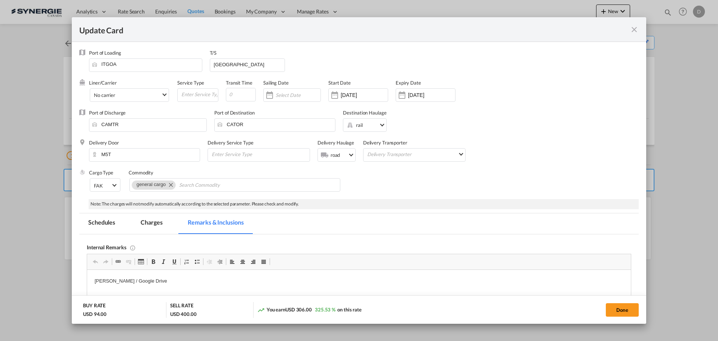
scroll to position [219, 0]
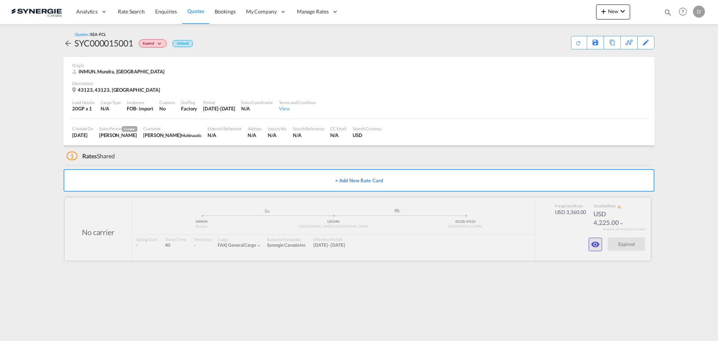
click at [593, 242] on md-icon "icon-eye" at bounding box center [595, 244] width 9 height 9
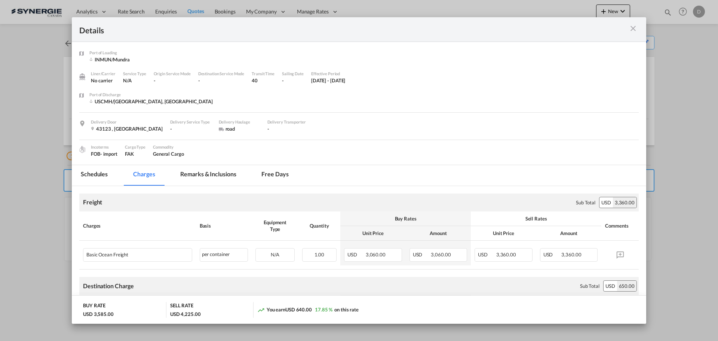
click at [635, 28] on md-icon "icon-close m-3 fg-AAA8AD cursor" at bounding box center [632, 28] width 9 height 9
